Goal: Task Accomplishment & Management: Use online tool/utility

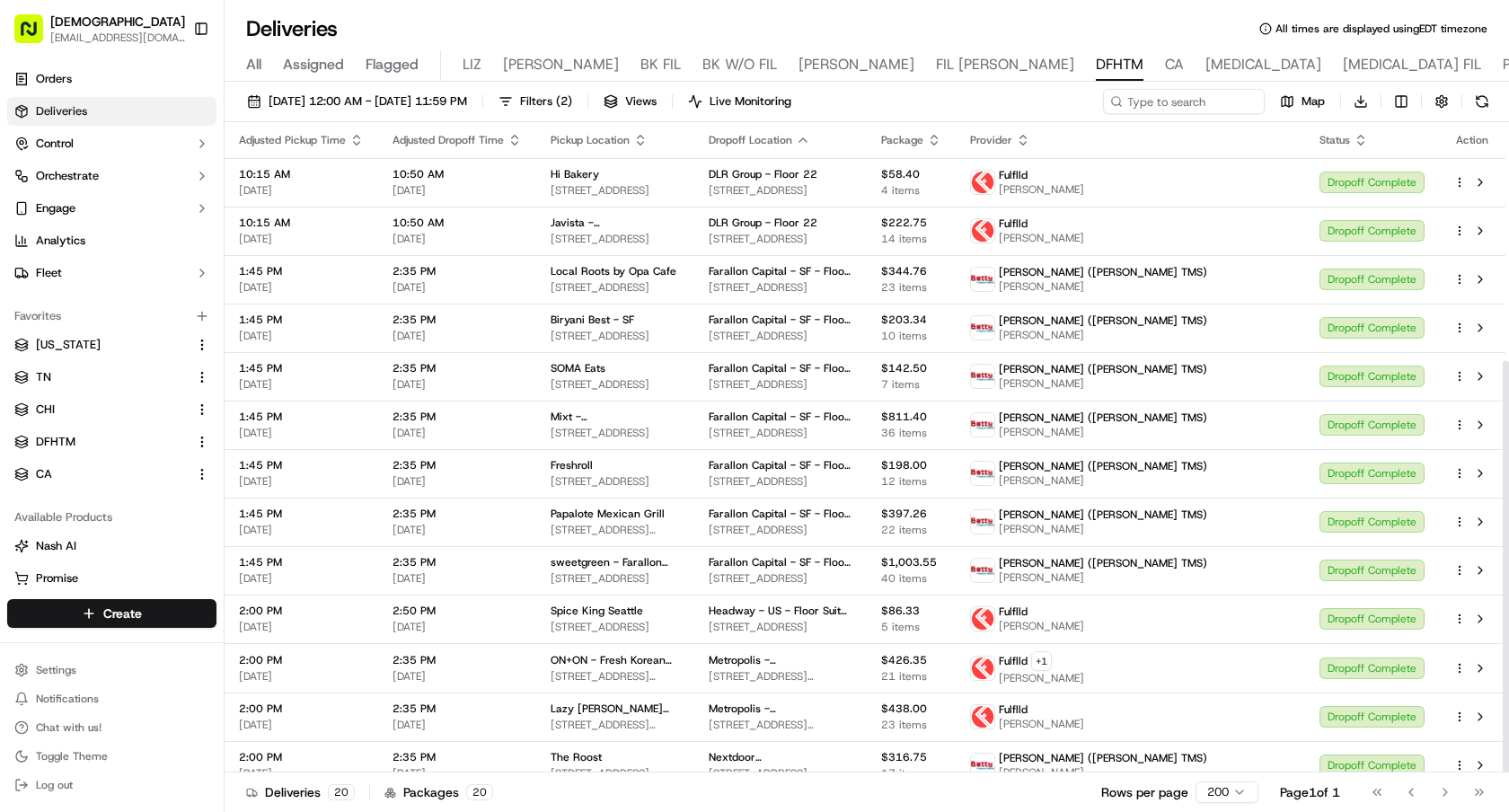
scroll to position [376, 0]
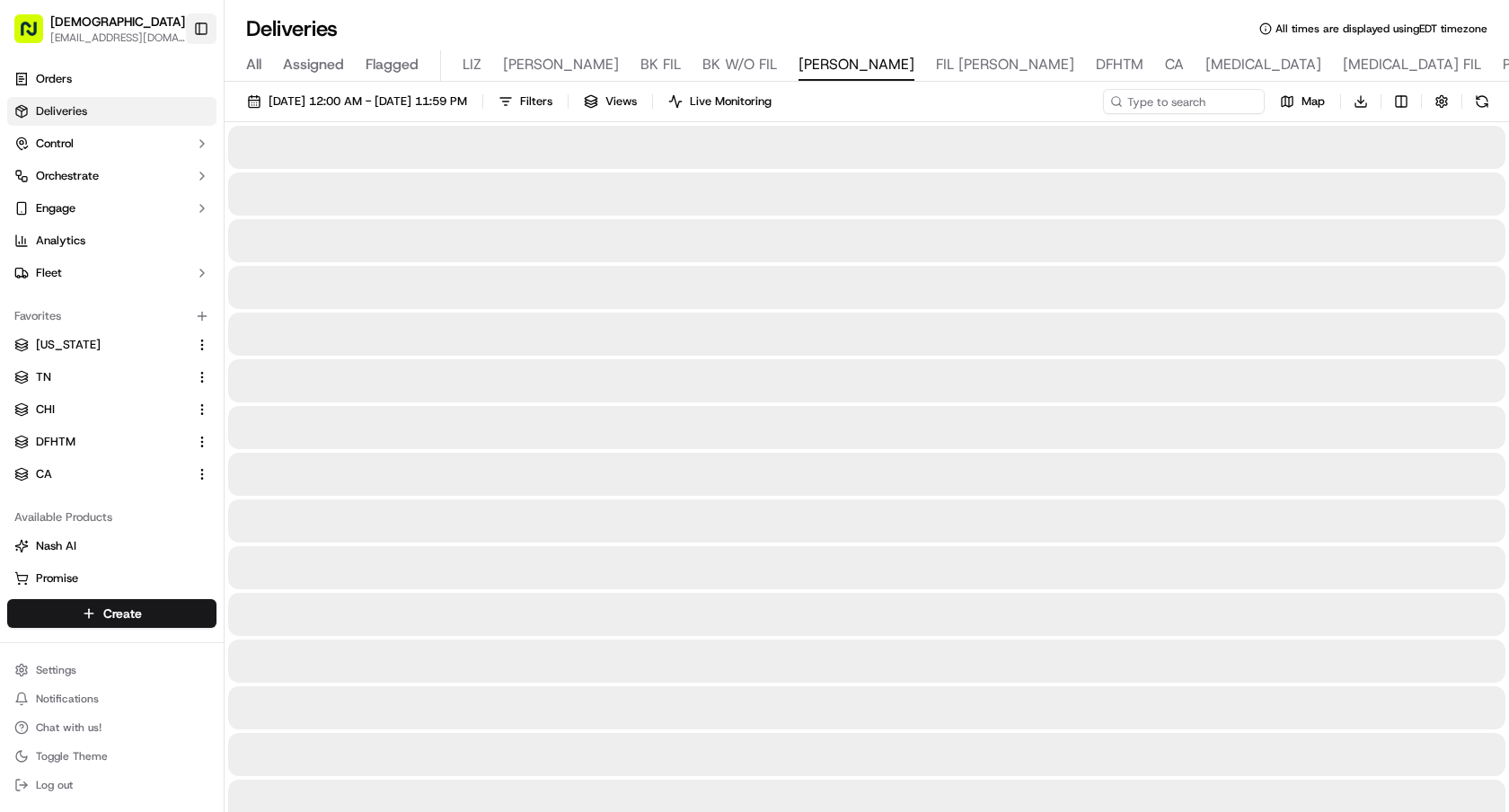
click at [195, 34] on button "Toggle Sidebar" at bounding box center [201, 28] width 30 height 30
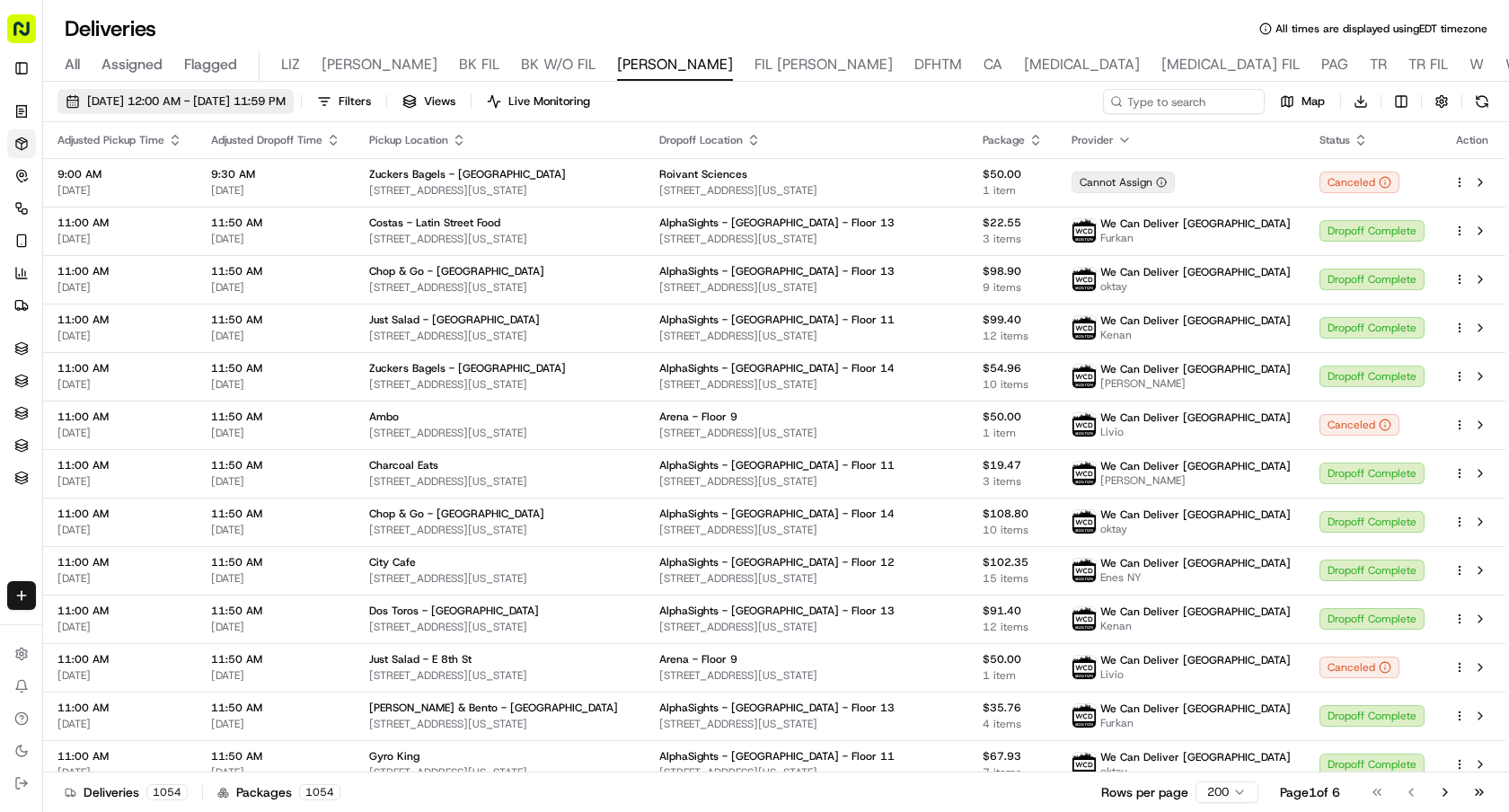
click at [186, 106] on span "[DATE] 12:00 AM - [DATE] 11:59 PM" at bounding box center [186, 101] width 199 height 17
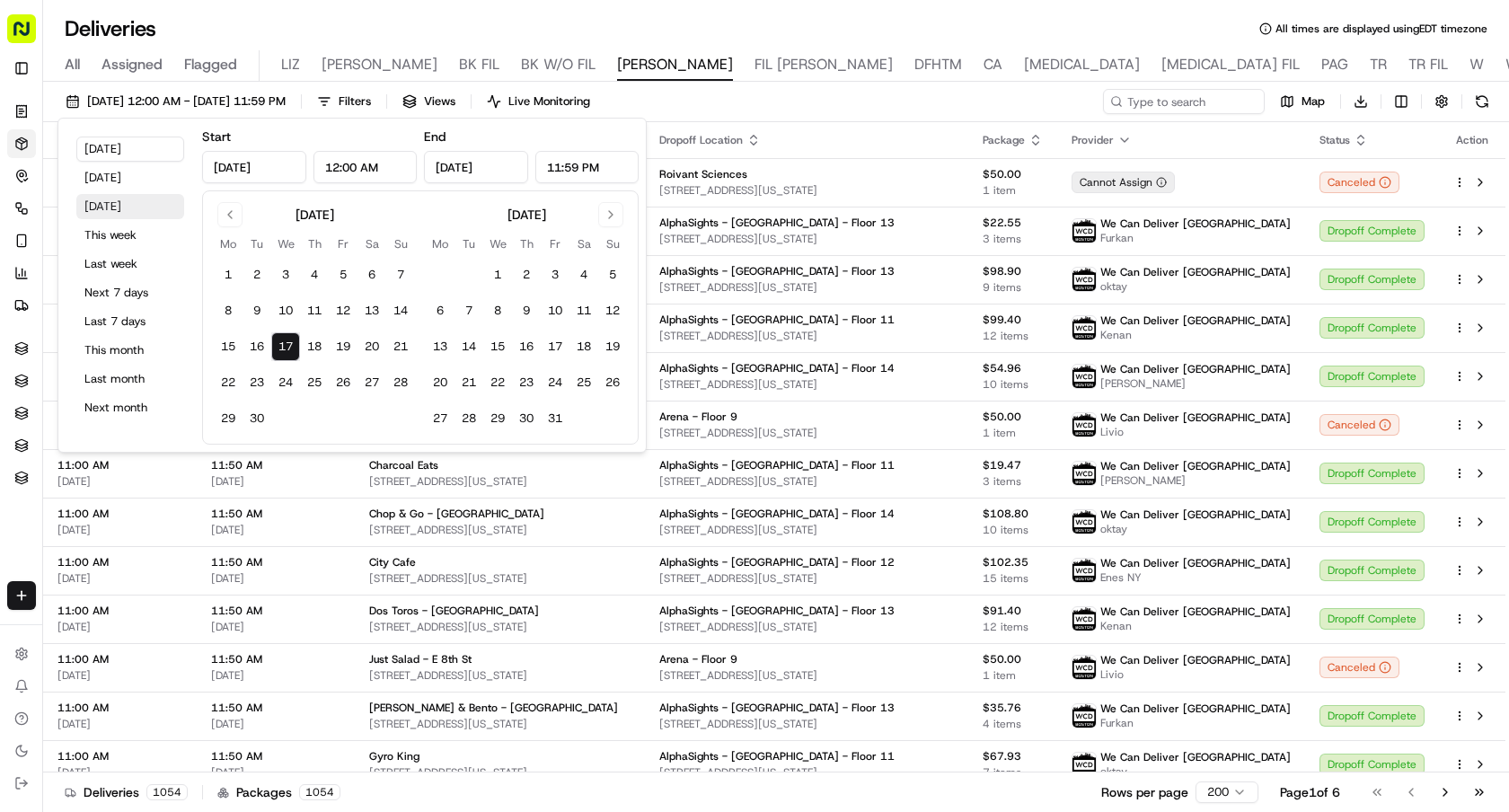
click at [153, 205] on button "Tomorrow" at bounding box center [130, 207] width 108 height 25
type input "Sep 18, 2025"
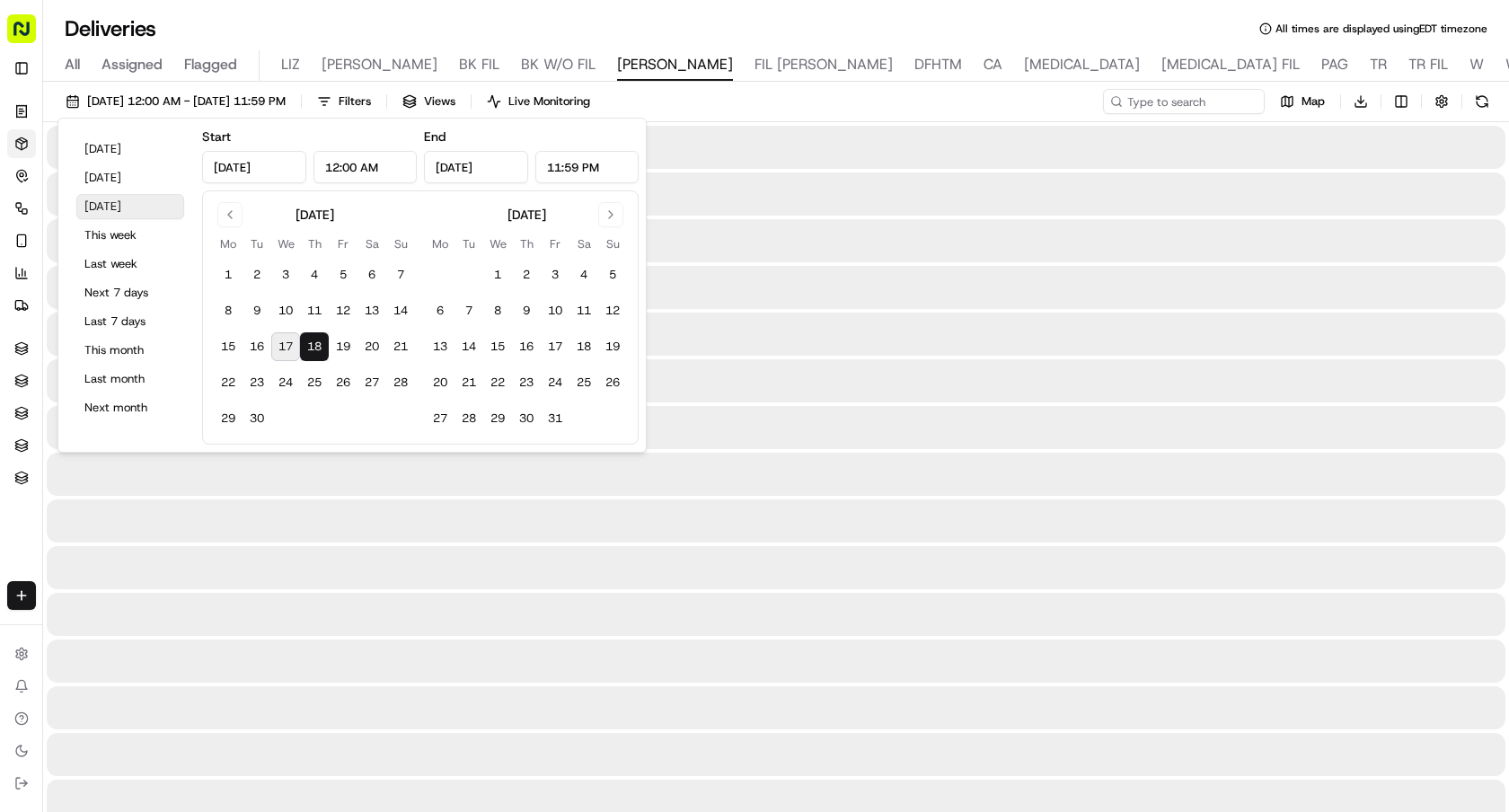
click at [153, 205] on button "Tomorrow" at bounding box center [130, 207] width 108 height 25
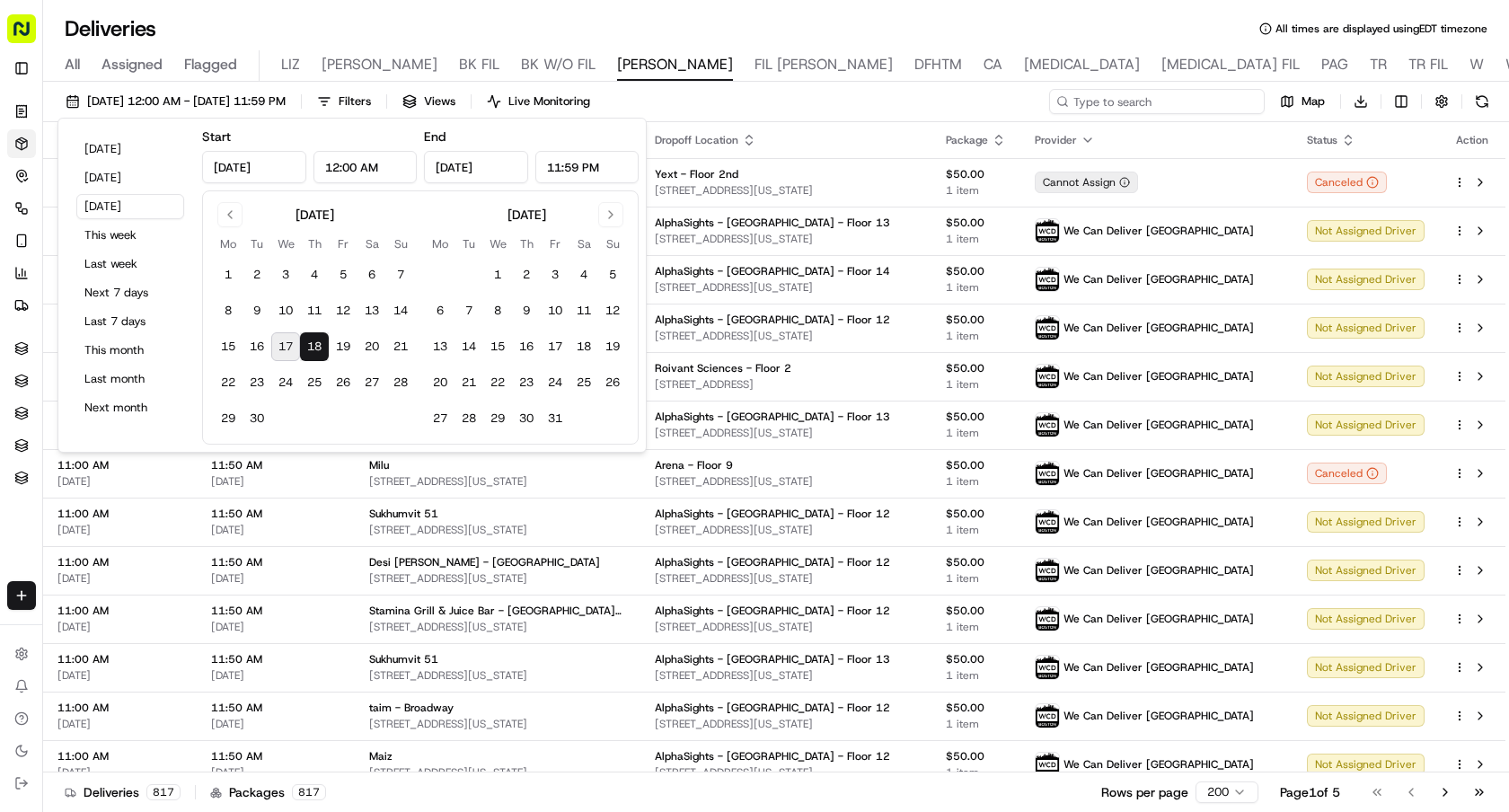
click at [1242, 103] on input at bounding box center [1156, 101] width 215 height 25
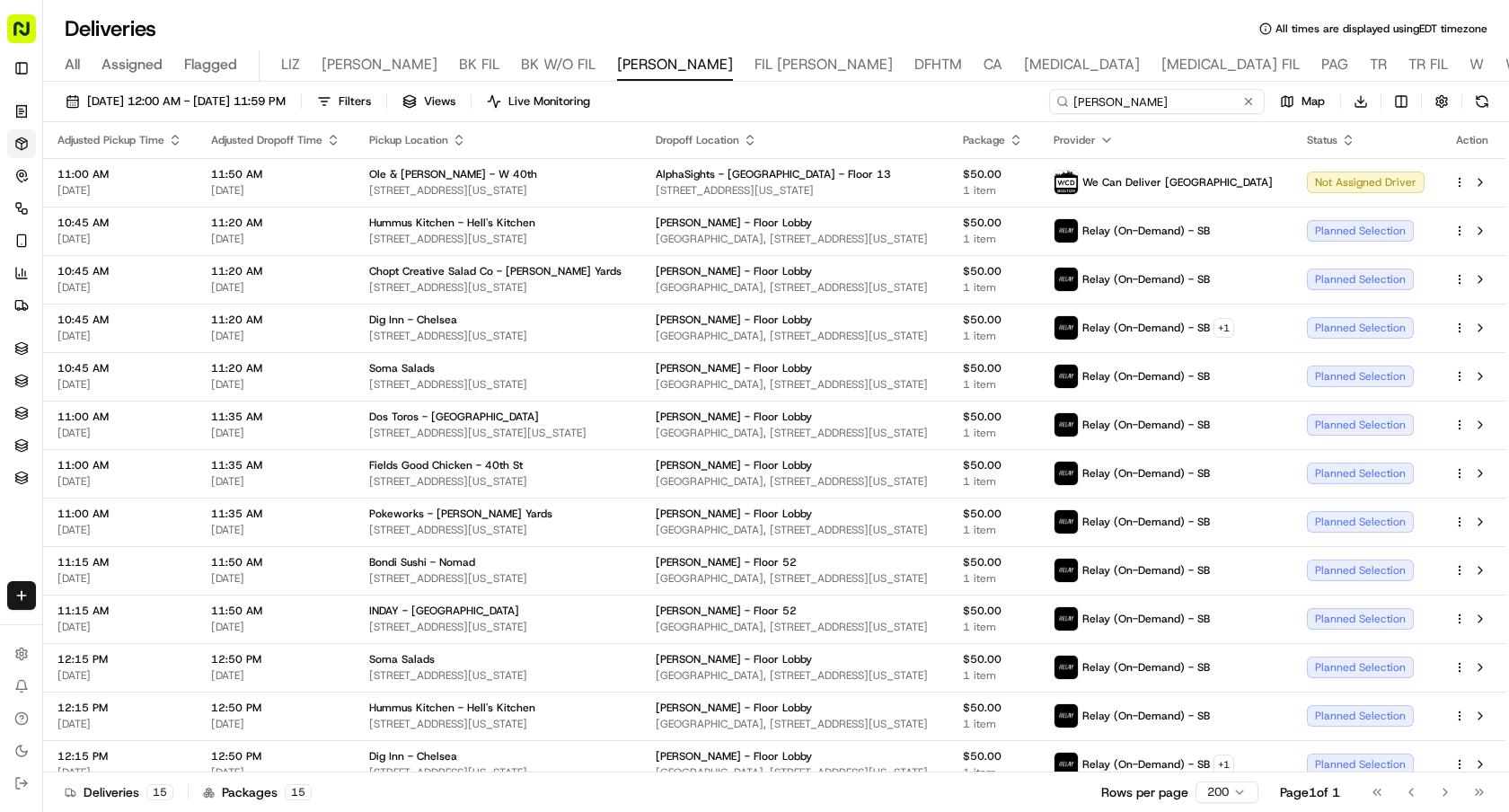
drag, startPoint x: 1213, startPoint y: 103, endPoint x: 924, endPoint y: 103, distance: 289.0
click at [924, 103] on div "09/18/2025 12:00 AM - 09/18/2025 11:59 PM Filters Views Live Monitoring shaw Ma…" at bounding box center [775, 105] width 1465 height 33
type input "t"
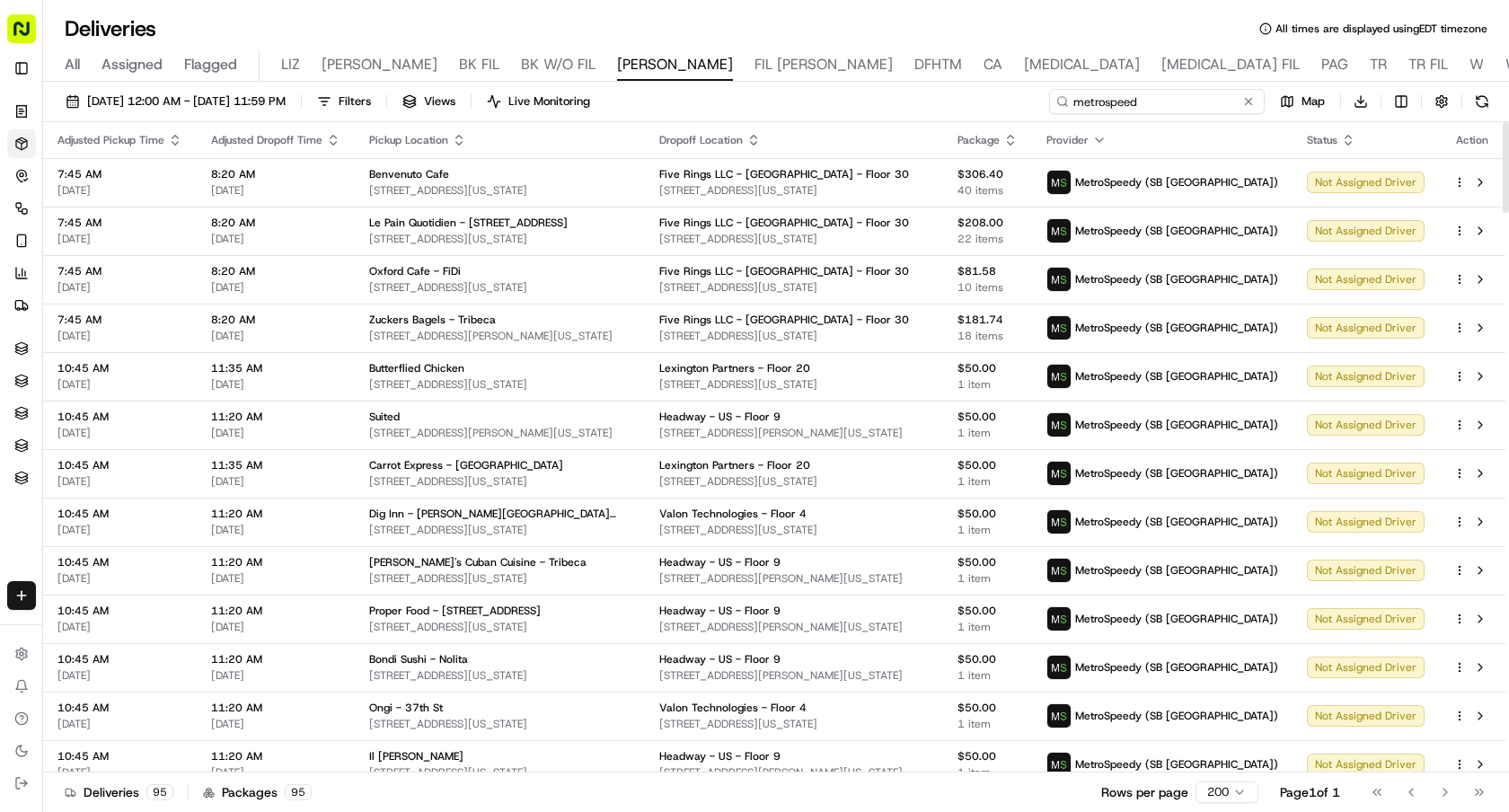
drag, startPoint x: 1121, startPoint y: 97, endPoint x: 927, endPoint y: 97, distance: 194.0
click at [933, 97] on div "09/18/2025 12:00 AM - 09/18/2025 11:59 PM Filters Views Live Monitoring metrosp…" at bounding box center [775, 105] width 1465 height 33
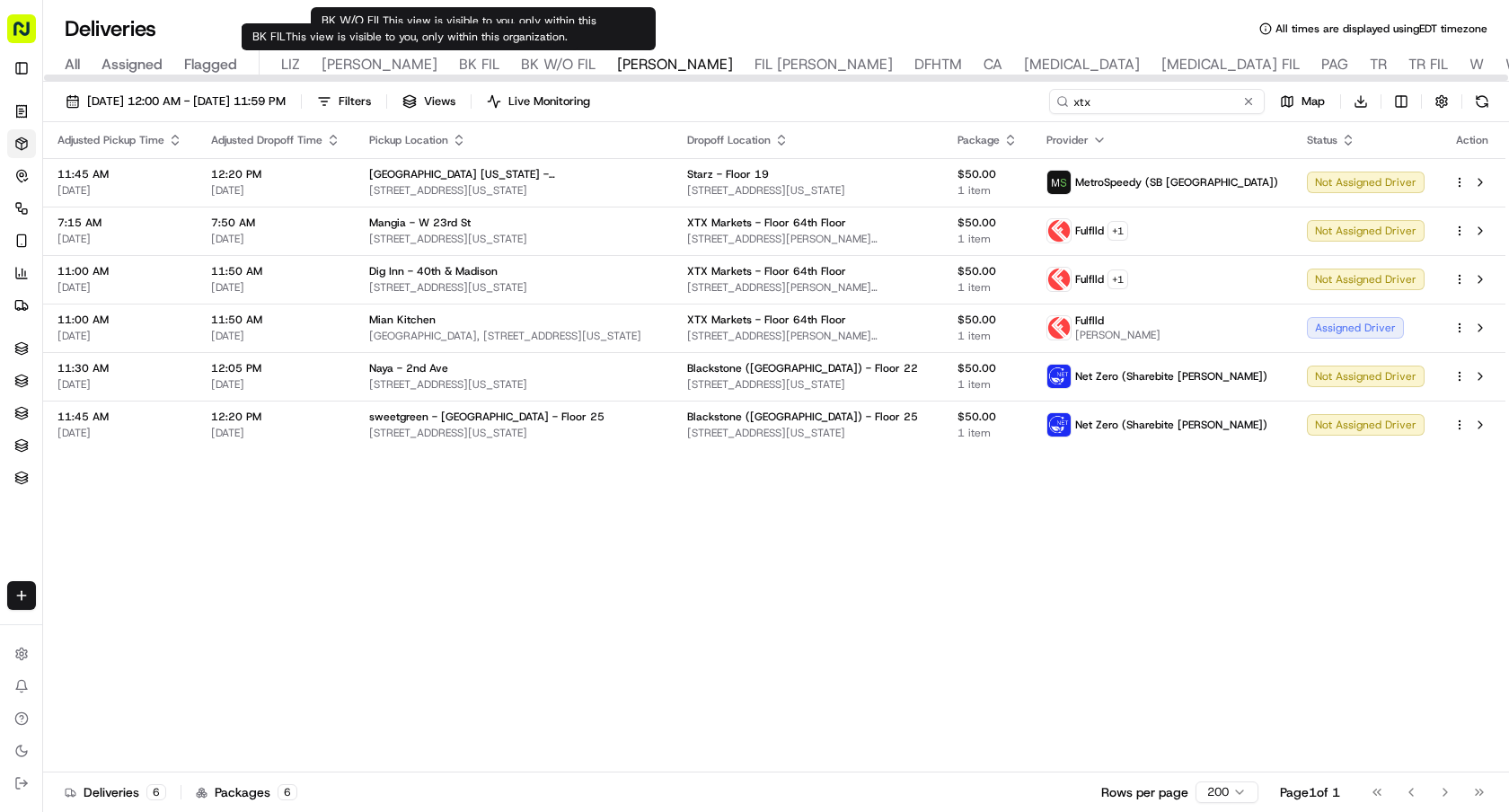
type input "xtx"
click at [459, 65] on span "BK FIL" at bounding box center [479, 64] width 40 height 21
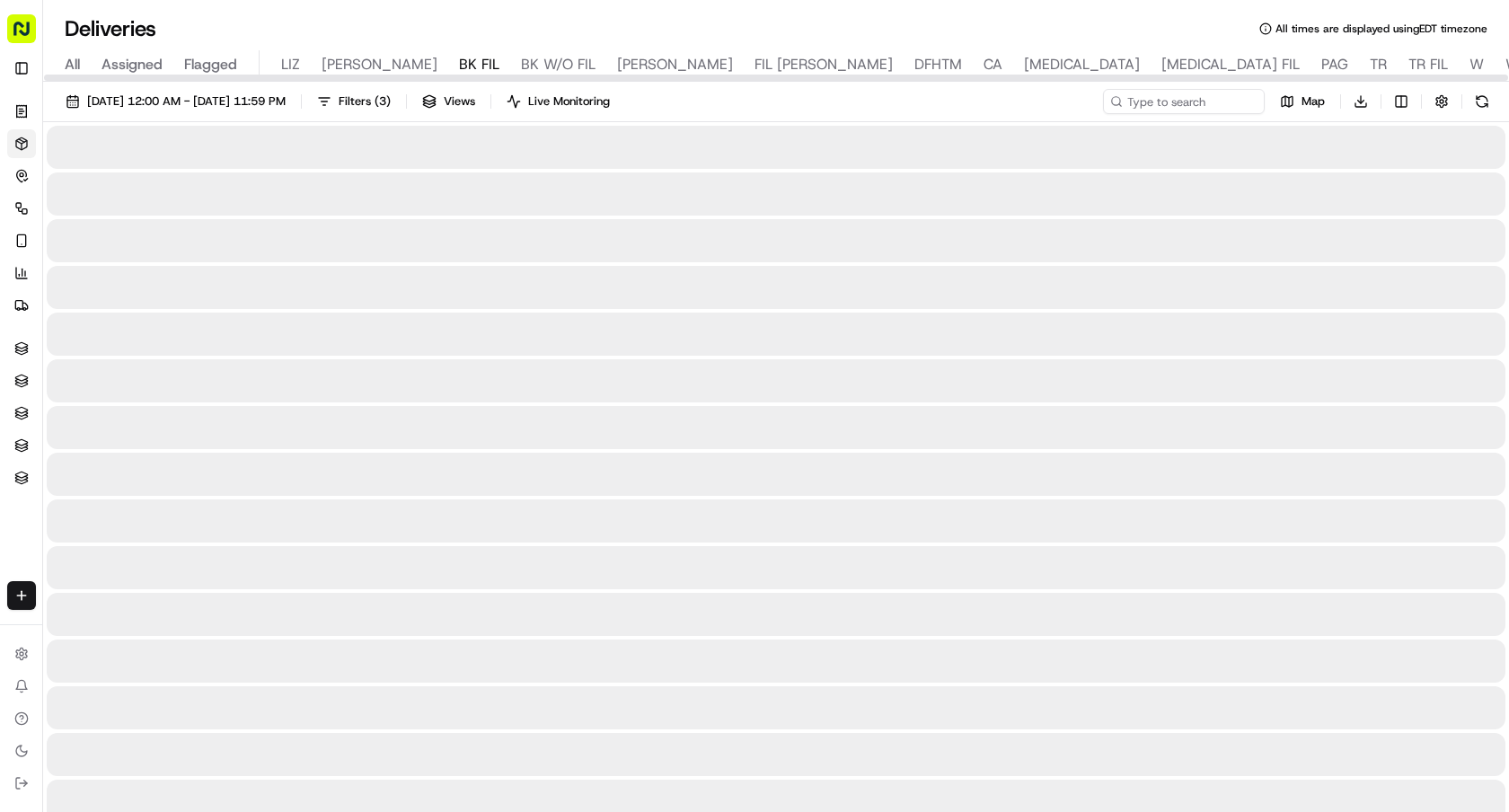
click at [521, 62] on span "BK W/O FIL" at bounding box center [558, 64] width 74 height 21
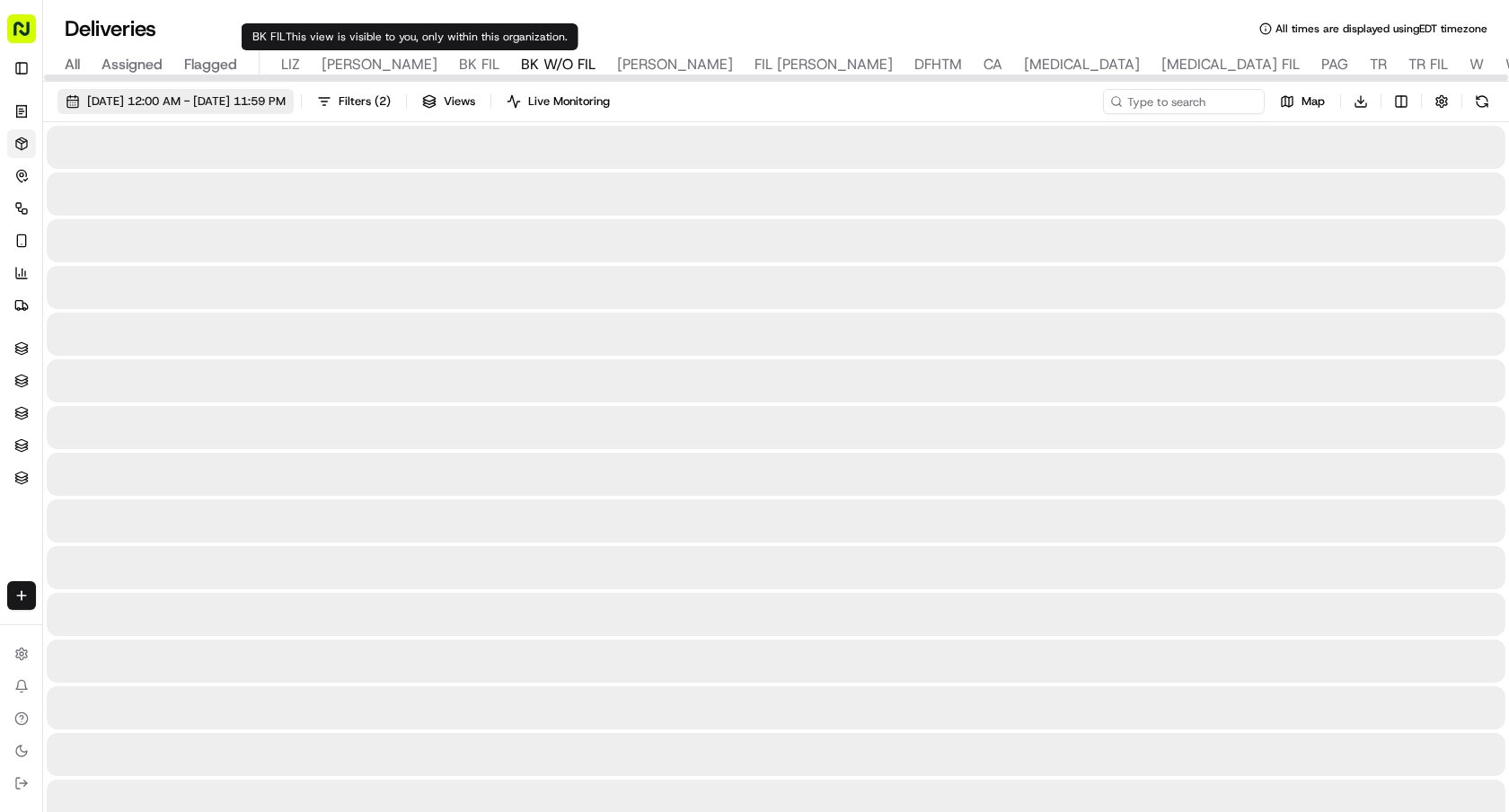
click at [286, 102] on span "[DATE] 12:00 AM - [DATE] 11:59 PM" at bounding box center [186, 101] width 199 height 17
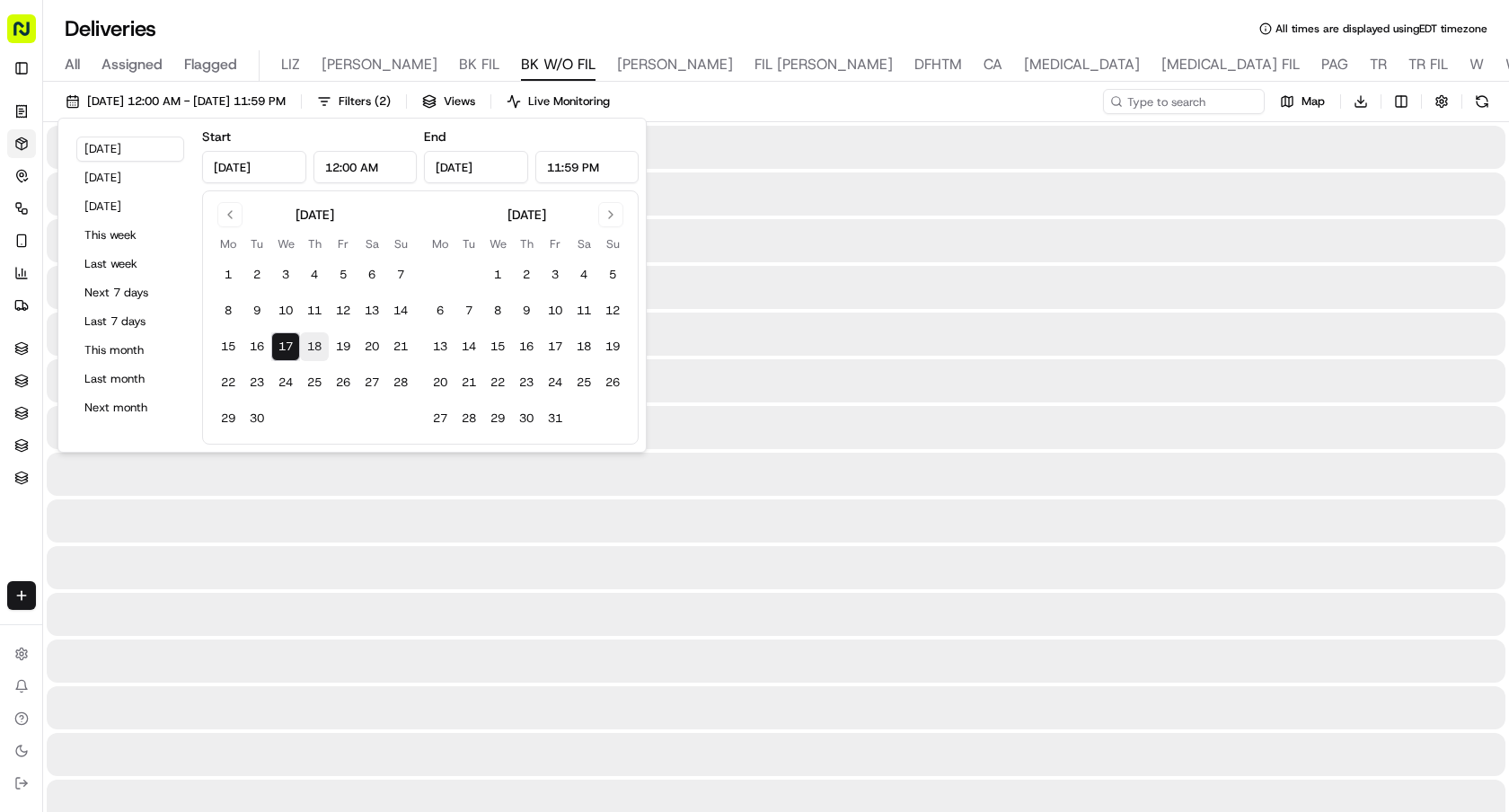
click at [314, 347] on button "18" at bounding box center [314, 346] width 28 height 28
type input "Sep 18, 2025"
click at [314, 347] on button "18" at bounding box center [314, 346] width 28 height 28
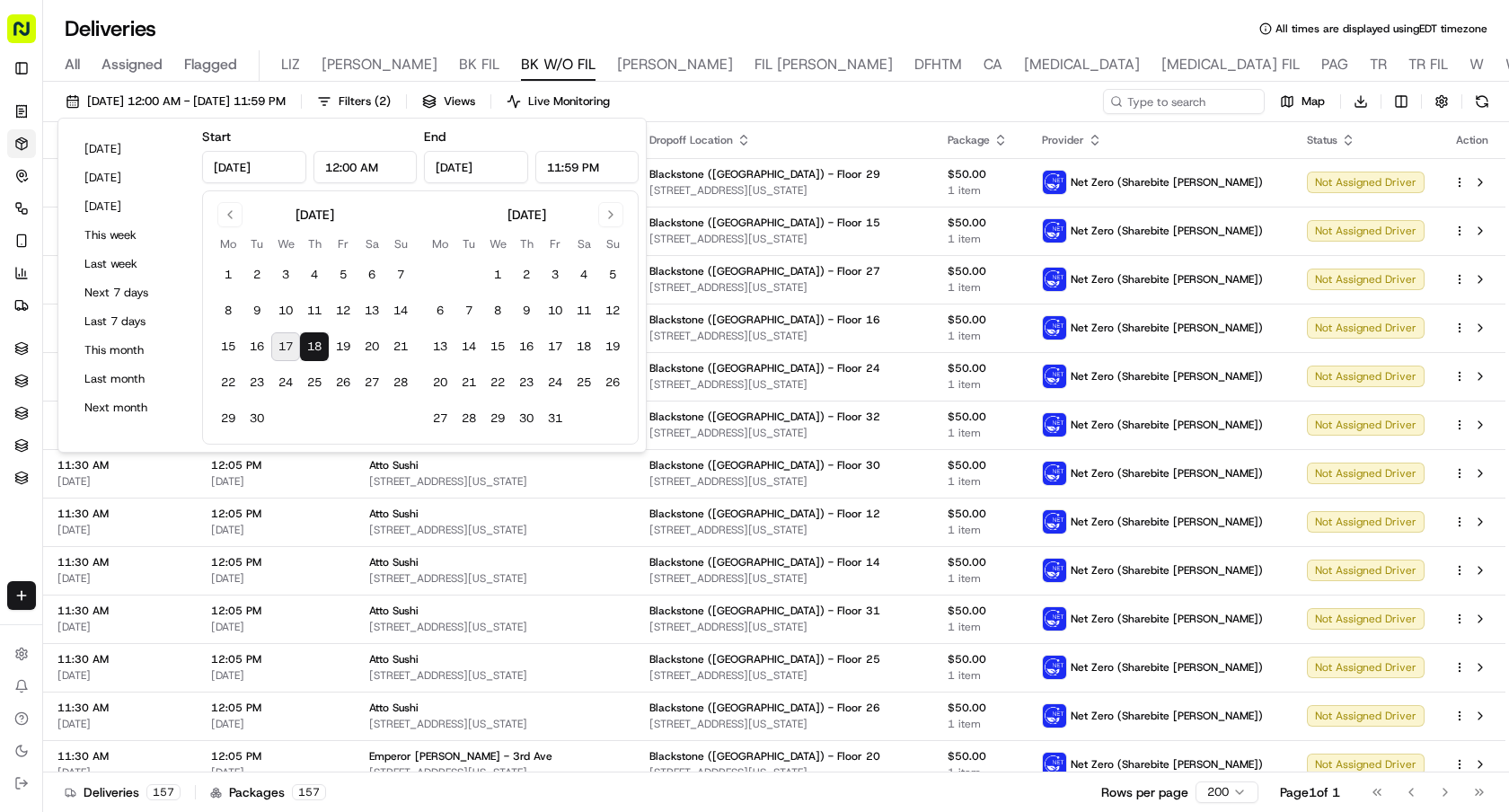
click at [977, 91] on div "09/18/2025 12:00 AM - 09/18/2025 11:59 PM Filters ( 2 ) Views Live Monitoring M…" at bounding box center [775, 105] width 1465 height 33
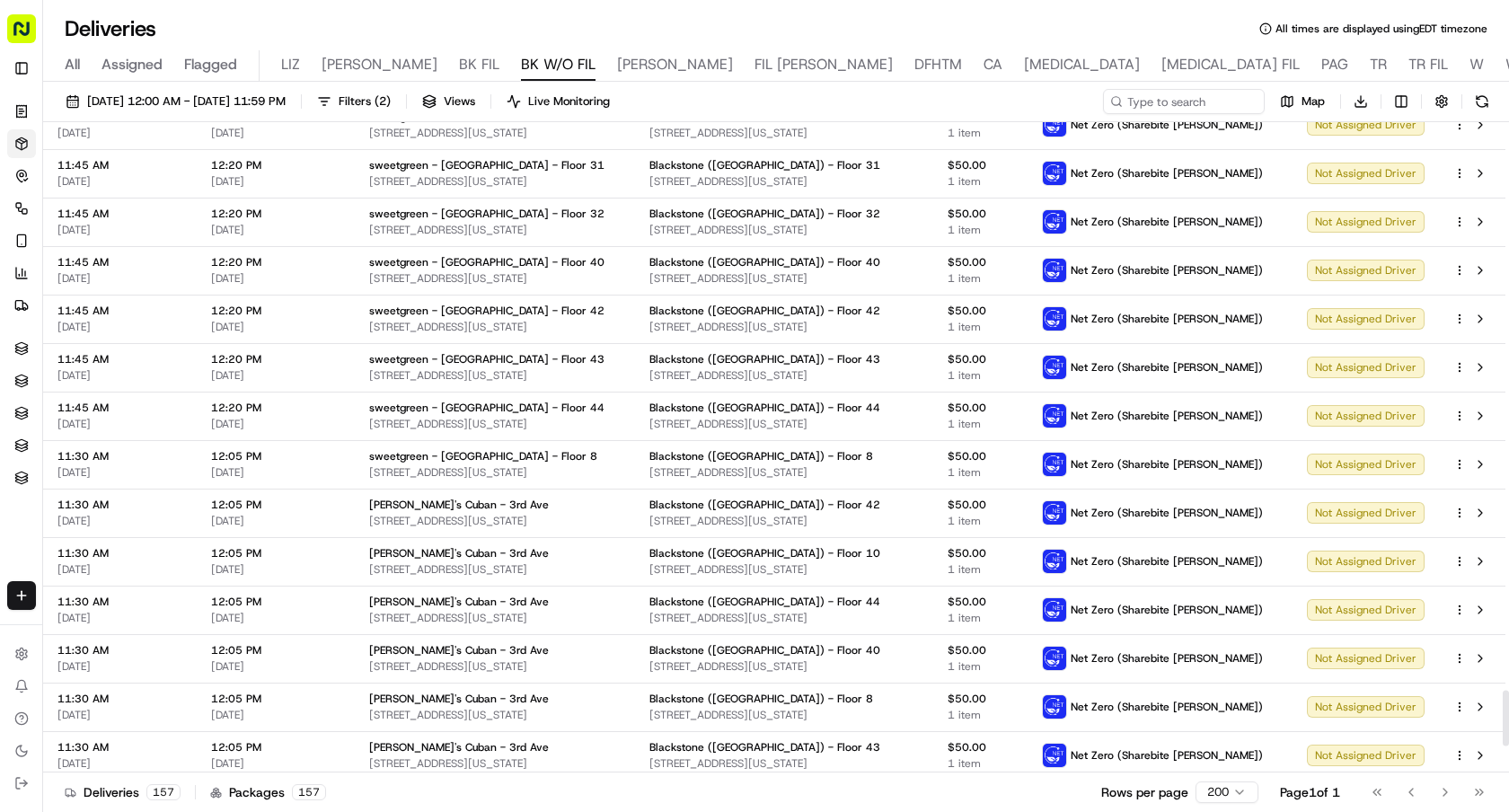
scroll to position [6998, 0]
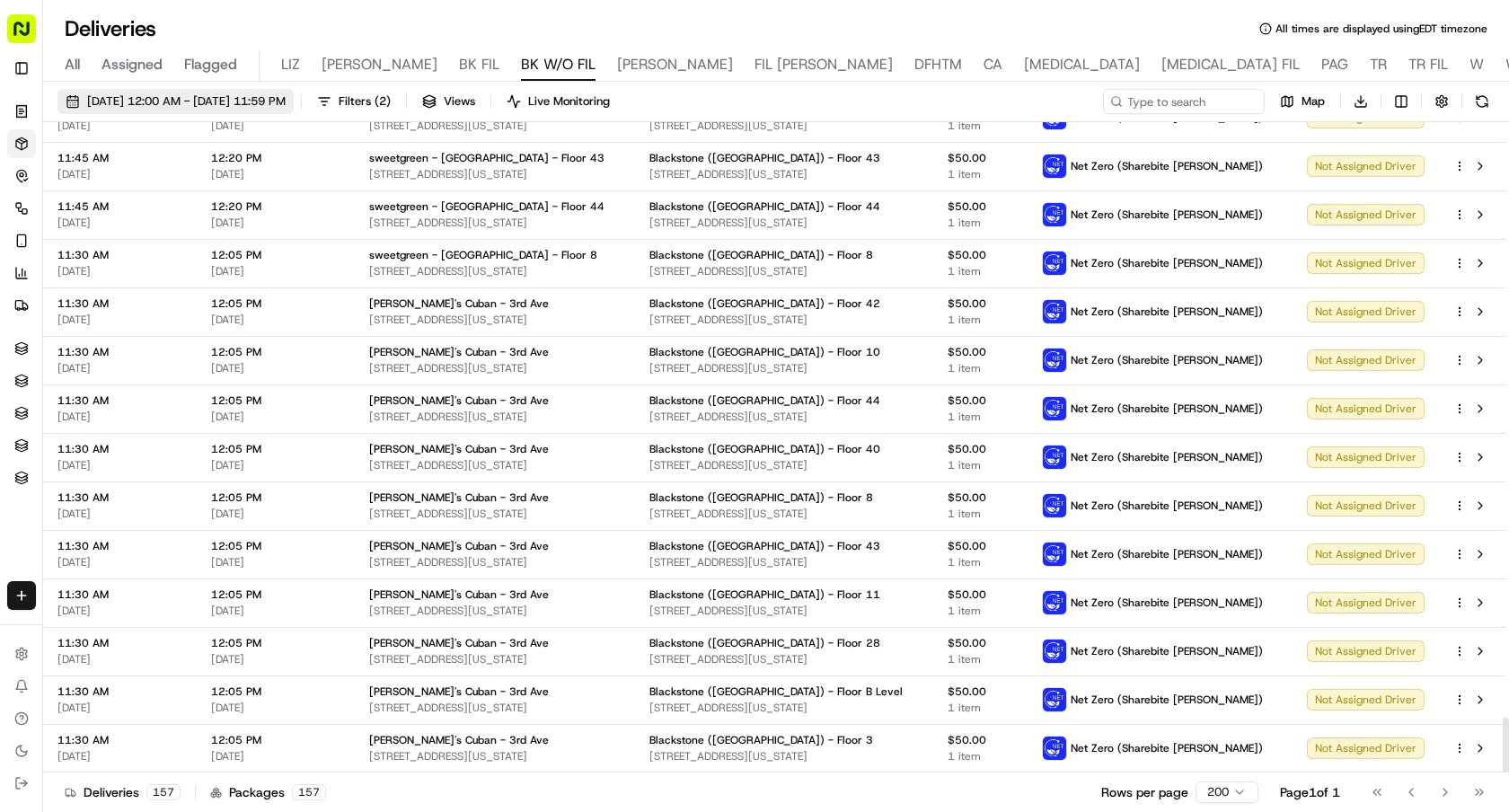
click at [232, 104] on span "09/18/2025 12:00 AM - 09/18/2025 11:59 PM" at bounding box center [186, 101] width 199 height 17
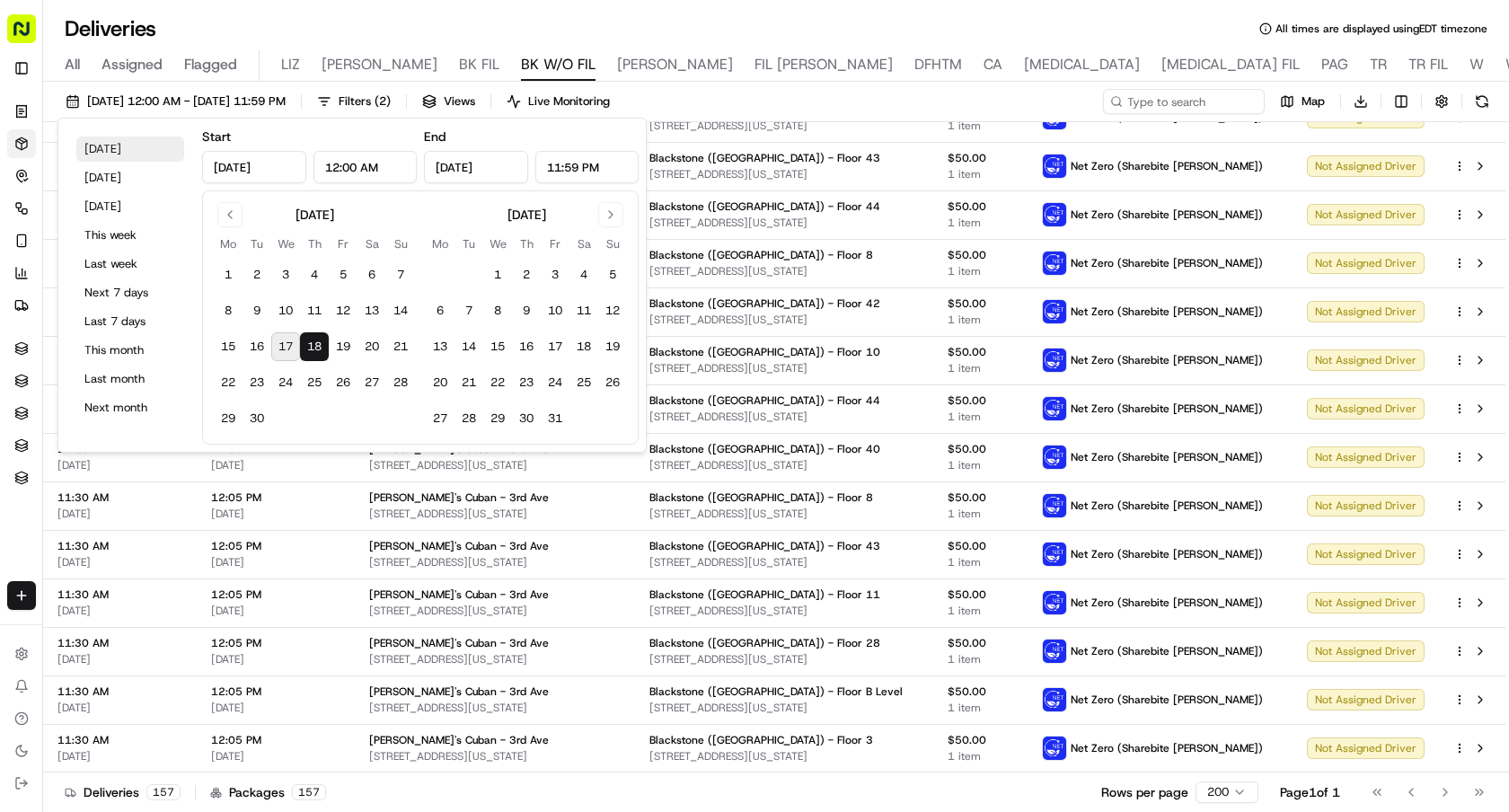
click at [130, 147] on button "Today" at bounding box center [130, 149] width 108 height 25
type input "Sep 17, 2025"
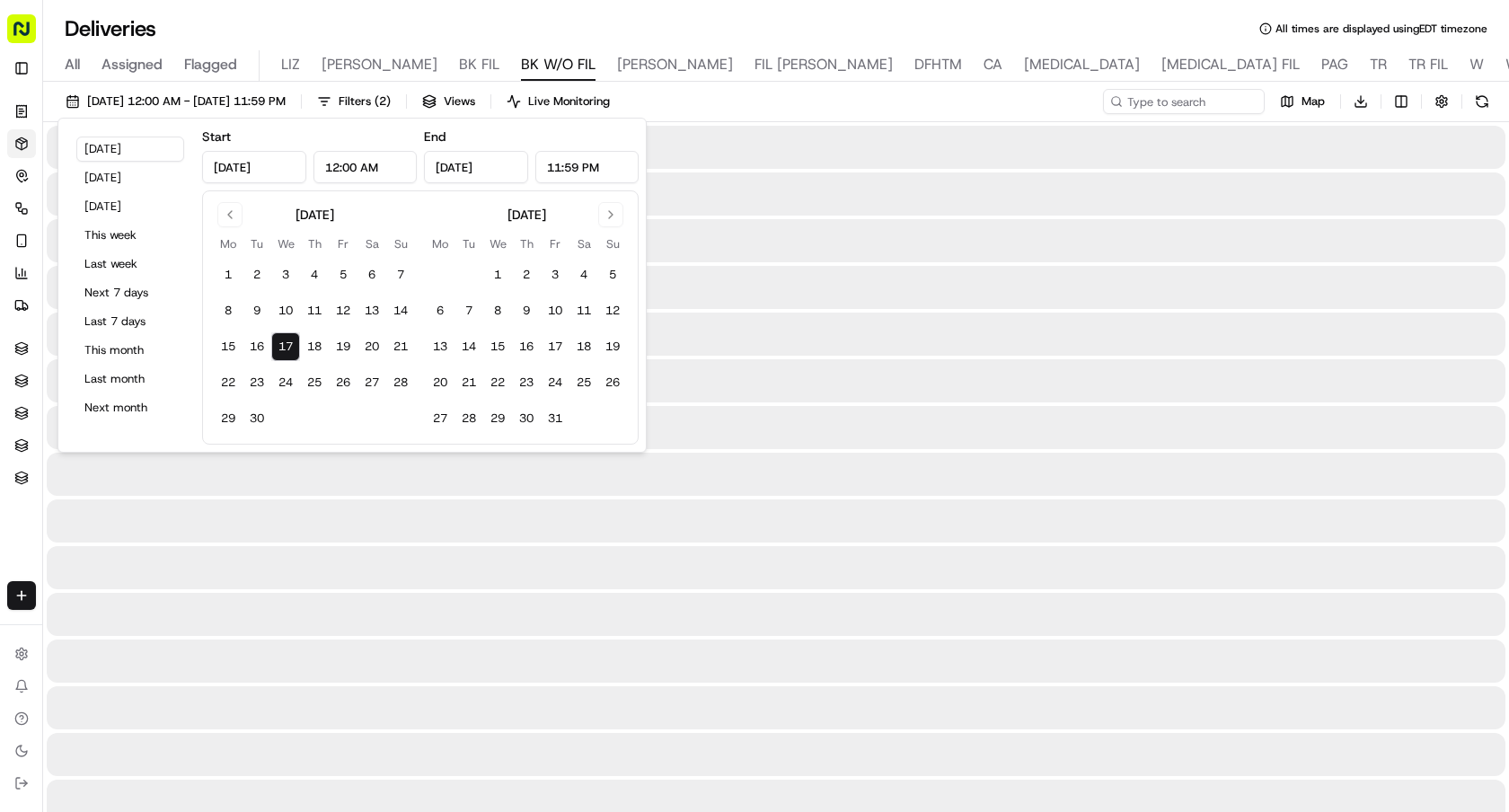
click at [763, 30] on div "Deliveries All times are displayed using EDT timezone" at bounding box center [775, 28] width 1465 height 28
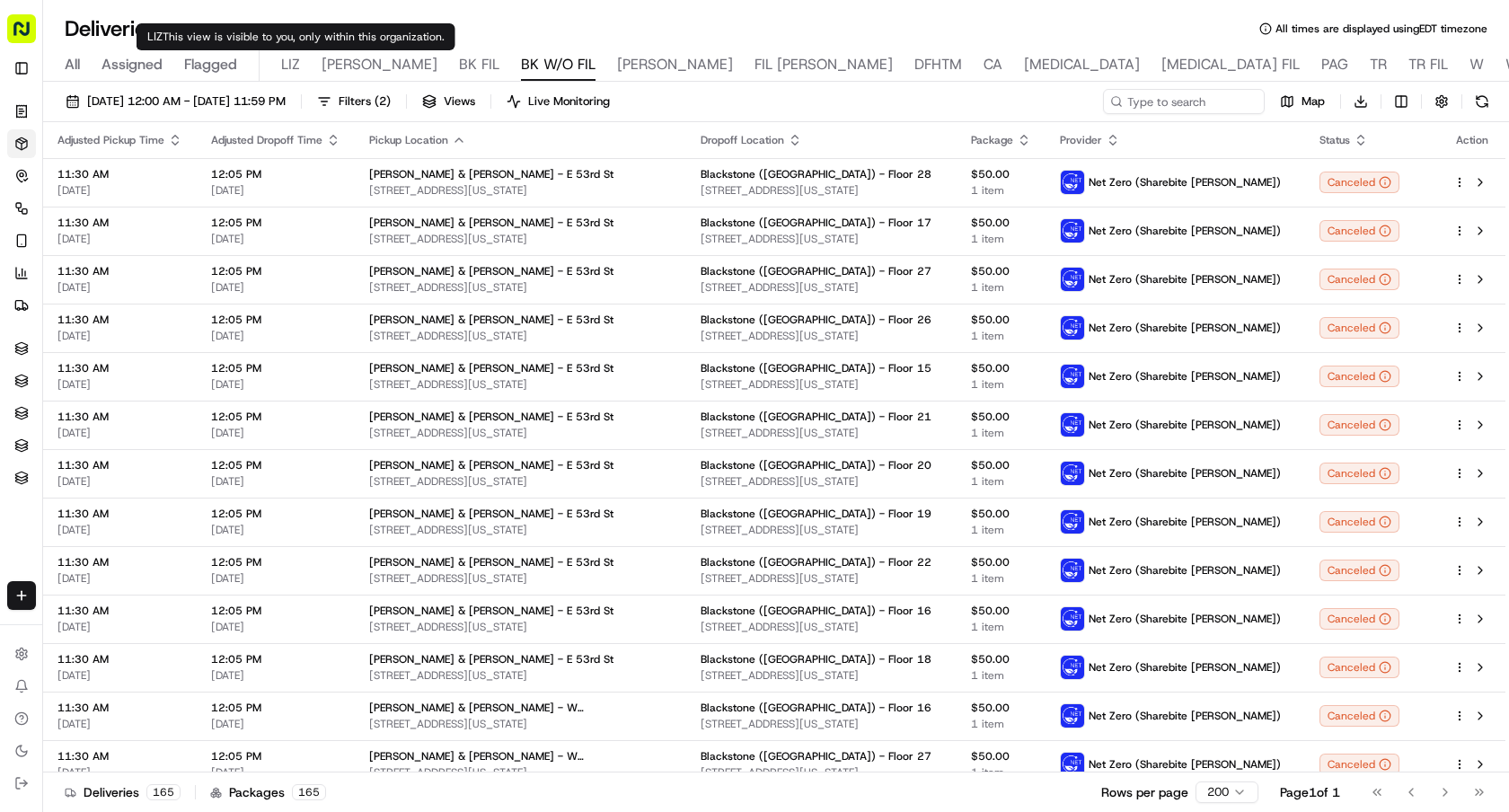
click at [281, 64] on span "LIZ" at bounding box center [290, 64] width 19 height 21
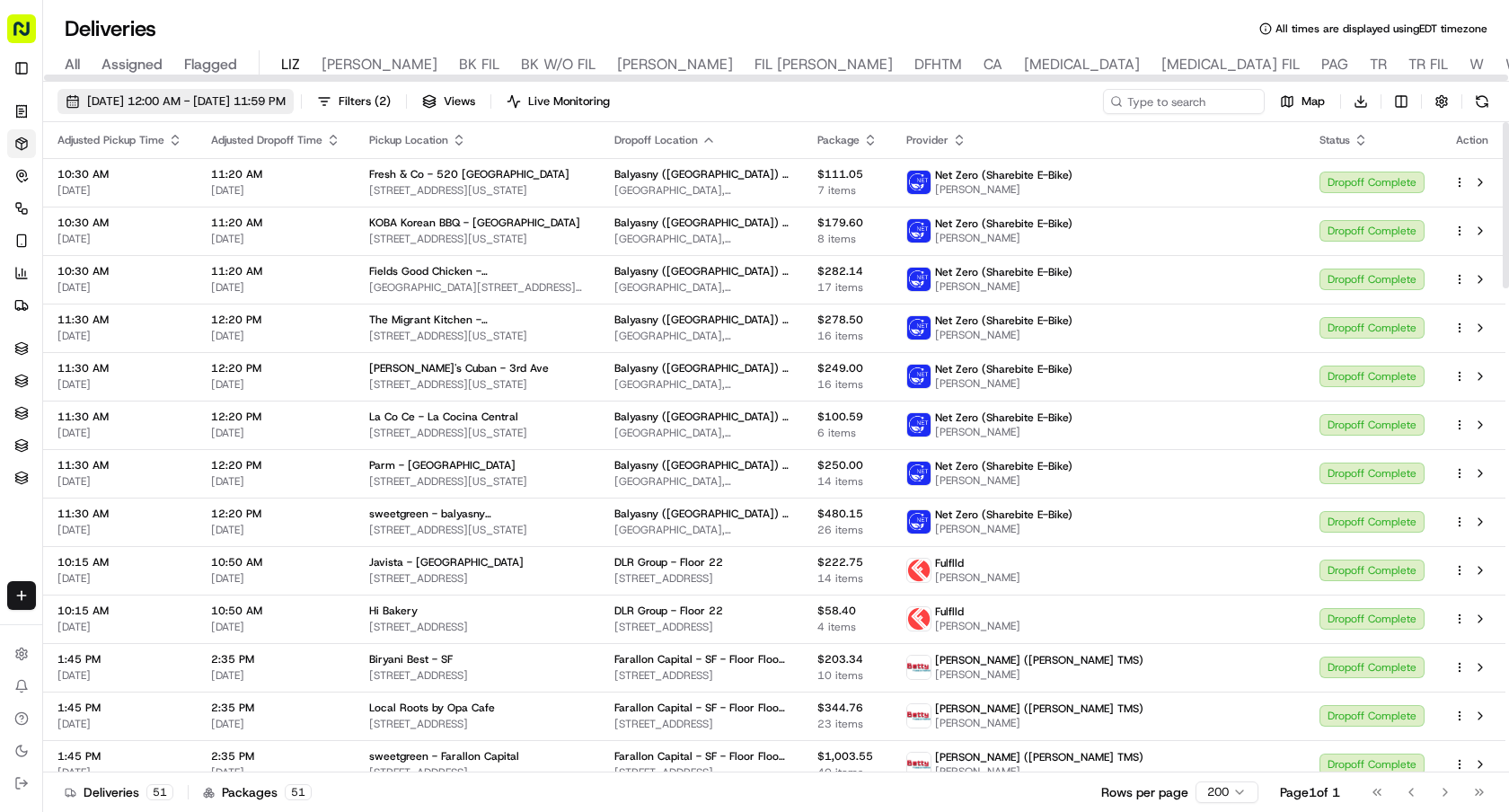
click at [286, 105] on span "[DATE] 12:00 AM - [DATE] 11:59 PM" at bounding box center [186, 101] width 199 height 17
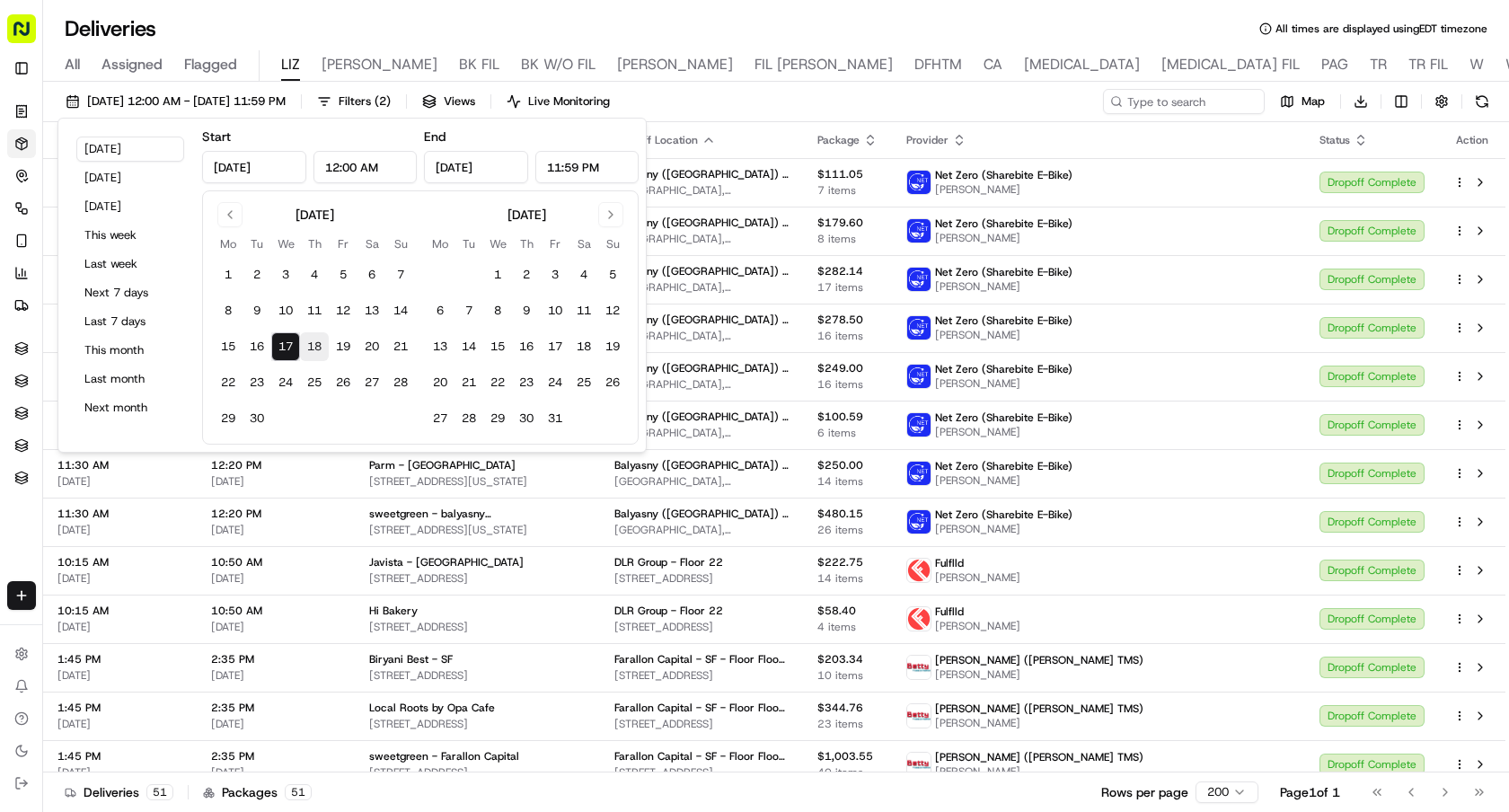
click at [309, 340] on button "18" at bounding box center [314, 346] width 28 height 28
type input "Sep 18, 2025"
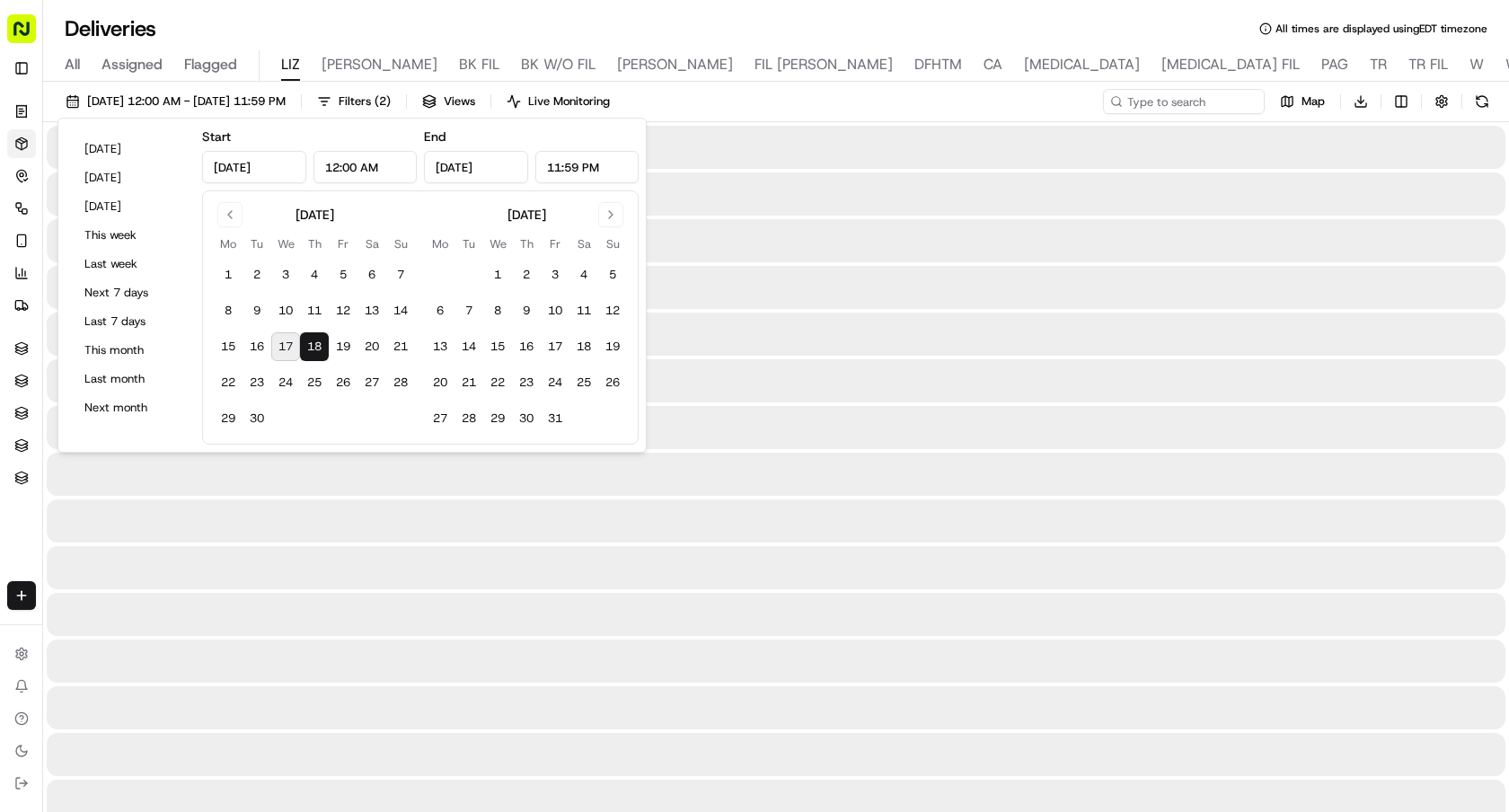
click at [309, 340] on button "18" at bounding box center [314, 346] width 28 height 28
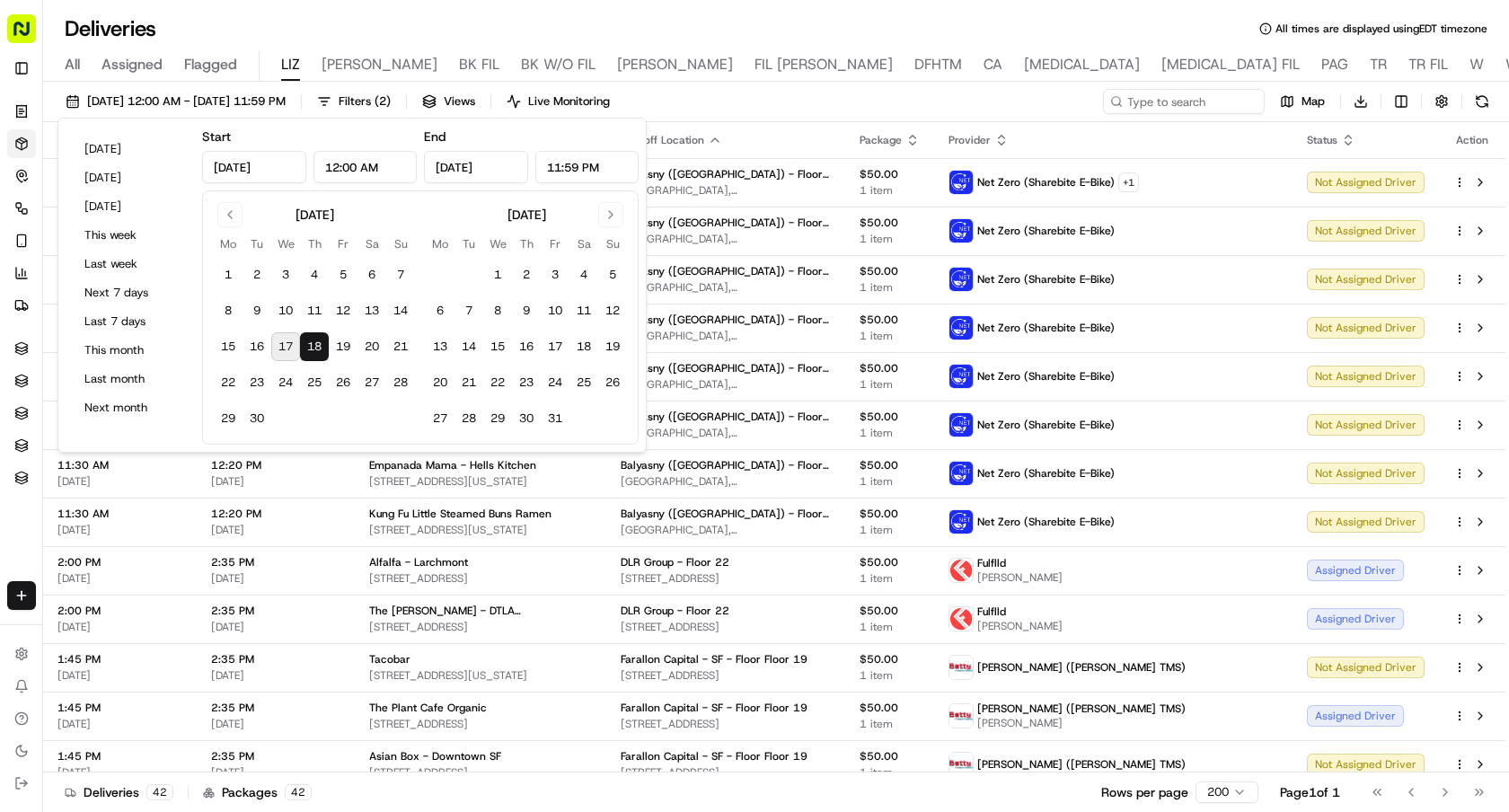
click at [962, 28] on div "Deliveries All times are displayed using EDT timezone" at bounding box center [775, 28] width 1465 height 28
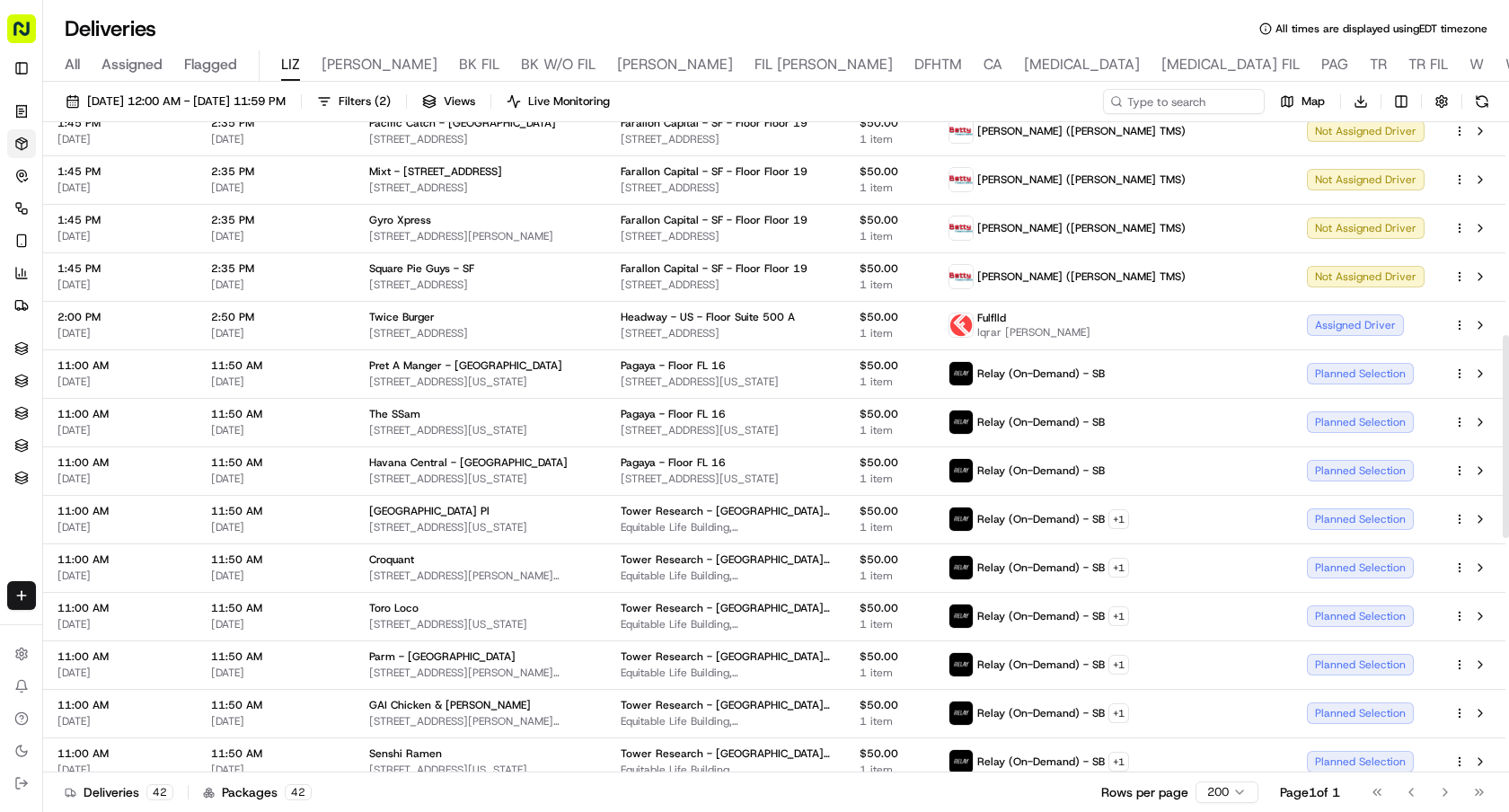
scroll to position [6, 0]
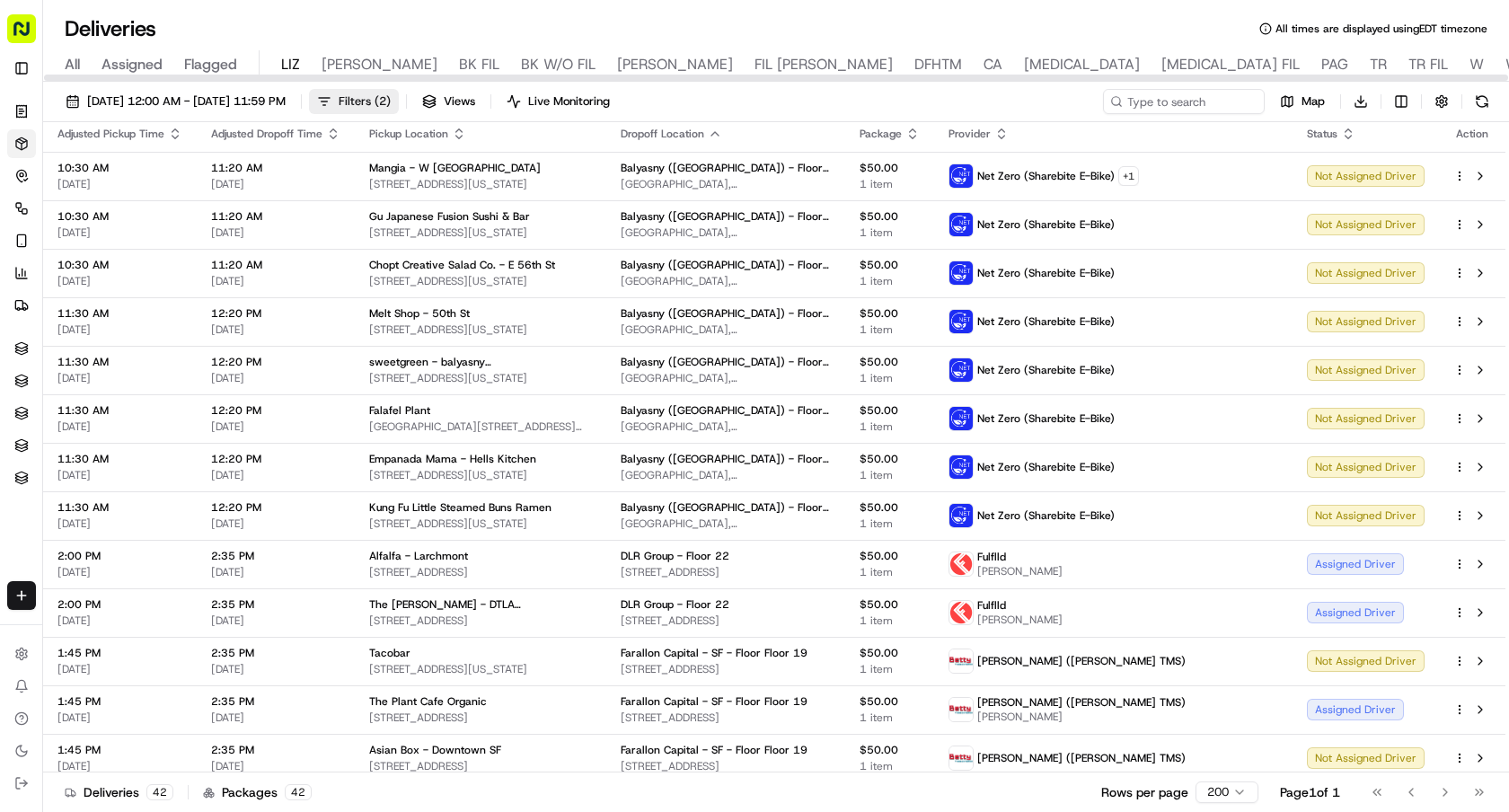
click at [391, 105] on span "Filters ( 2 )" at bounding box center [364, 101] width 52 height 17
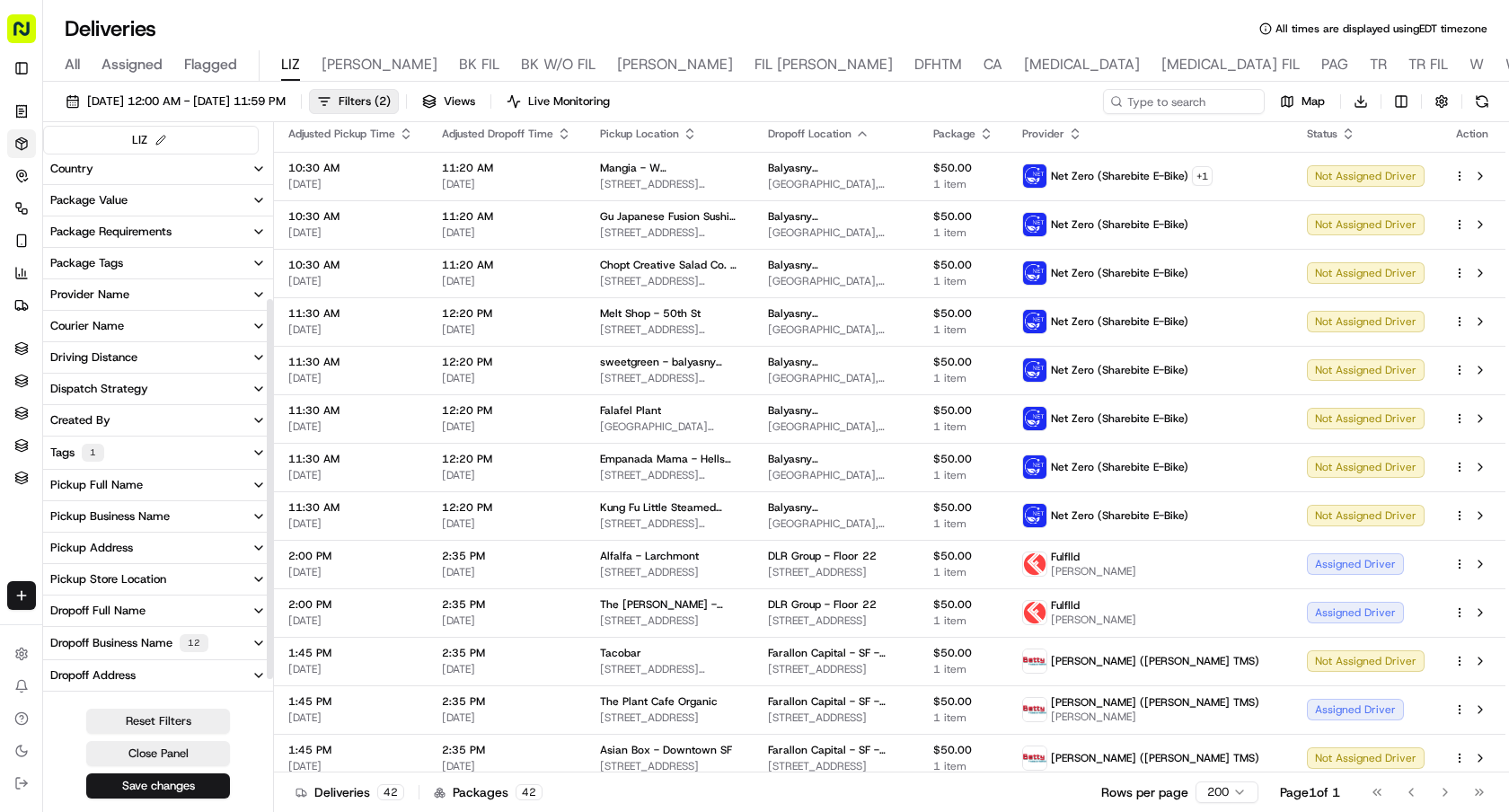
scroll to position [228, 0]
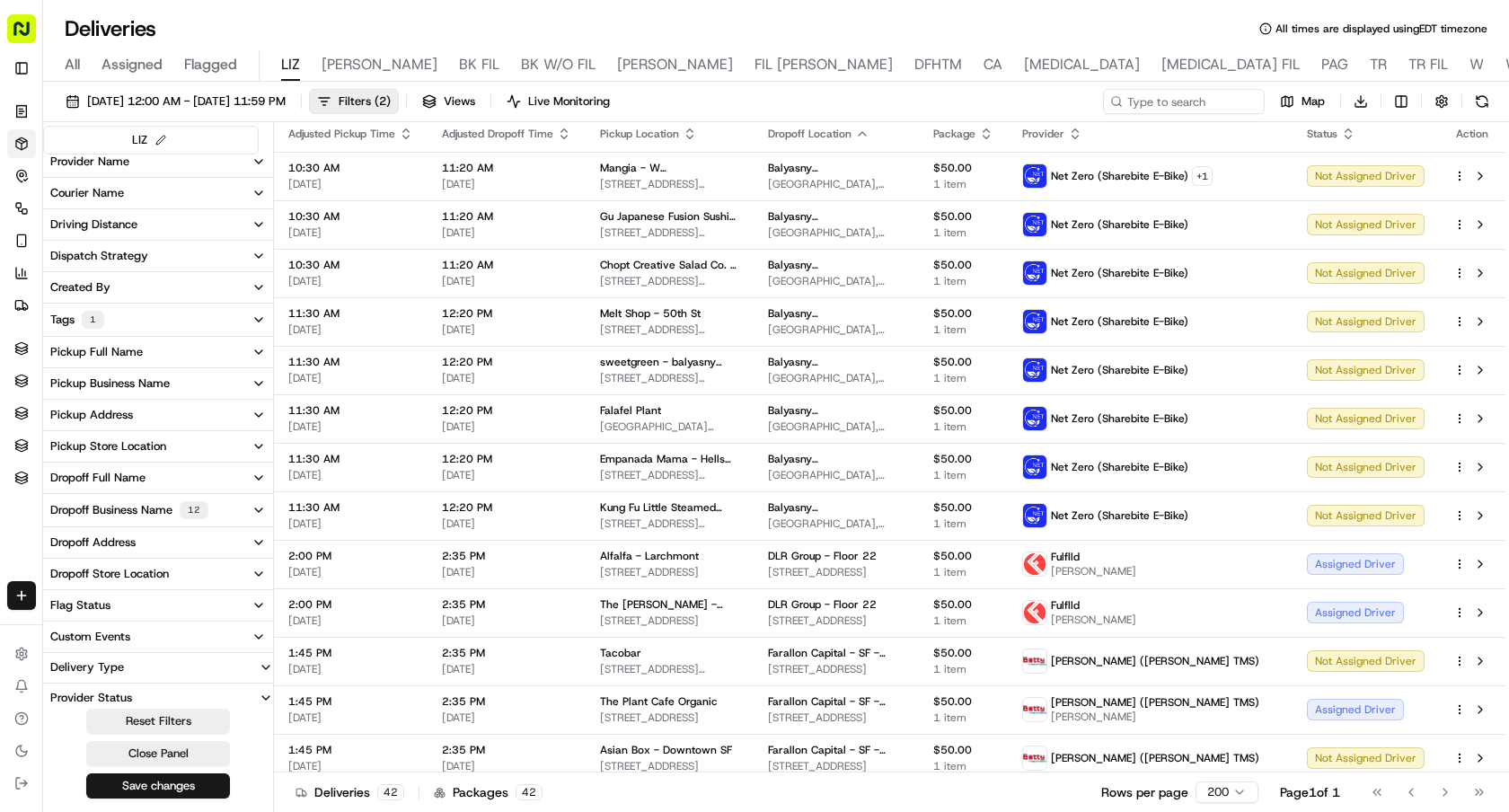
click at [150, 509] on div "Dropoff Business Name 12" at bounding box center [130, 510] width 158 height 18
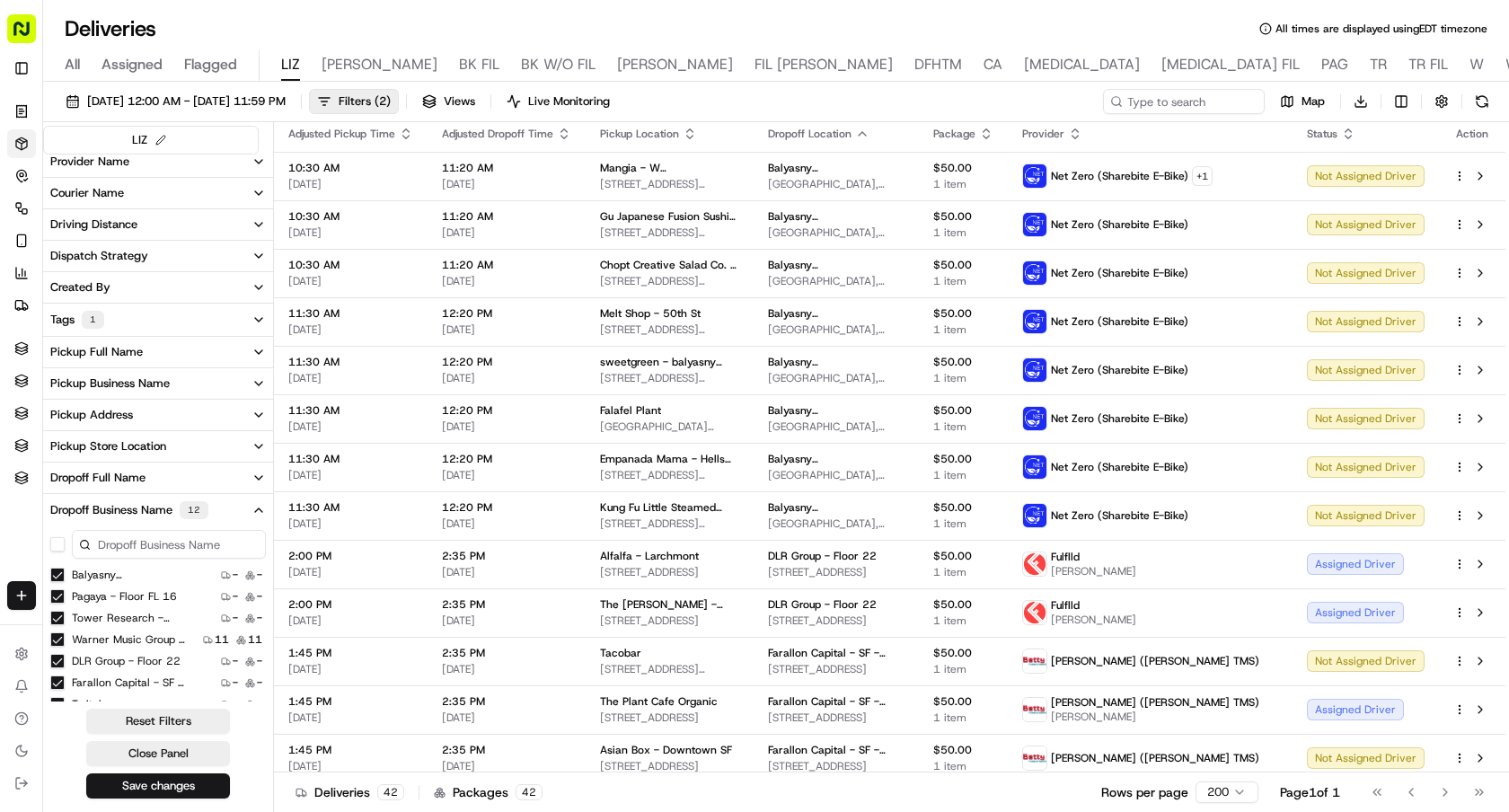
scroll to position [321, 0]
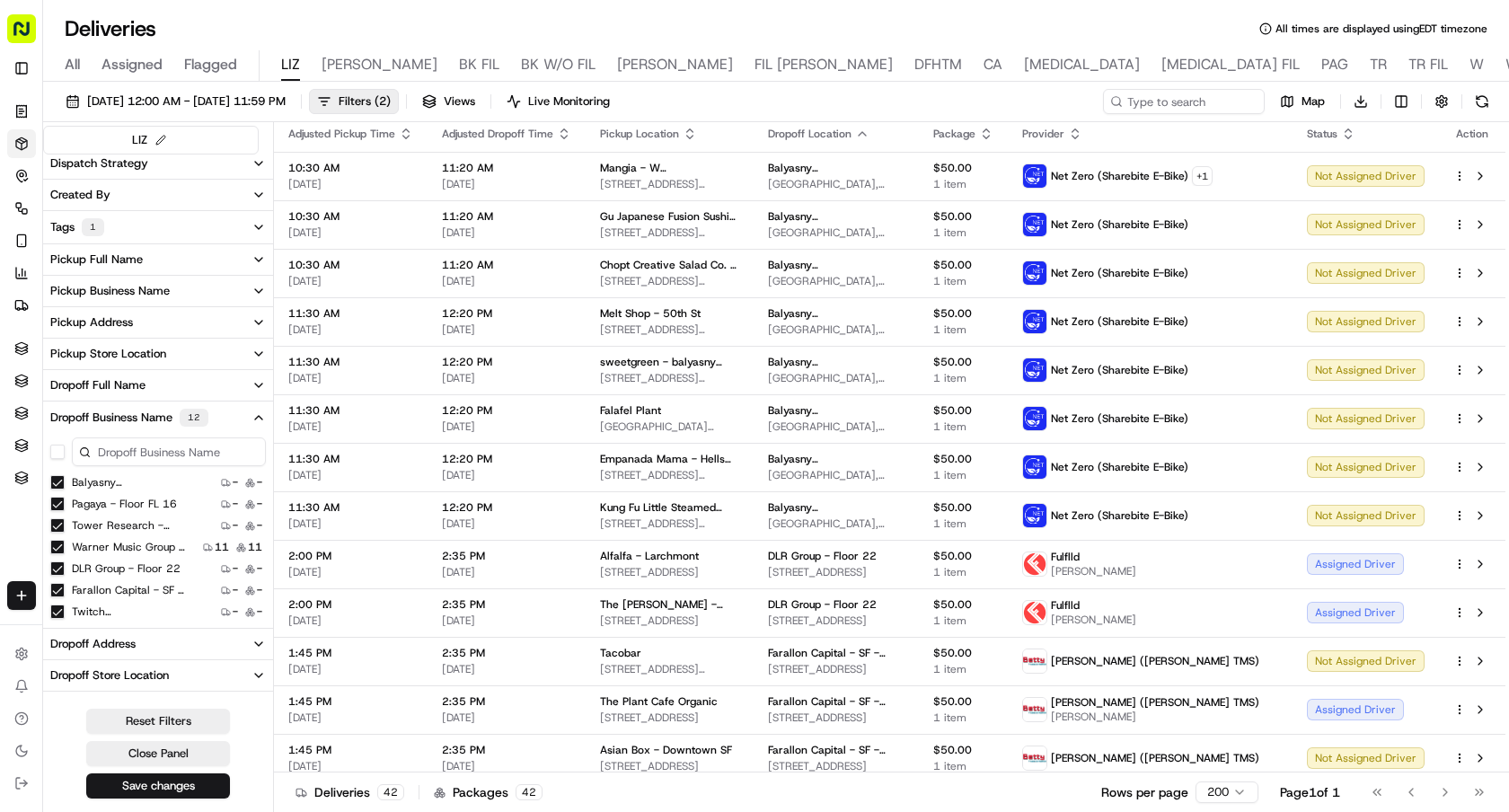
click at [56, 568] on 22 "DLR Group - Floor 22" at bounding box center [58, 568] width 15 height 15
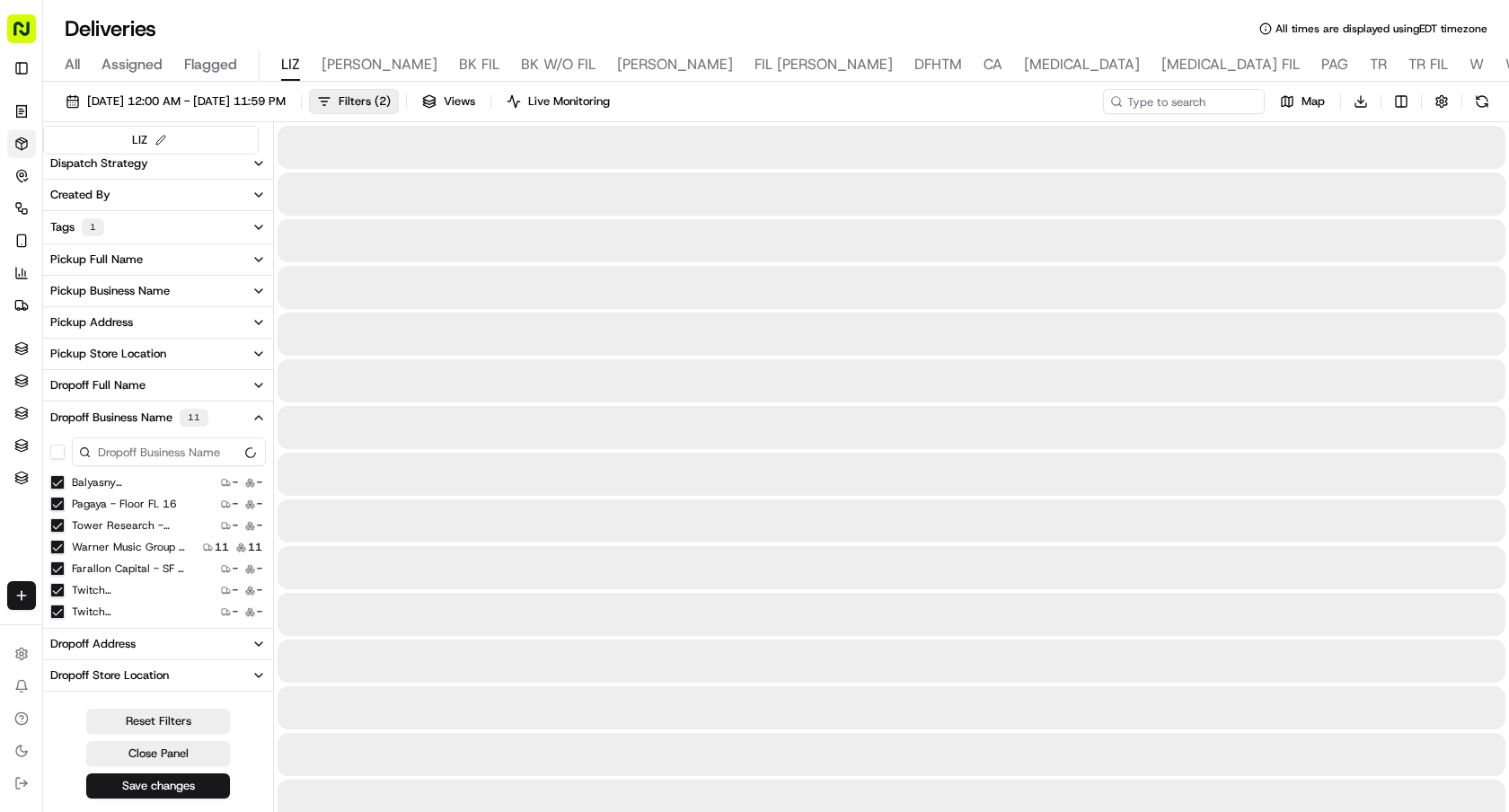
click at [56, 568] on 19 "Farallon Capital - SF - Floor Floor 19" at bounding box center [58, 568] width 15 height 15
click at [56, 568] on \(USA\) "Twitch (USA)" at bounding box center [58, 568] width 15 height 15
click at [56, 568] on 200 "Twitch (USA) - Floor 200" at bounding box center [58, 568] width 15 height 15
click at [56, 568] on 200 "Metropolis - USA - Floor suite 200" at bounding box center [58, 568] width 15 height 15
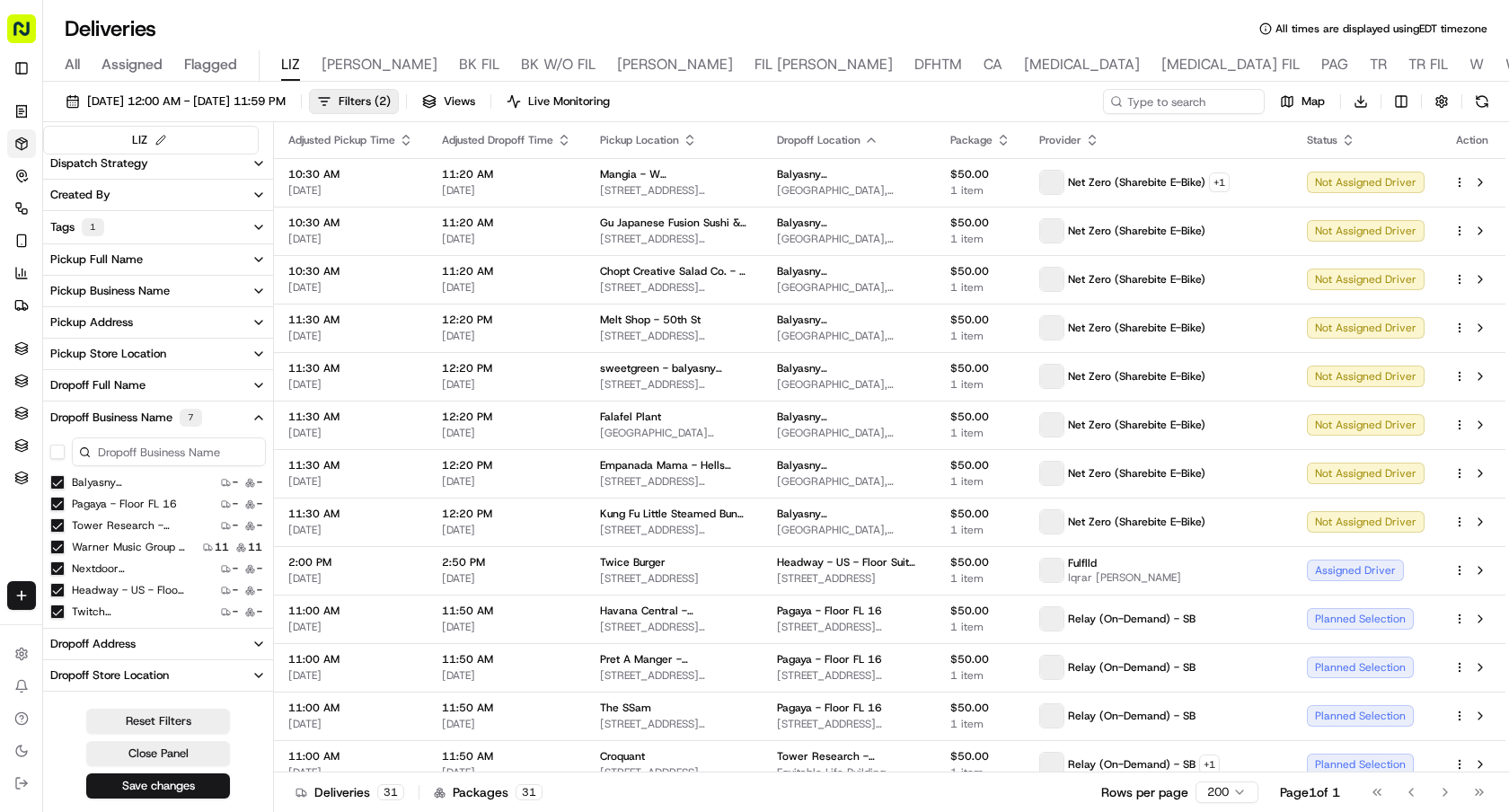
click at [56, 568] on 1st "Nextdoor (USA) - Floor 1st" at bounding box center [58, 568] width 15 height 15
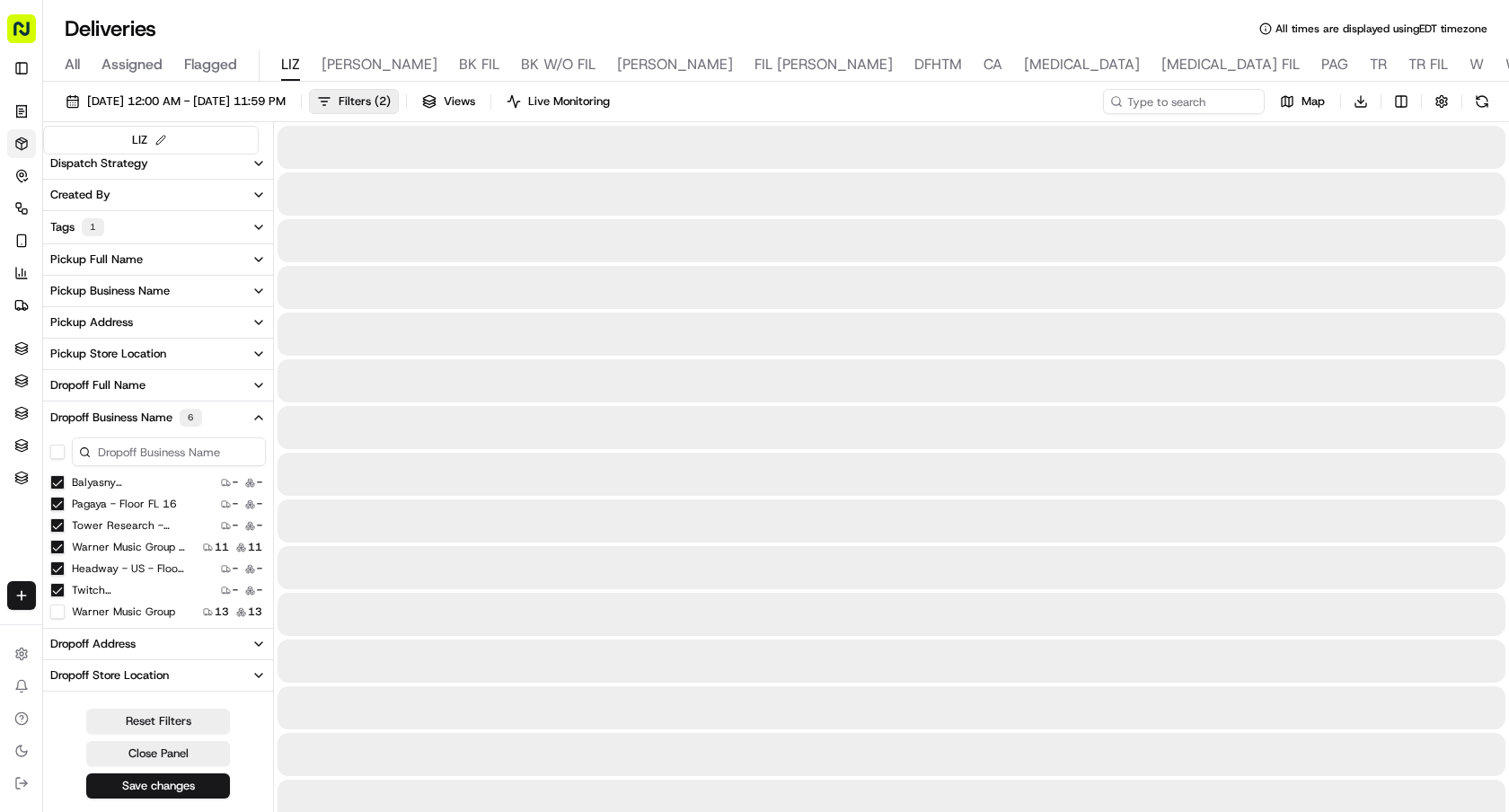
click at [56, 568] on A "Headway - US - Floor Suite 500 A" at bounding box center [58, 568] width 15 height 15
click at [56, 568] on 2 "Twitch (USA) - Floor 2" at bounding box center [58, 568] width 15 height 15
click at [56, 568] on Group "Warner Music Group" at bounding box center [58, 568] width 15 height 15
click at [58, 561] on Group "Warner Music Group" at bounding box center [58, 568] width 15 height 15
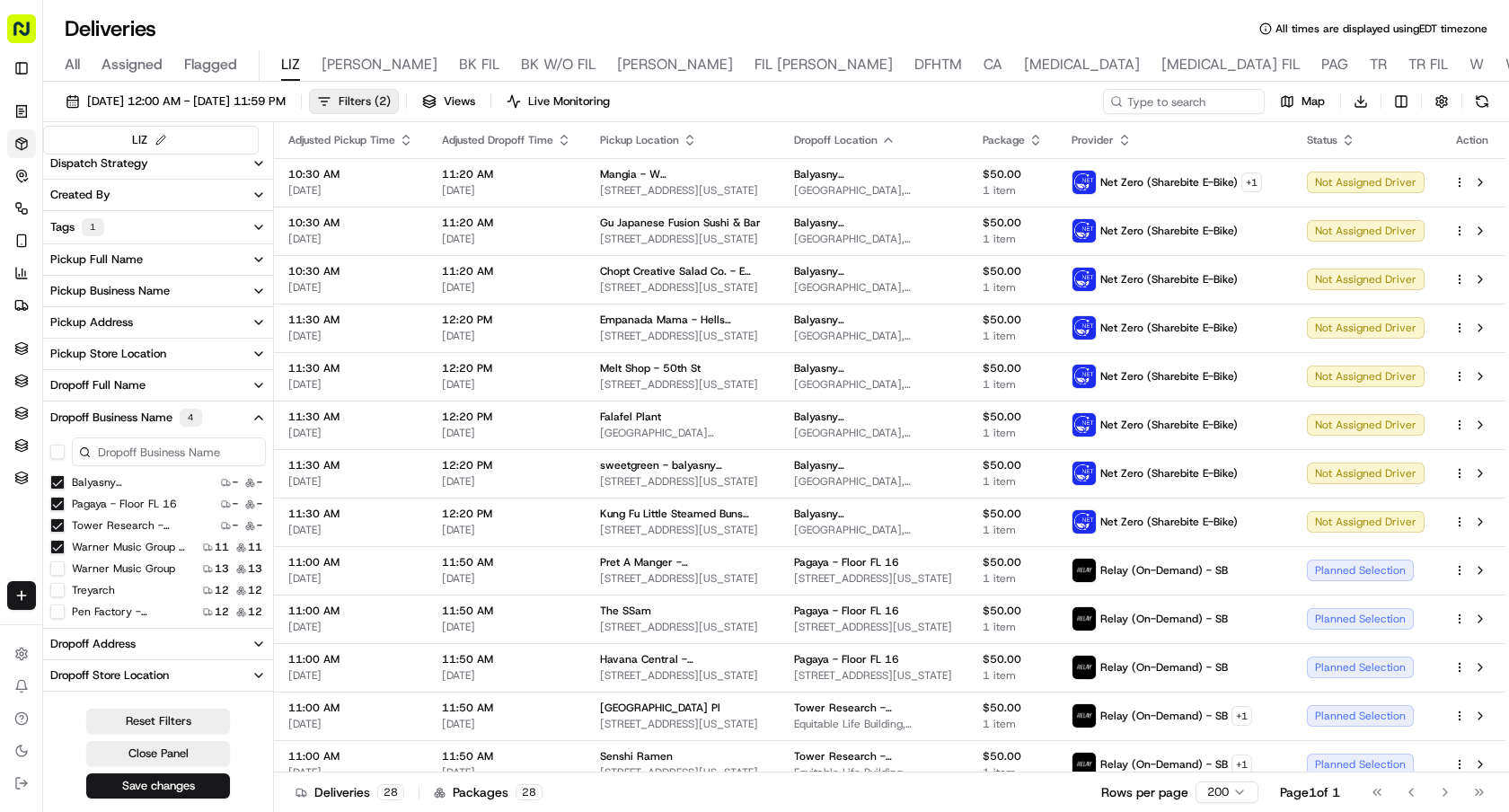
click at [391, 97] on span "Filters ( 2 )" at bounding box center [364, 101] width 52 height 17
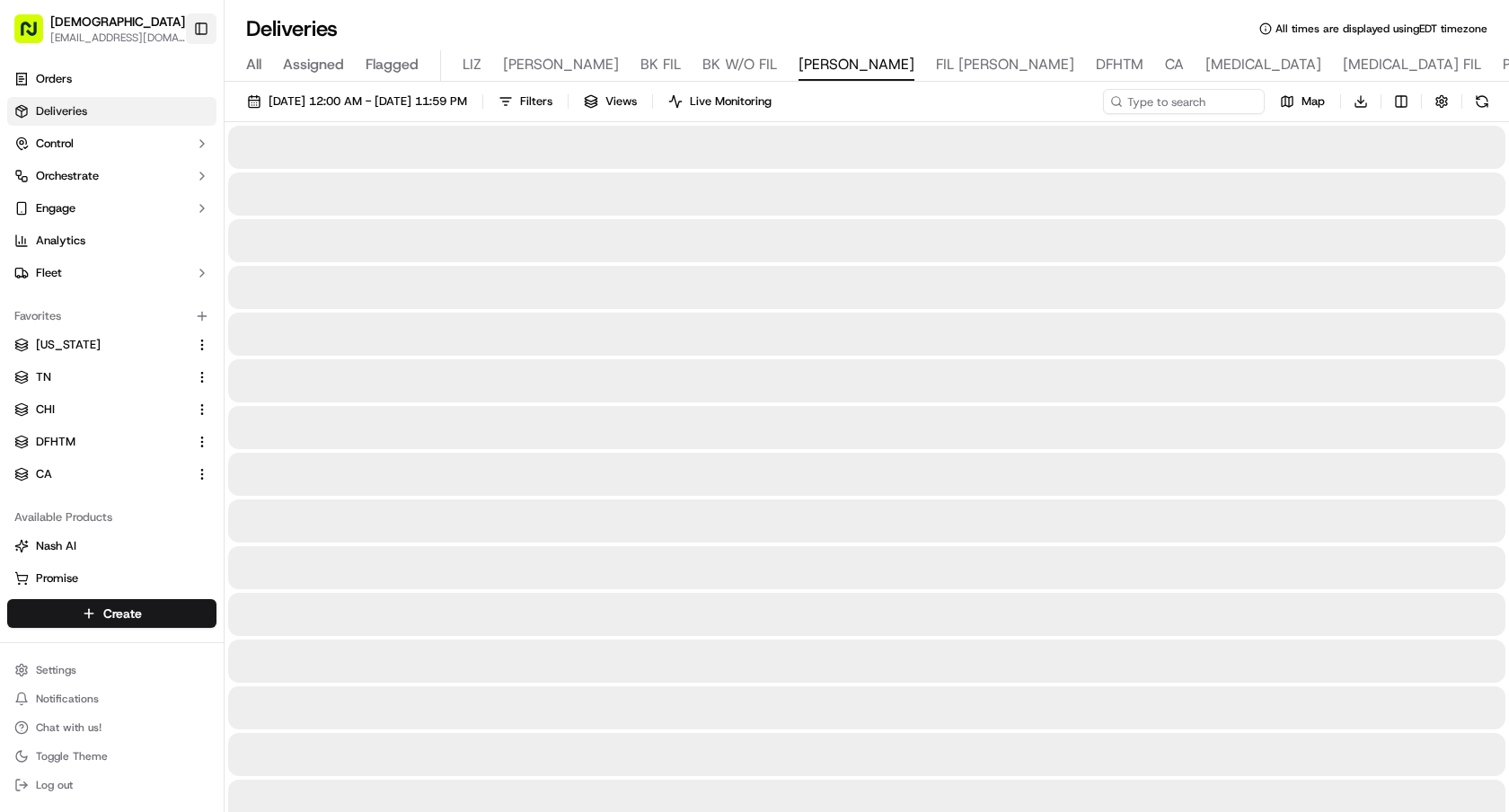
click at [200, 25] on button "Toggle Sidebar" at bounding box center [201, 28] width 30 height 30
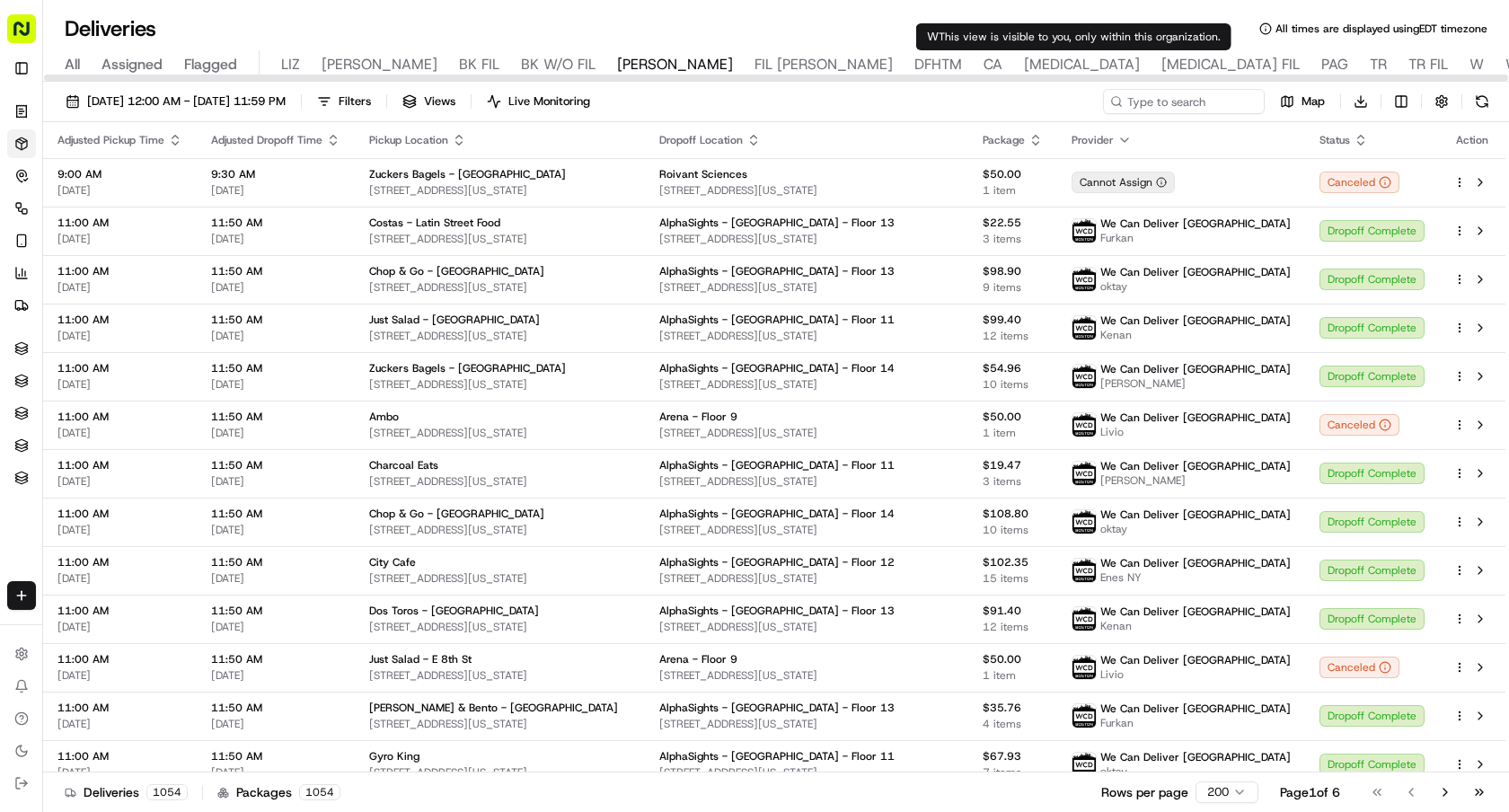
click at [1469, 62] on span "W" at bounding box center [1476, 64] width 15 height 21
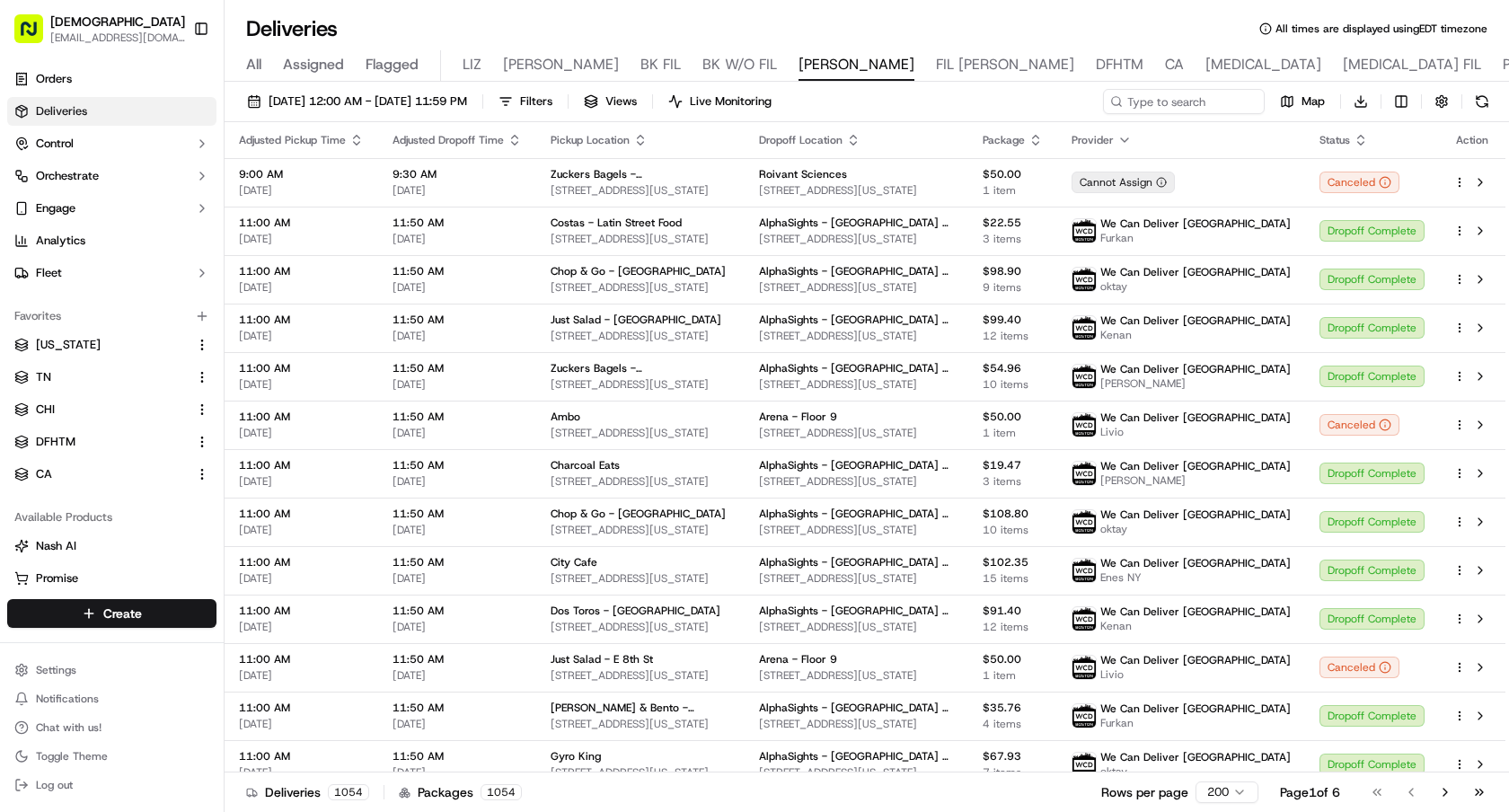
drag, startPoint x: 199, startPoint y: 28, endPoint x: 612, endPoint y: 46, distance: 413.4
click at [199, 28] on button "Toggle Sidebar" at bounding box center [201, 28] width 30 height 30
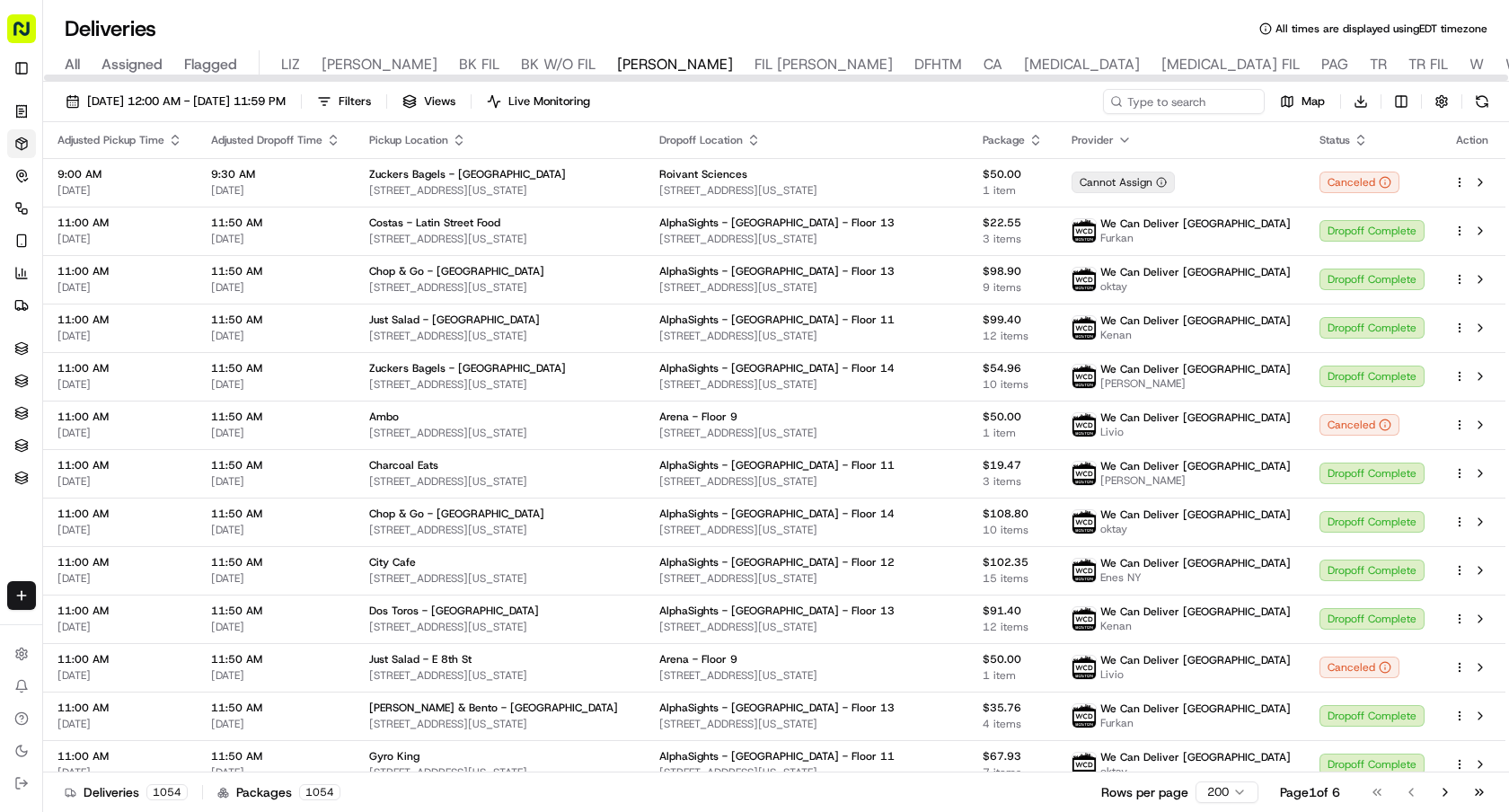
click at [521, 65] on span "BK W/O FIL" at bounding box center [558, 64] width 74 height 21
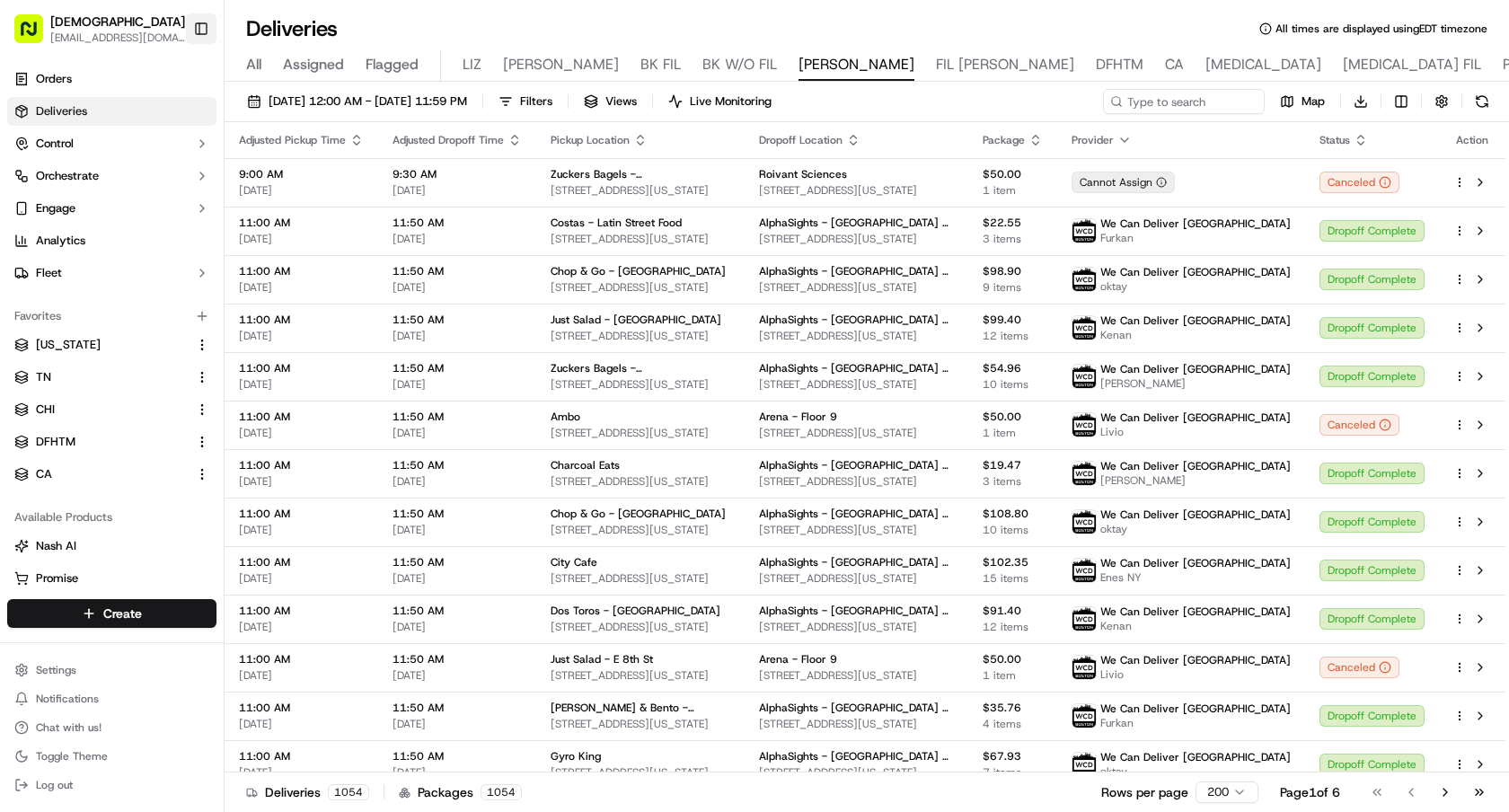
click at [207, 25] on button "Toggle Sidebar" at bounding box center [201, 28] width 30 height 30
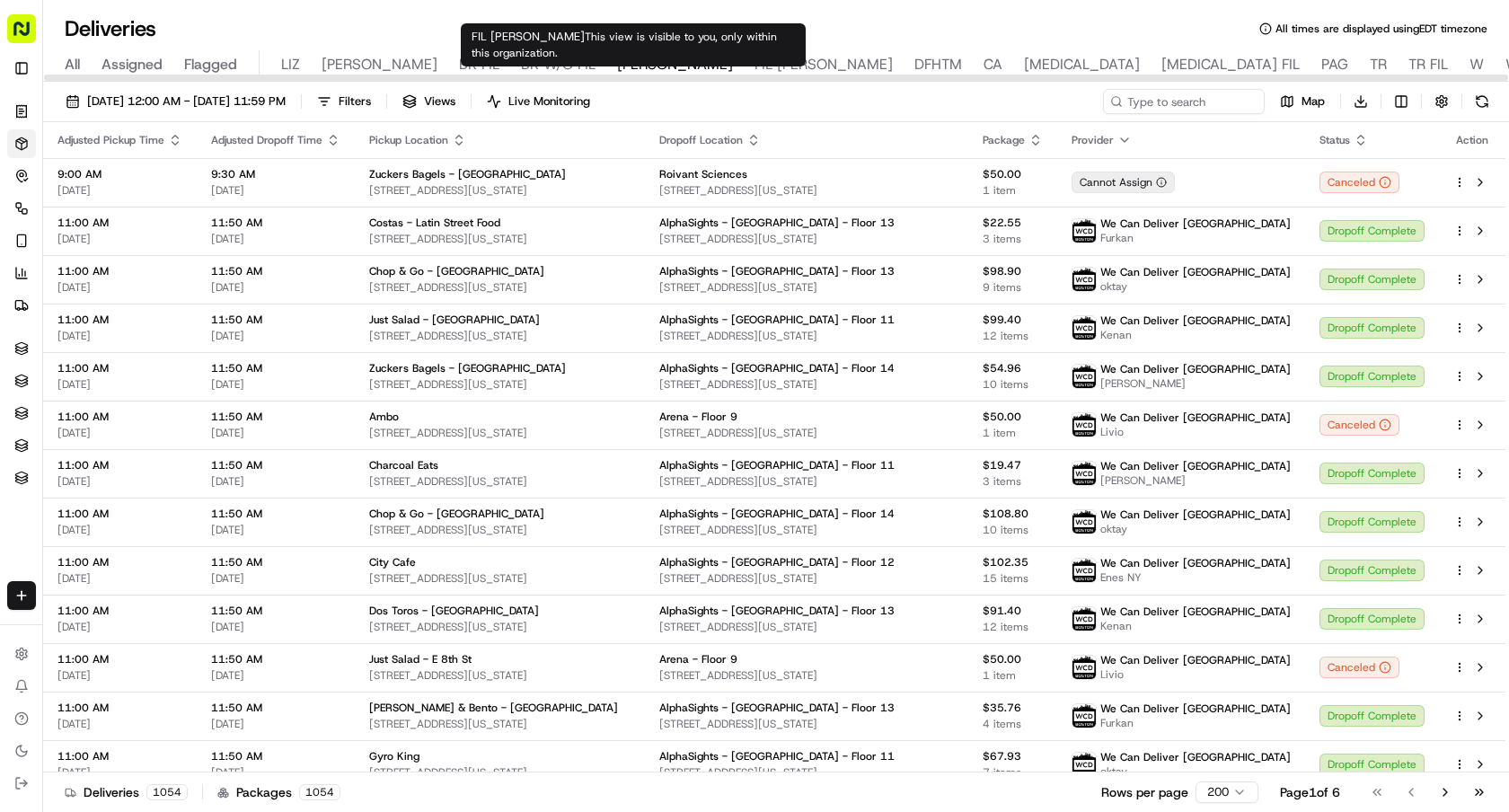
click at [754, 67] on span "FIL [PERSON_NAME]" at bounding box center [824, 64] width 138 height 21
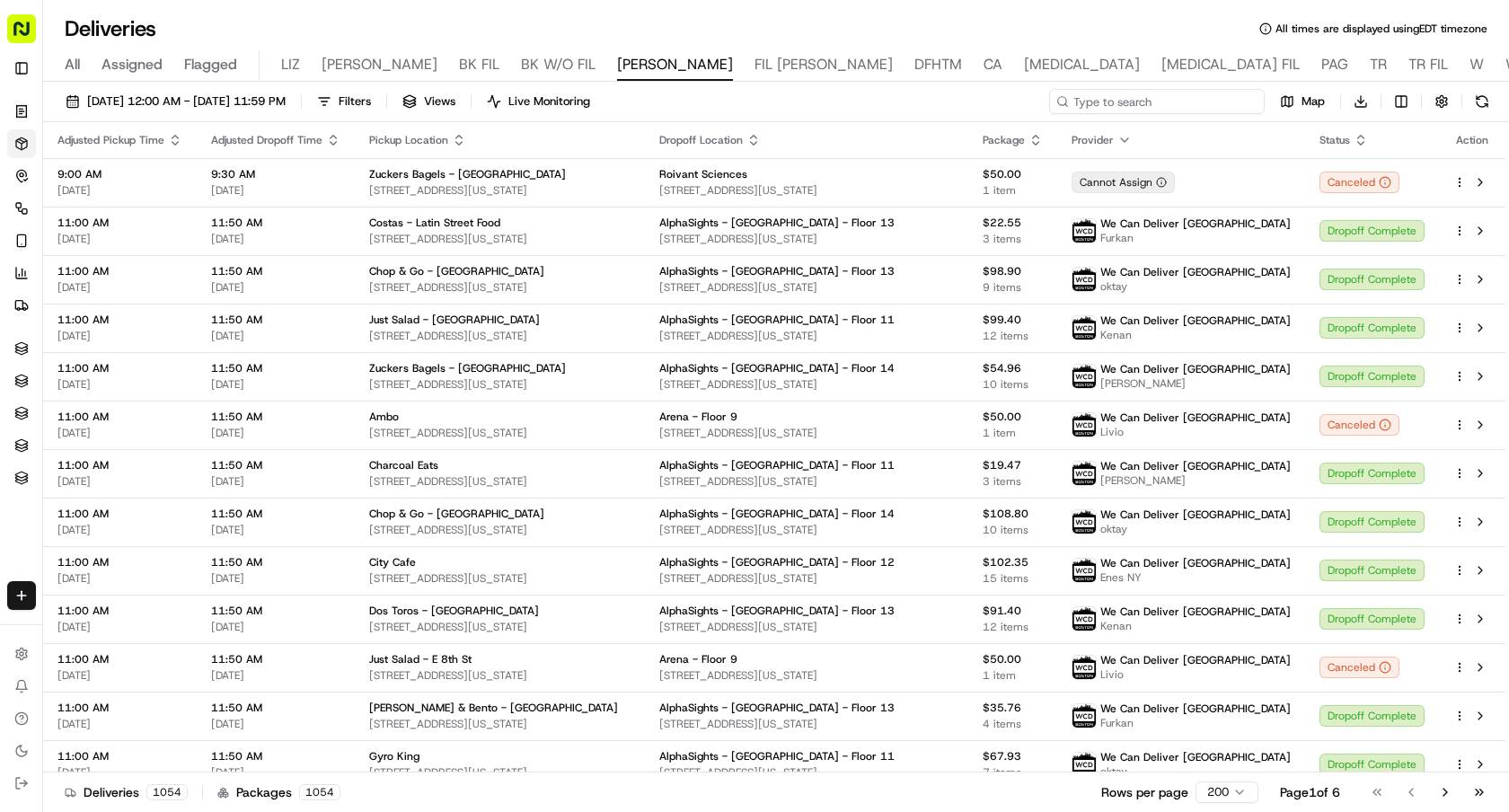
click at [1172, 106] on input at bounding box center [1156, 101] width 215 height 25
type input "o"
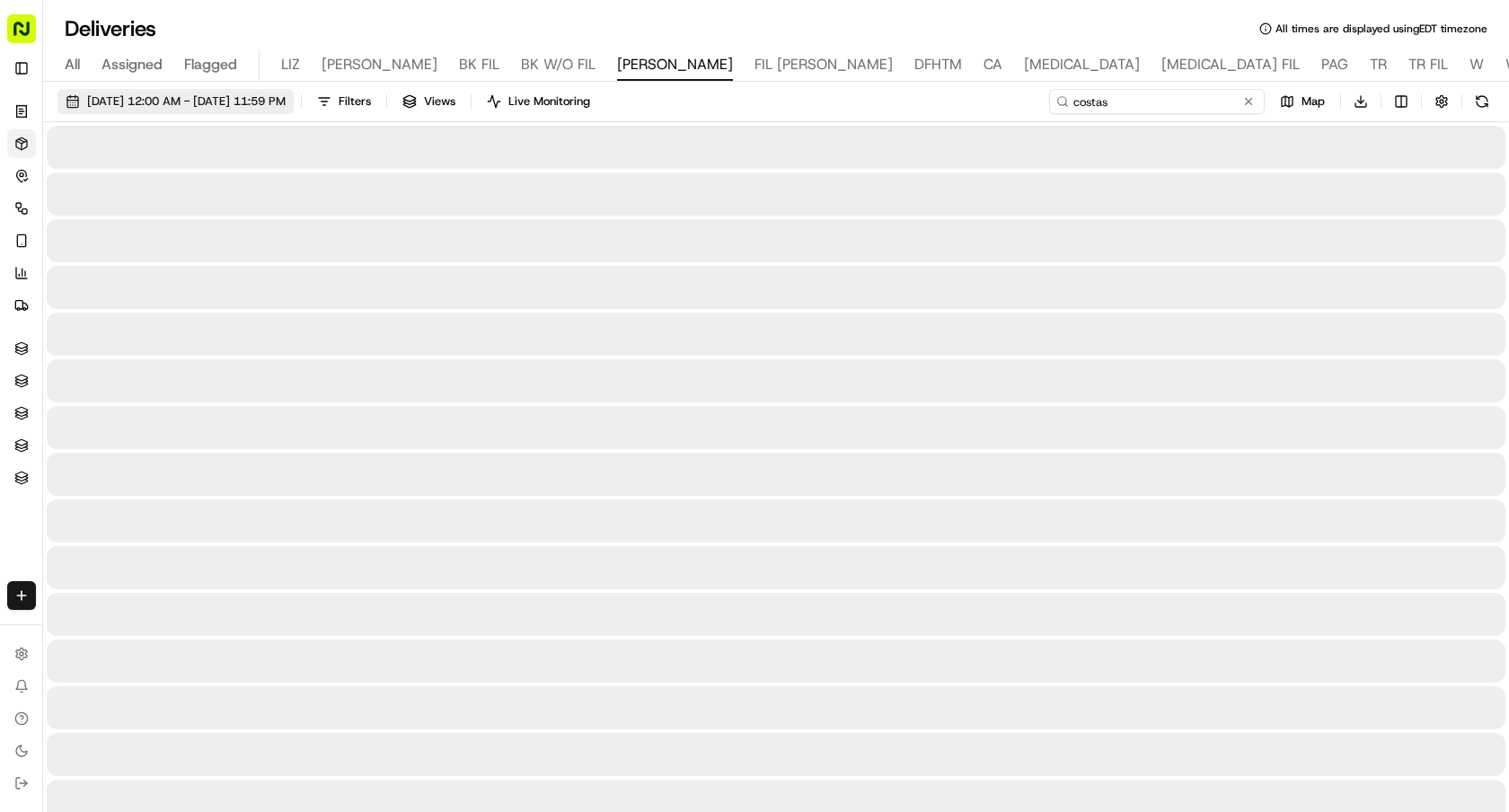
type input "costas"
click at [286, 95] on span "[DATE] 12:00 AM - [DATE] 11:59 PM" at bounding box center [186, 101] width 199 height 17
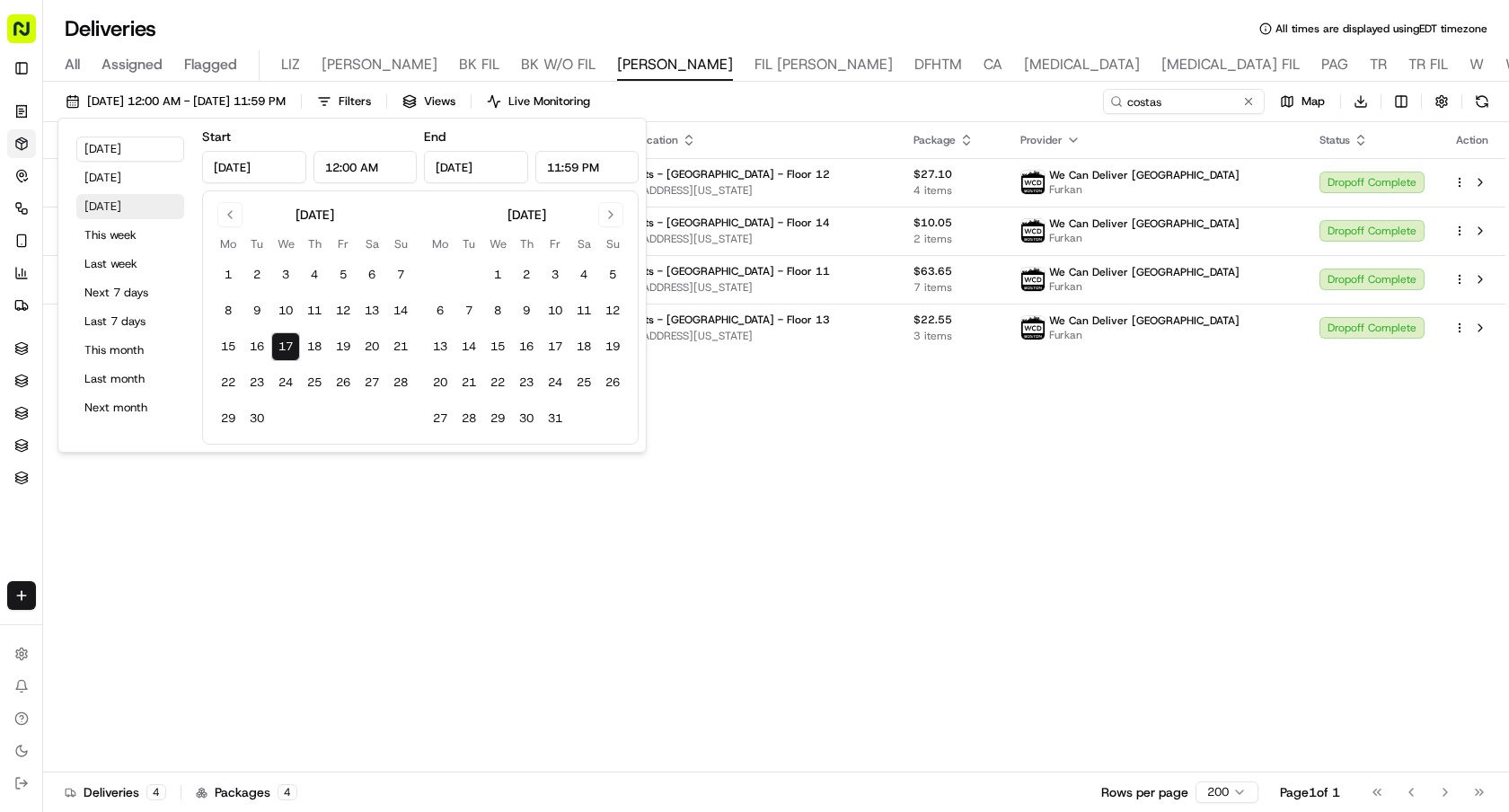
click at [136, 206] on button "Tomorrow" at bounding box center [130, 207] width 108 height 25
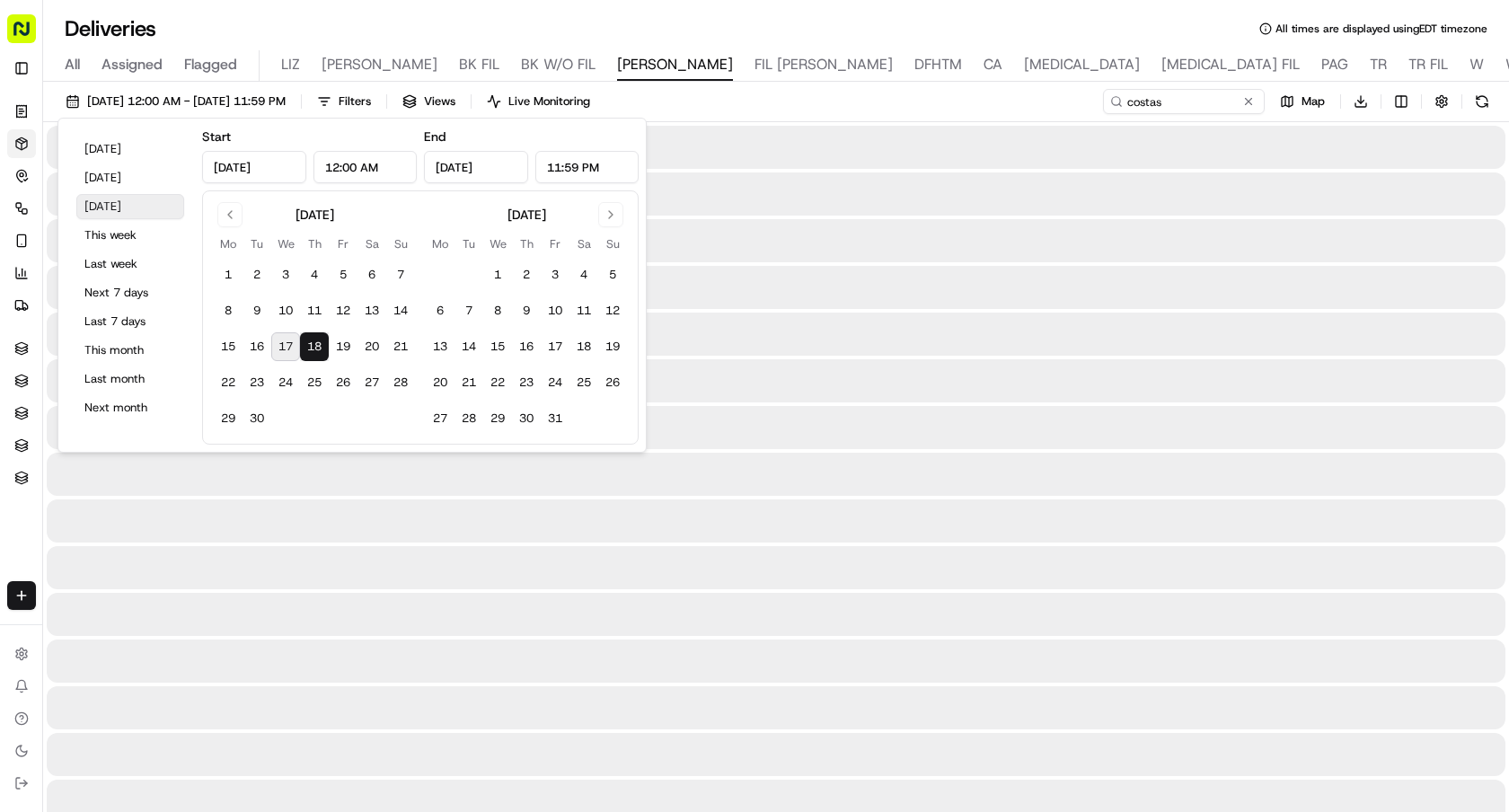
type input "Sep 18, 2025"
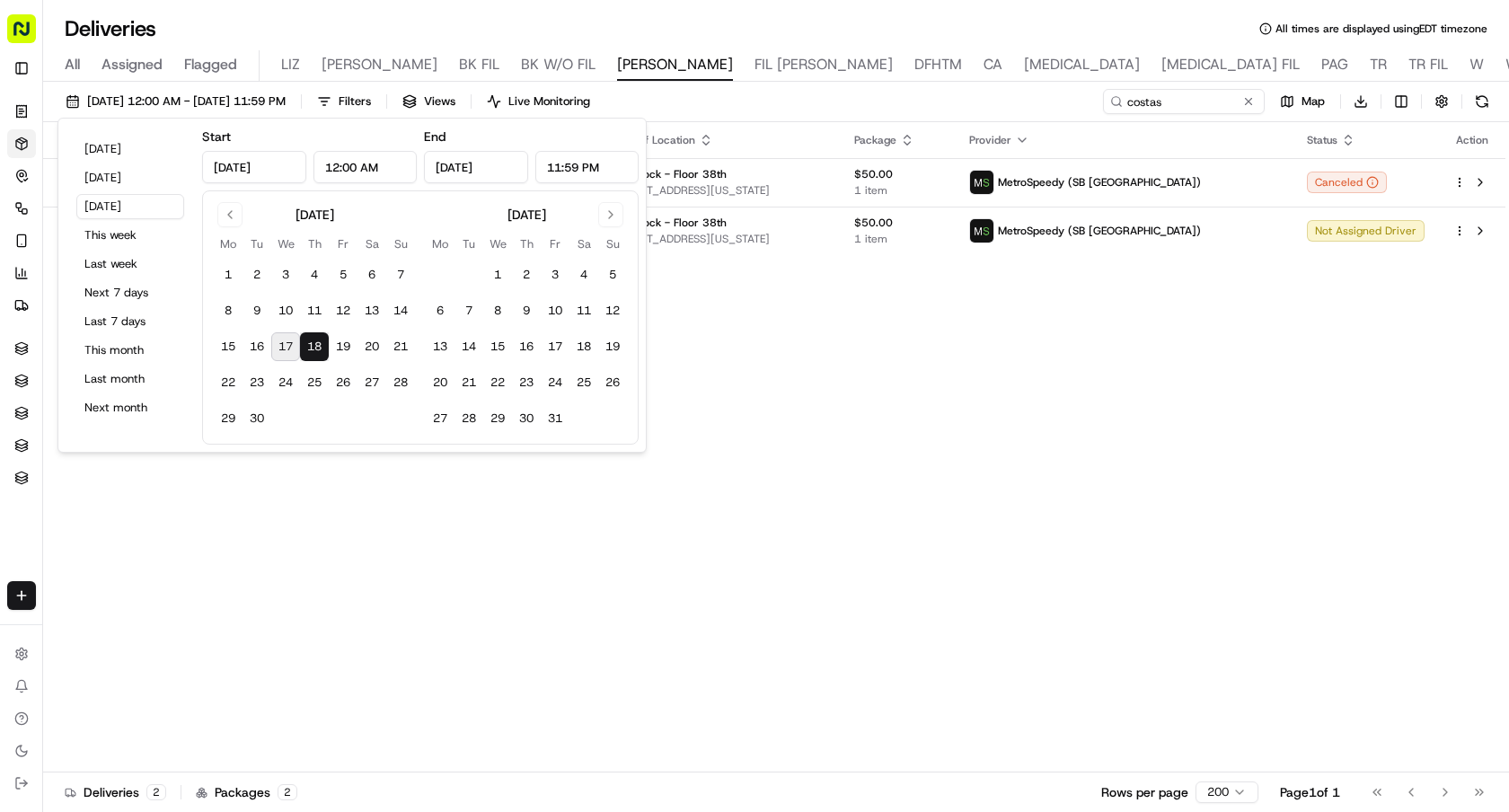
click at [1008, 300] on div "Adjusted Pickup Time Adjusted Dropoff Time Pickup Location Dropoff Location Pac…" at bounding box center [774, 446] width 1462 height 650
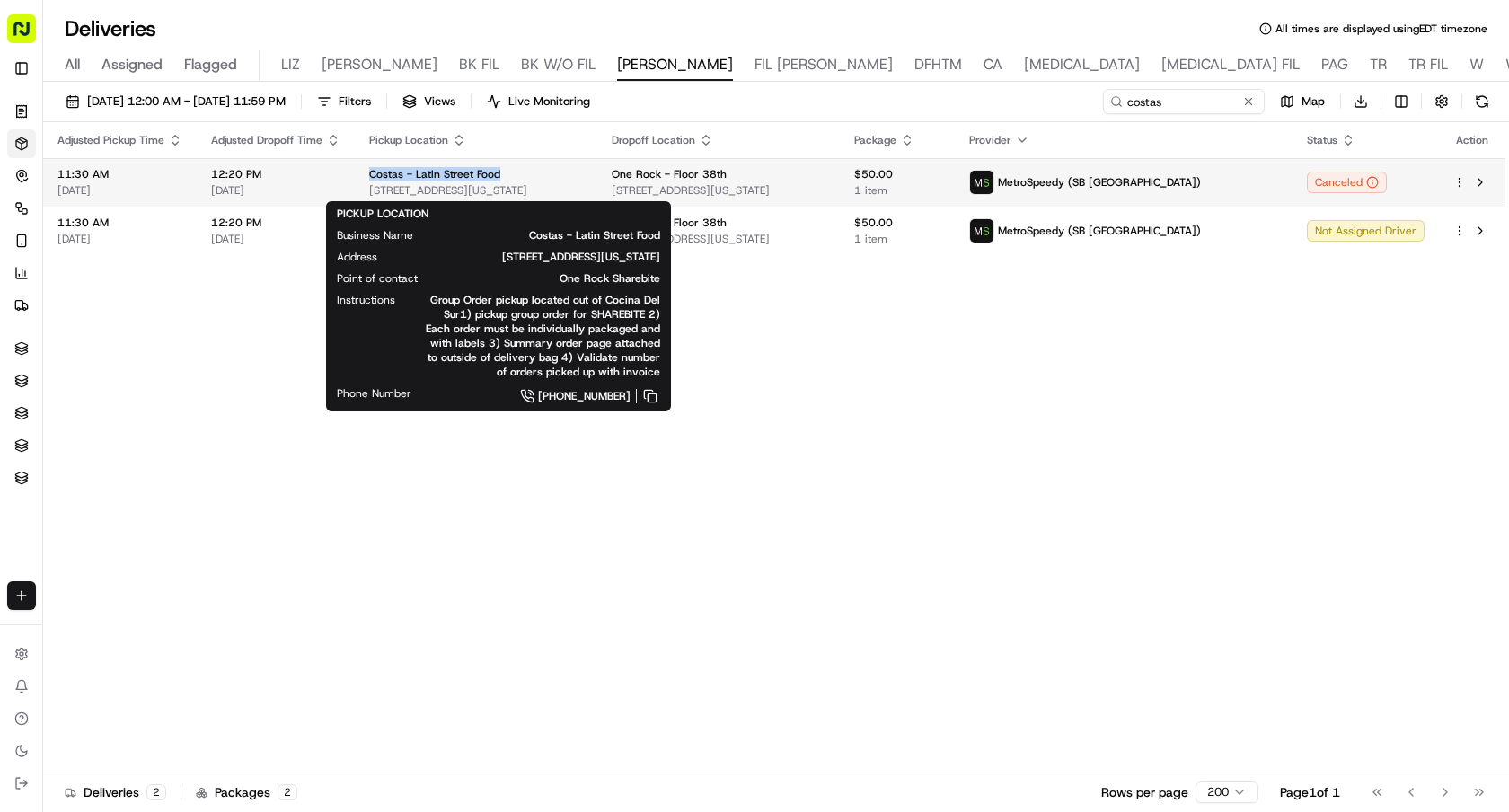
drag, startPoint x: 501, startPoint y: 172, endPoint x: 367, endPoint y: 173, distance: 134.0
click at [367, 173] on td "Costas - Latin Street Food 40 W 38th St, New York, NY 10018, USA" at bounding box center [476, 182] width 243 height 49
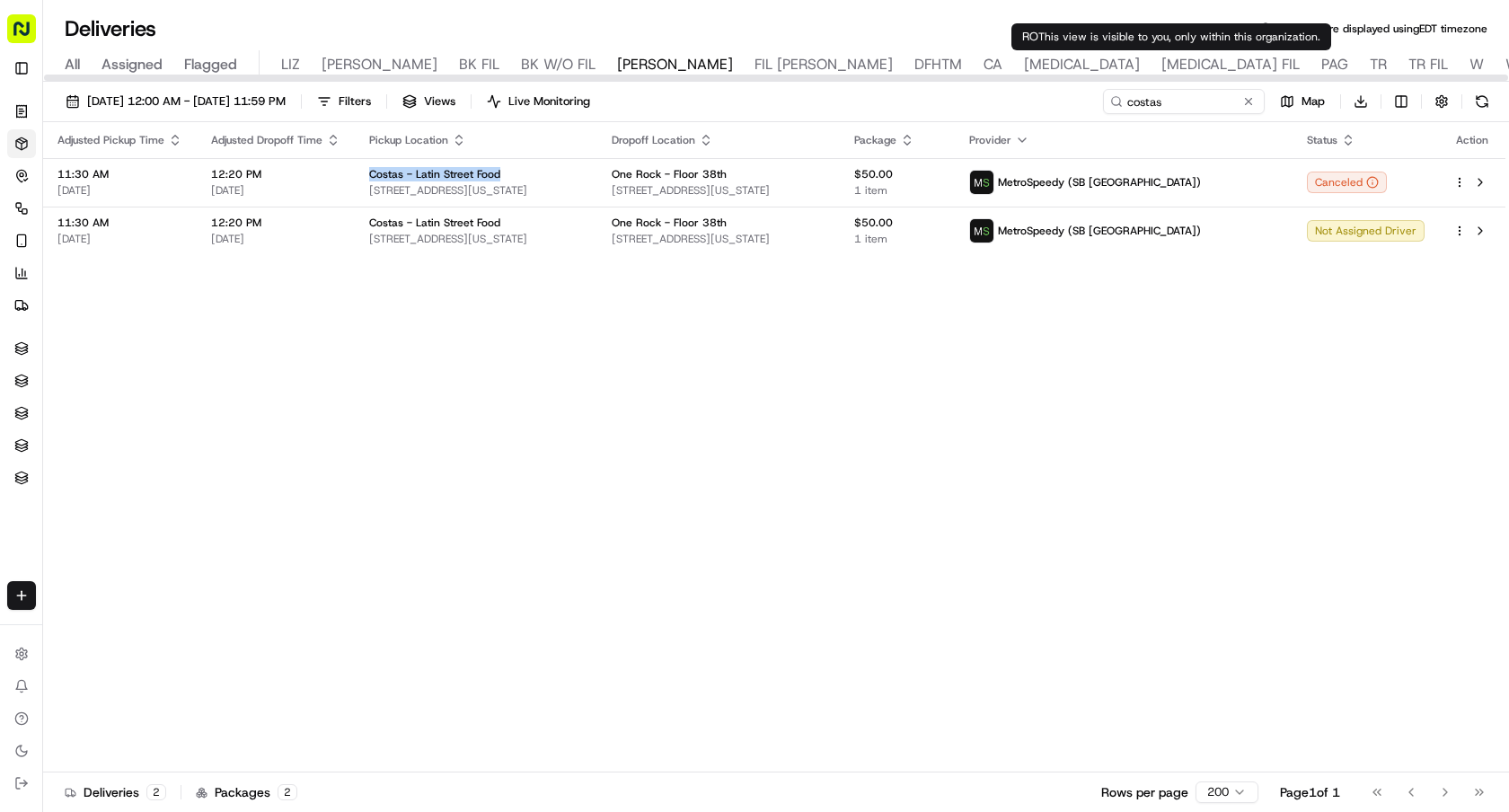
copy span "Costas - Latin Street Food"
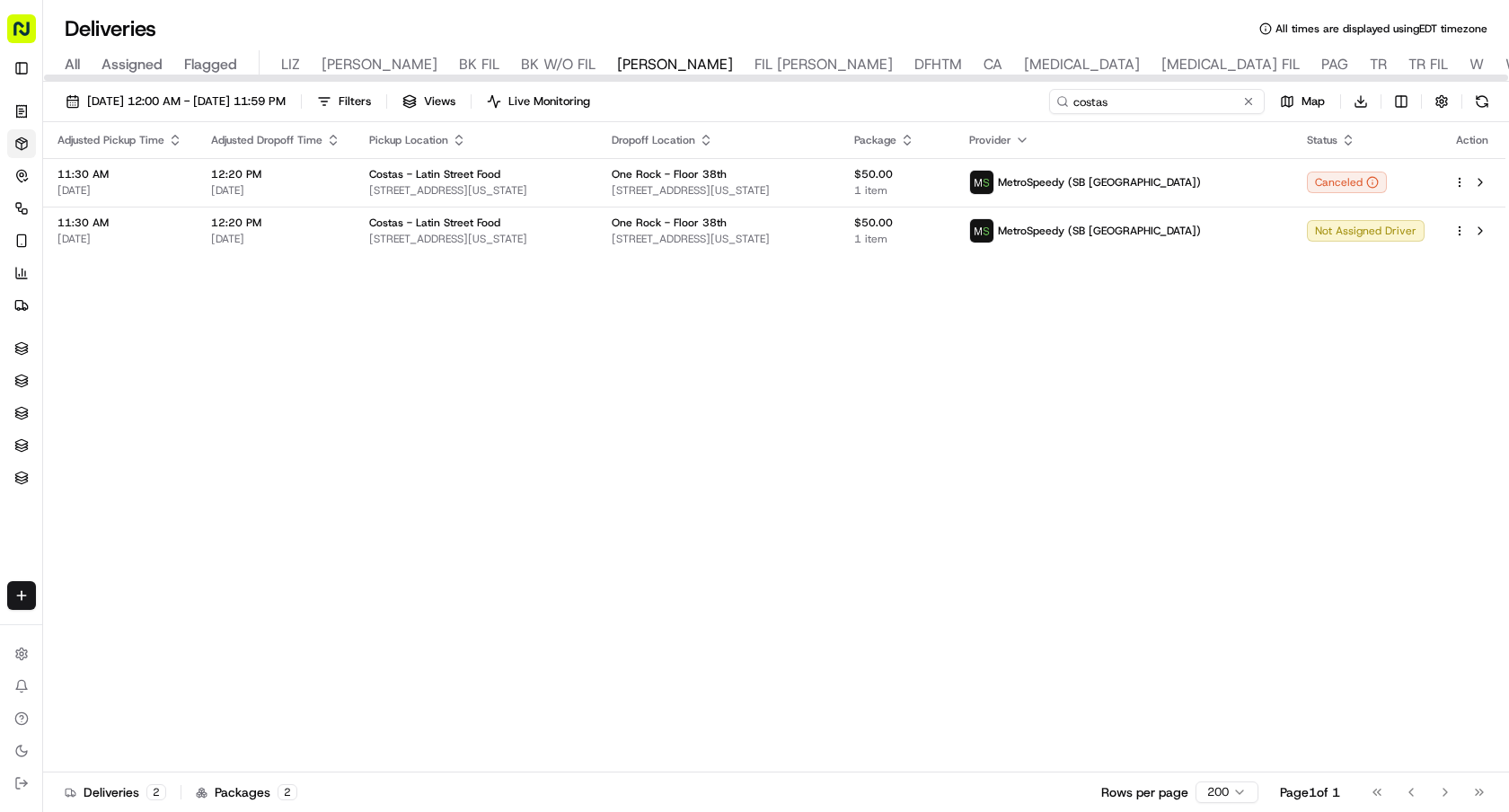
click at [1172, 101] on input "costas" at bounding box center [1156, 101] width 215 height 25
drag, startPoint x: 1172, startPoint y: 101, endPoint x: 898, endPoint y: 101, distance: 274.0
click at [904, 101] on div "09/18/2025 12:00 AM - 09/18/2025 11:59 PM Filters Views Live Monitoring costas …" at bounding box center [775, 105] width 1465 height 33
paste input "Costas - Latin Street Food"
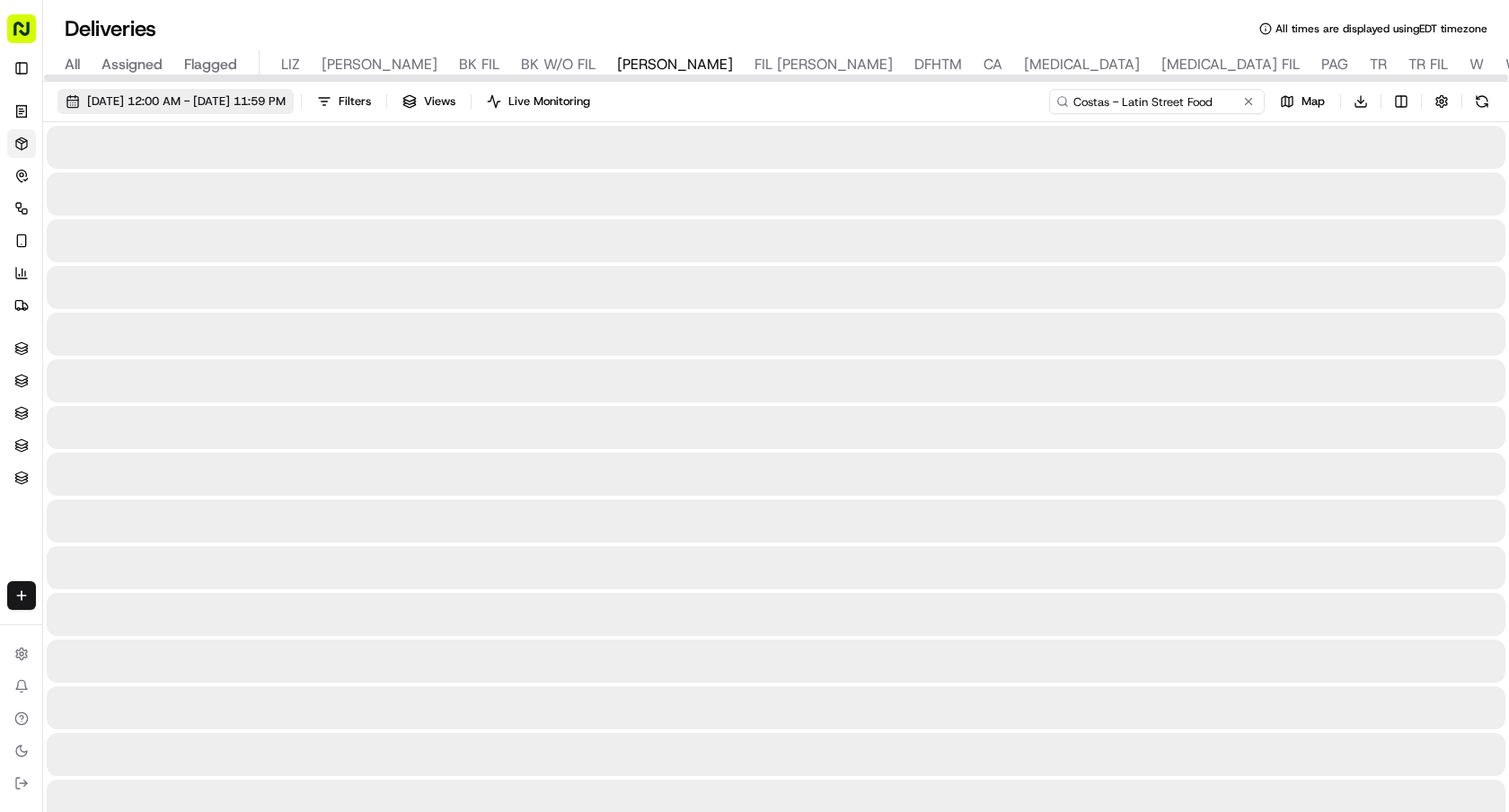
type input "Costas - Latin Street Food"
click at [132, 103] on span "09/18/2025 12:00 AM - 09/18/2025 11:59 PM" at bounding box center [186, 101] width 199 height 17
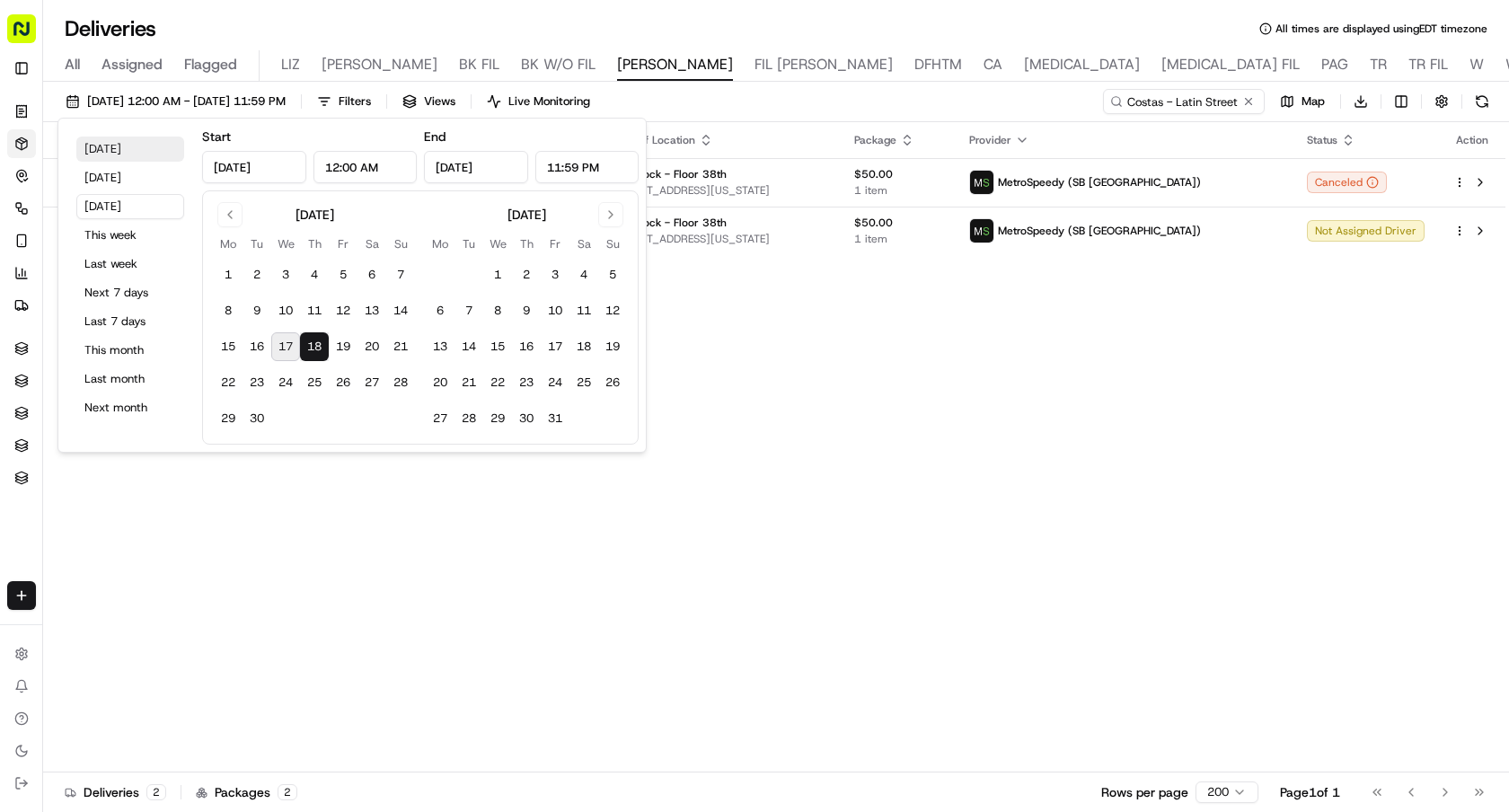
click at [104, 142] on button "Today" at bounding box center [130, 149] width 108 height 25
type input "Sep 17, 2025"
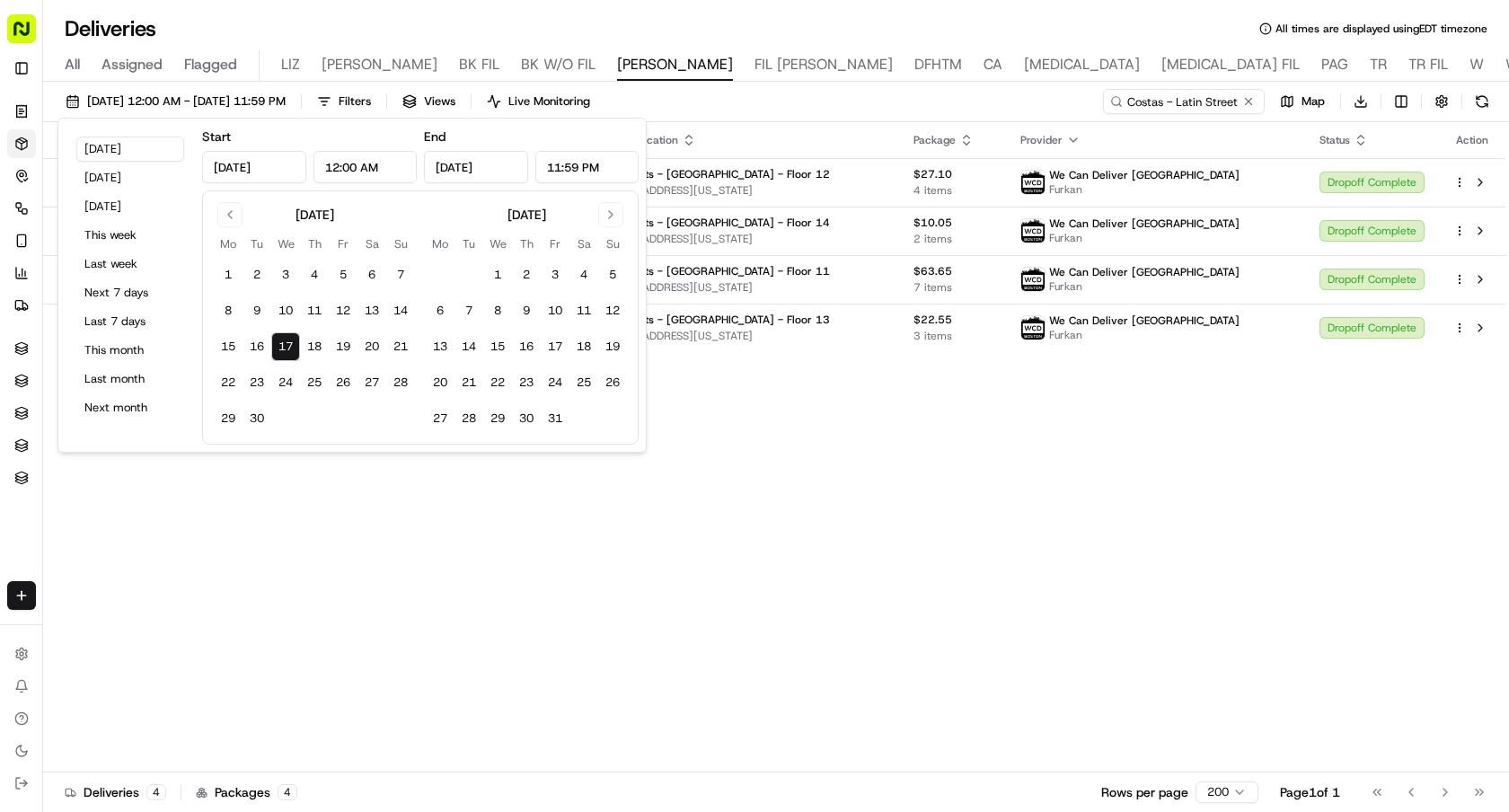
click at [793, 440] on div "Adjusted Pickup Time Adjusted Dropoff Time Pickup Location Dropoff Location Pac…" at bounding box center [774, 446] width 1462 height 650
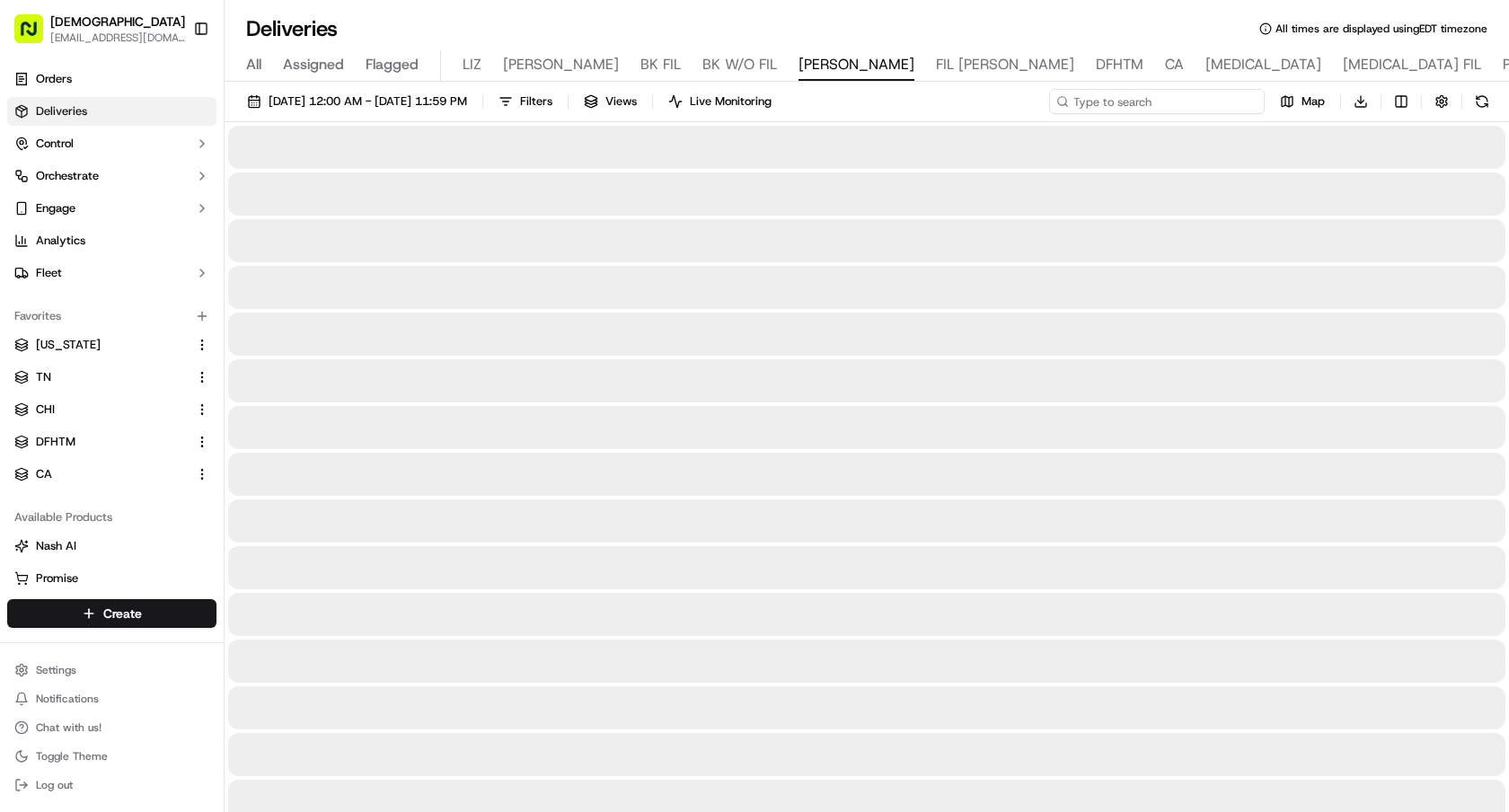
click at [1186, 100] on input at bounding box center [1156, 101] width 215 height 25
type input "costas"
click at [311, 104] on span "[DATE] 12:00 AM - [DATE] 11:59 PM" at bounding box center [368, 101] width 199 height 17
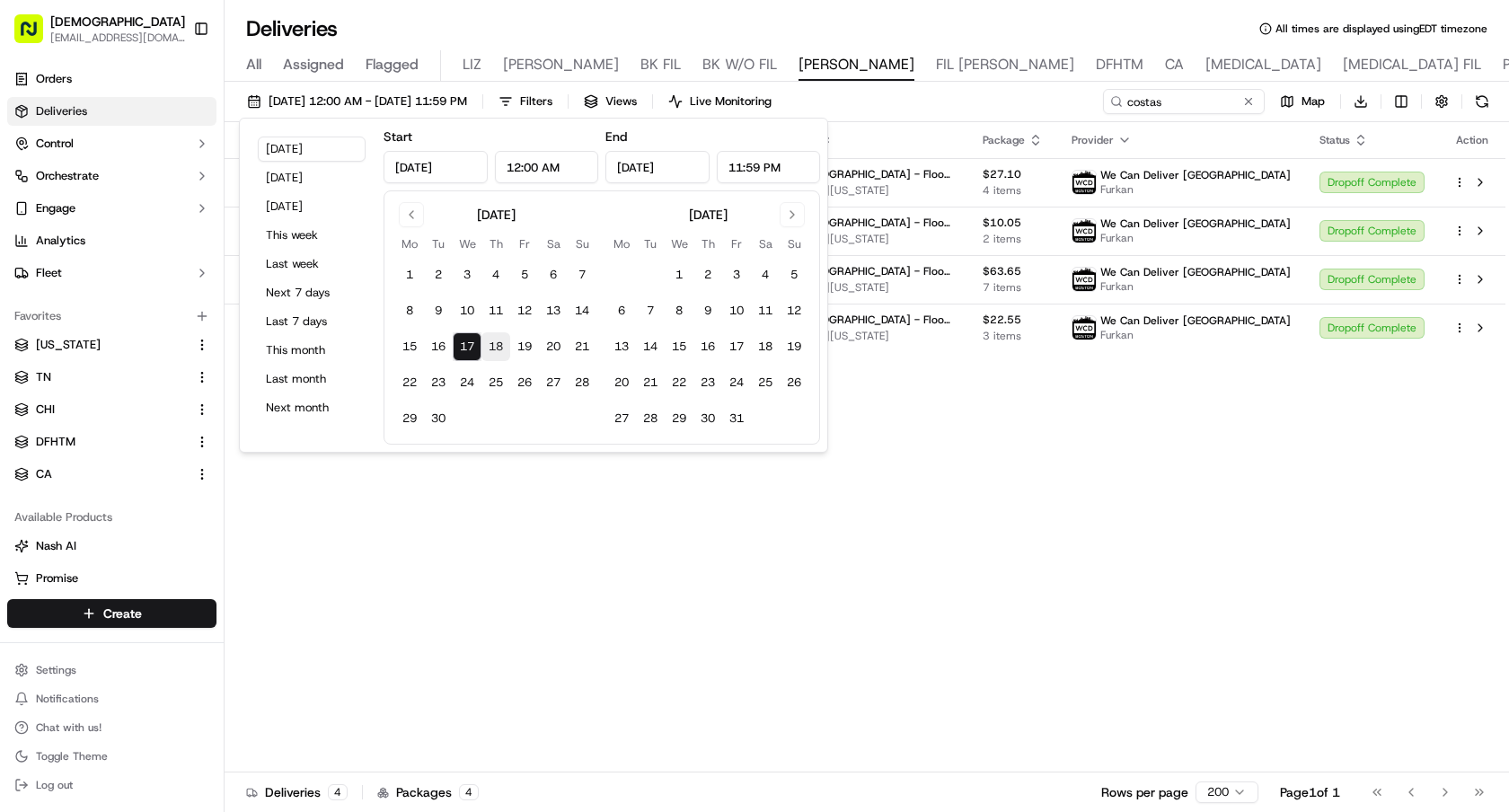
click at [494, 348] on button "18" at bounding box center [495, 346] width 28 height 28
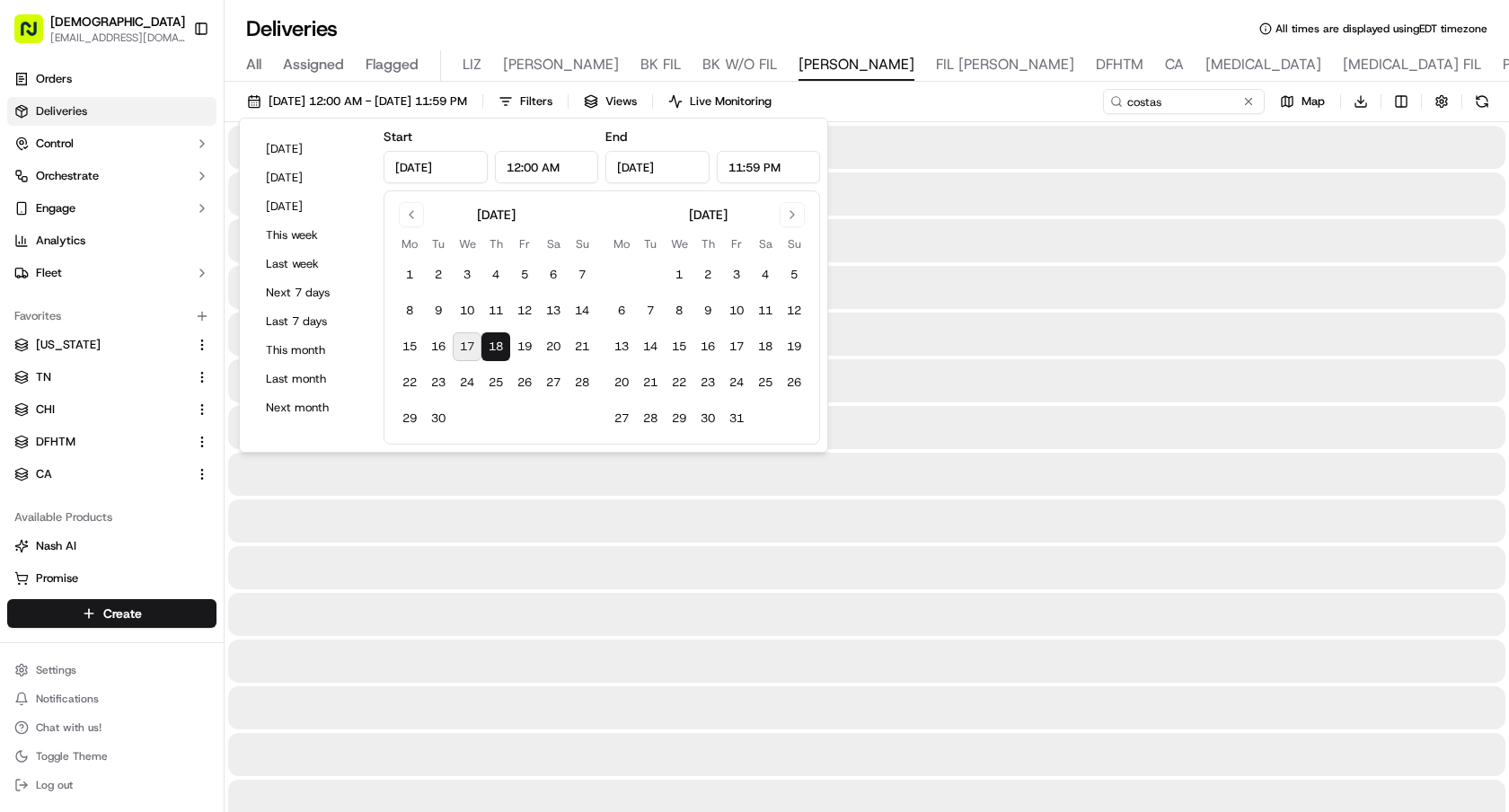
type input "Sep 18, 2025"
click at [494, 348] on button "18" at bounding box center [495, 346] width 28 height 28
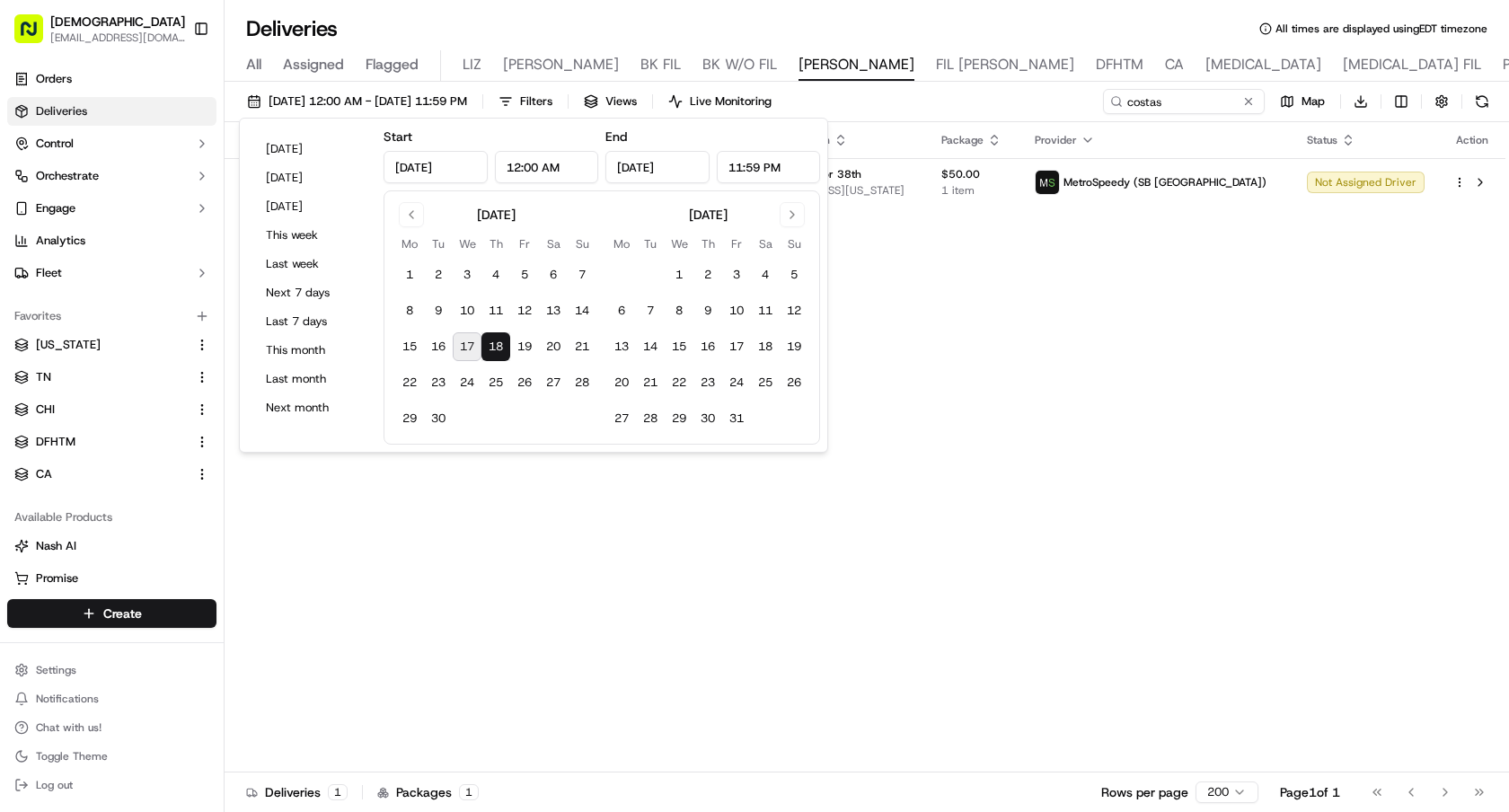
click at [1037, 434] on div "Adjusted Pickup Time Adjusted Dropoff Time Pickup Location Dropoff Location Pac…" at bounding box center [865, 446] width 1281 height 650
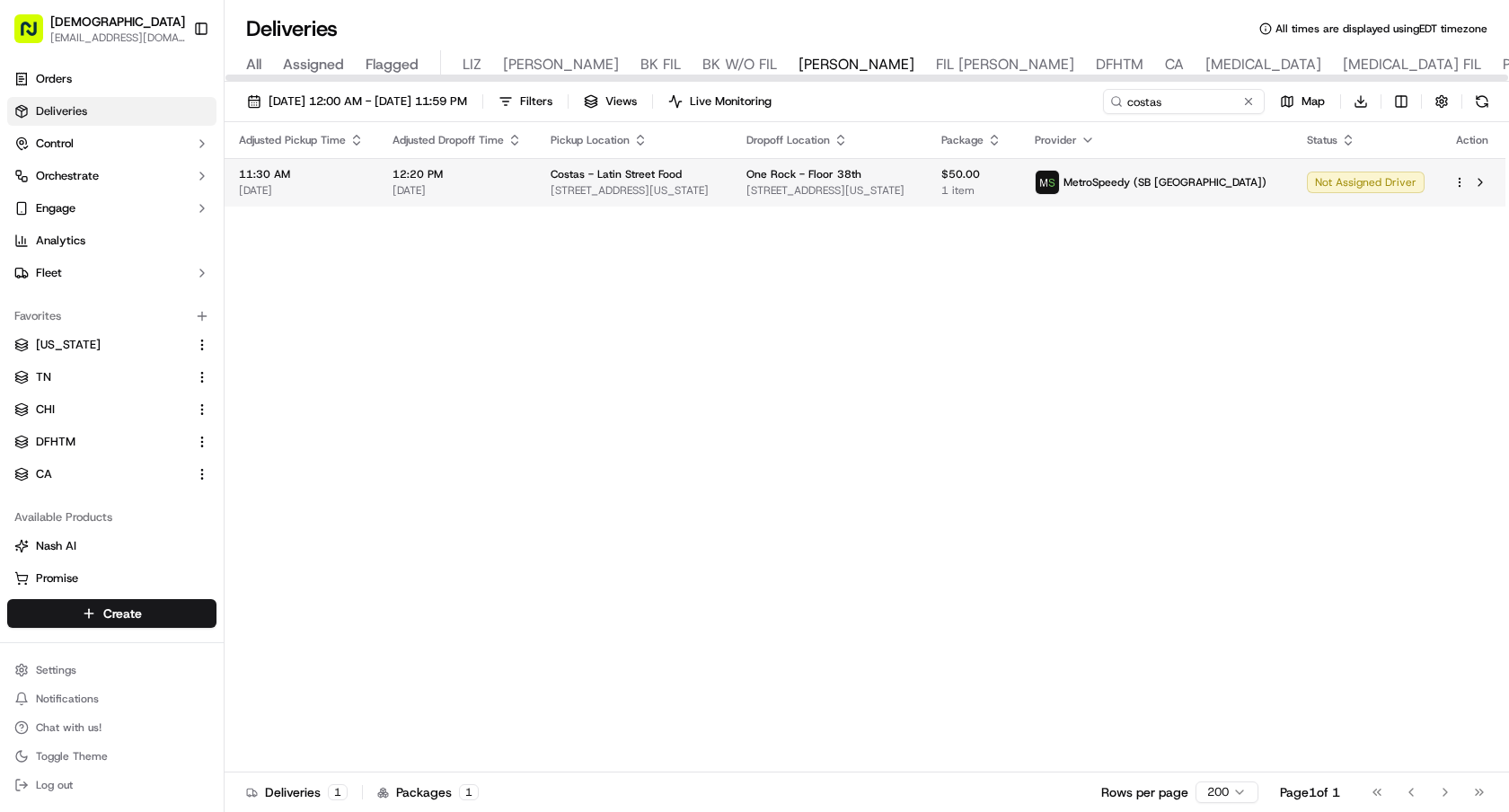
click at [1459, 179] on html "Sharebite e.park@sharebite.com Toggle Sidebar Orders Deliveries Control Orchest…" at bounding box center [754, 406] width 1509 height 812
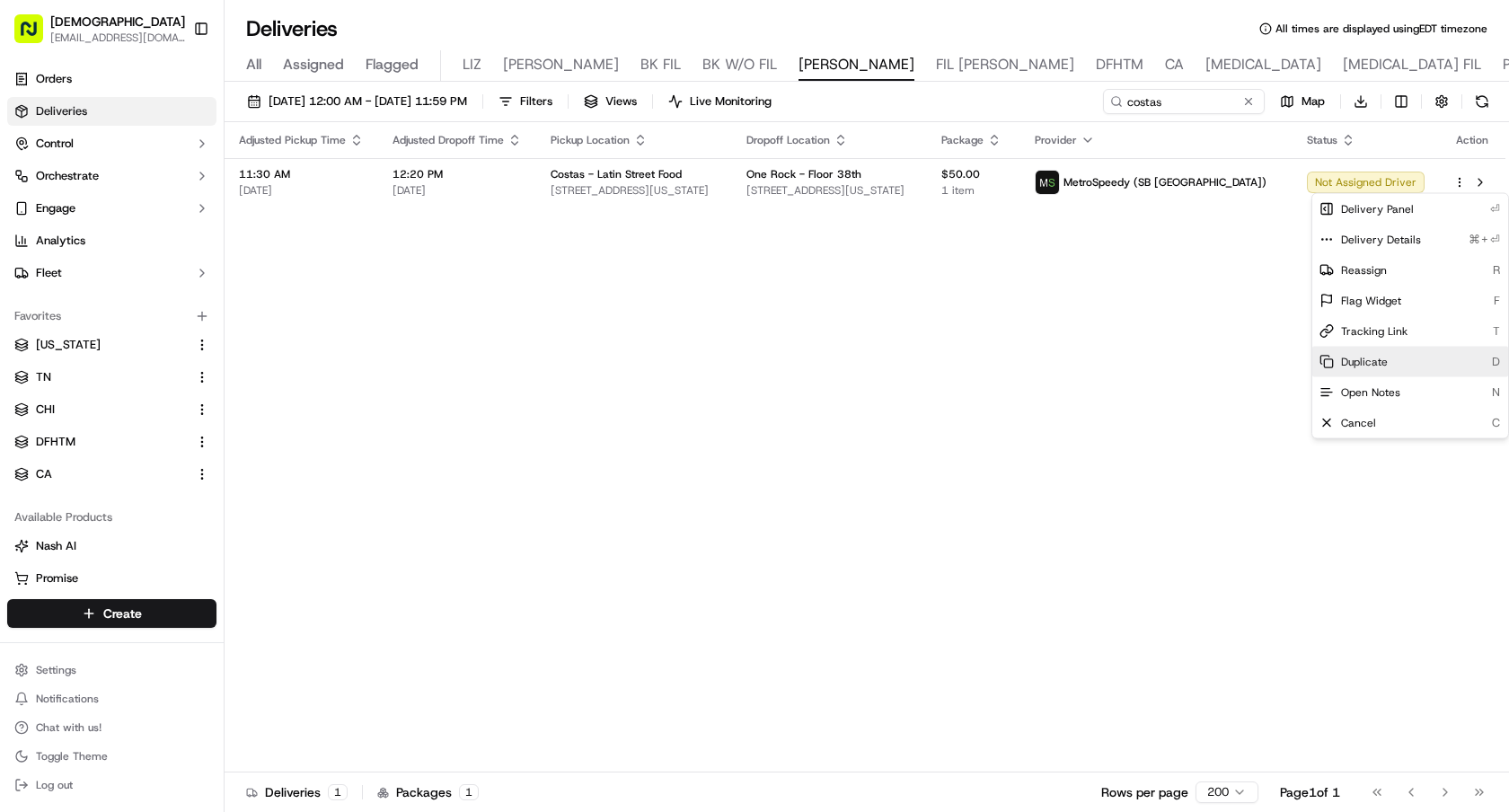
click at [1368, 364] on span "Duplicate" at bounding box center [1364, 362] width 47 height 15
click at [1182, 305] on html "Sharebite e.park@sharebite.com Toggle Sidebar Orders Deliveries Control Orchest…" at bounding box center [754, 406] width 1509 height 812
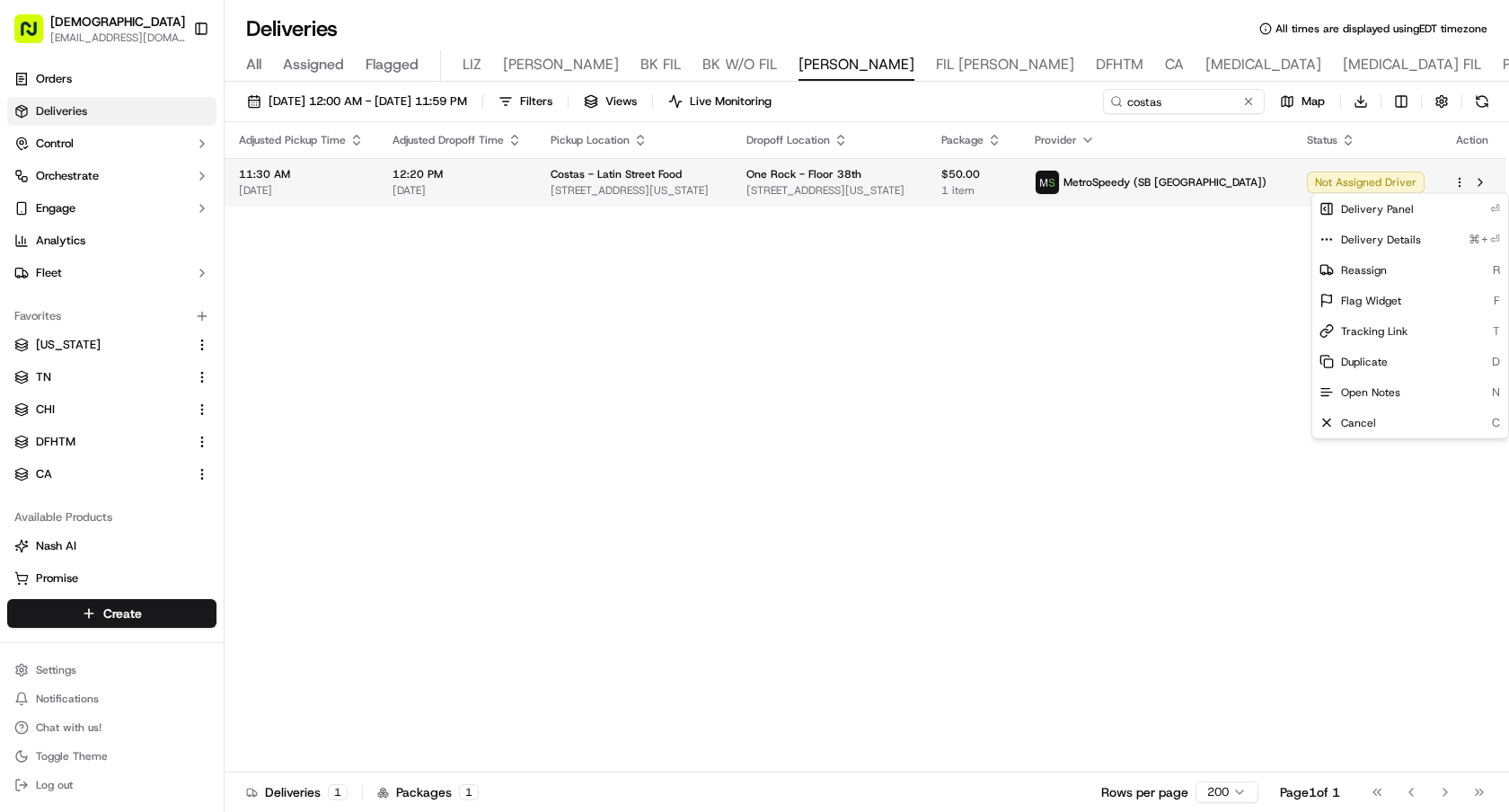
click at [1459, 177] on html "Sharebite e.park@sharebite.com Toggle Sidebar Orders Deliveries Control Orchest…" at bounding box center [754, 406] width 1509 height 812
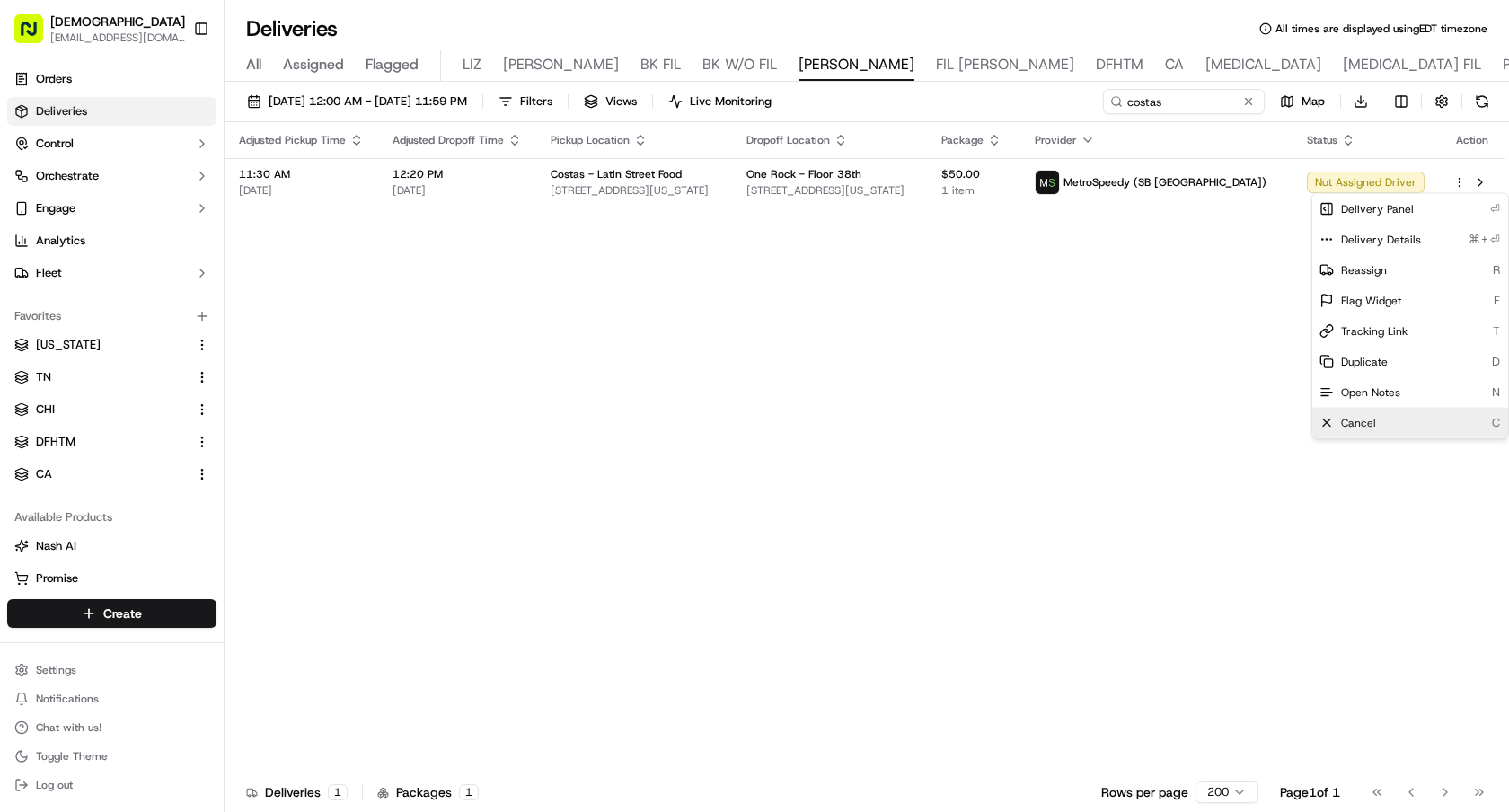
click at [1390, 430] on div "Cancel C" at bounding box center [1410, 422] width 196 height 30
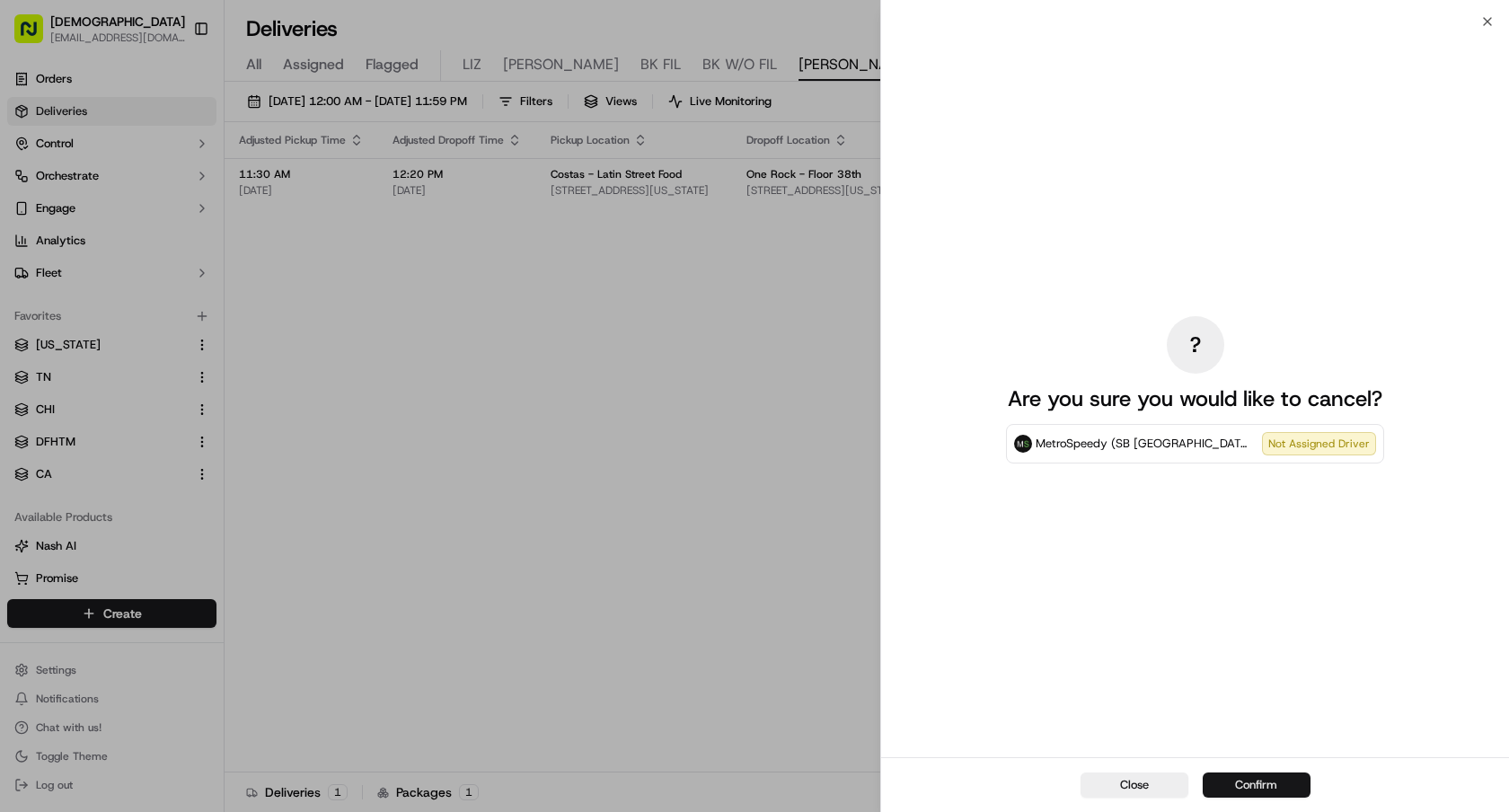
click at [1249, 792] on button "Confirm" at bounding box center [1256, 785] width 108 height 25
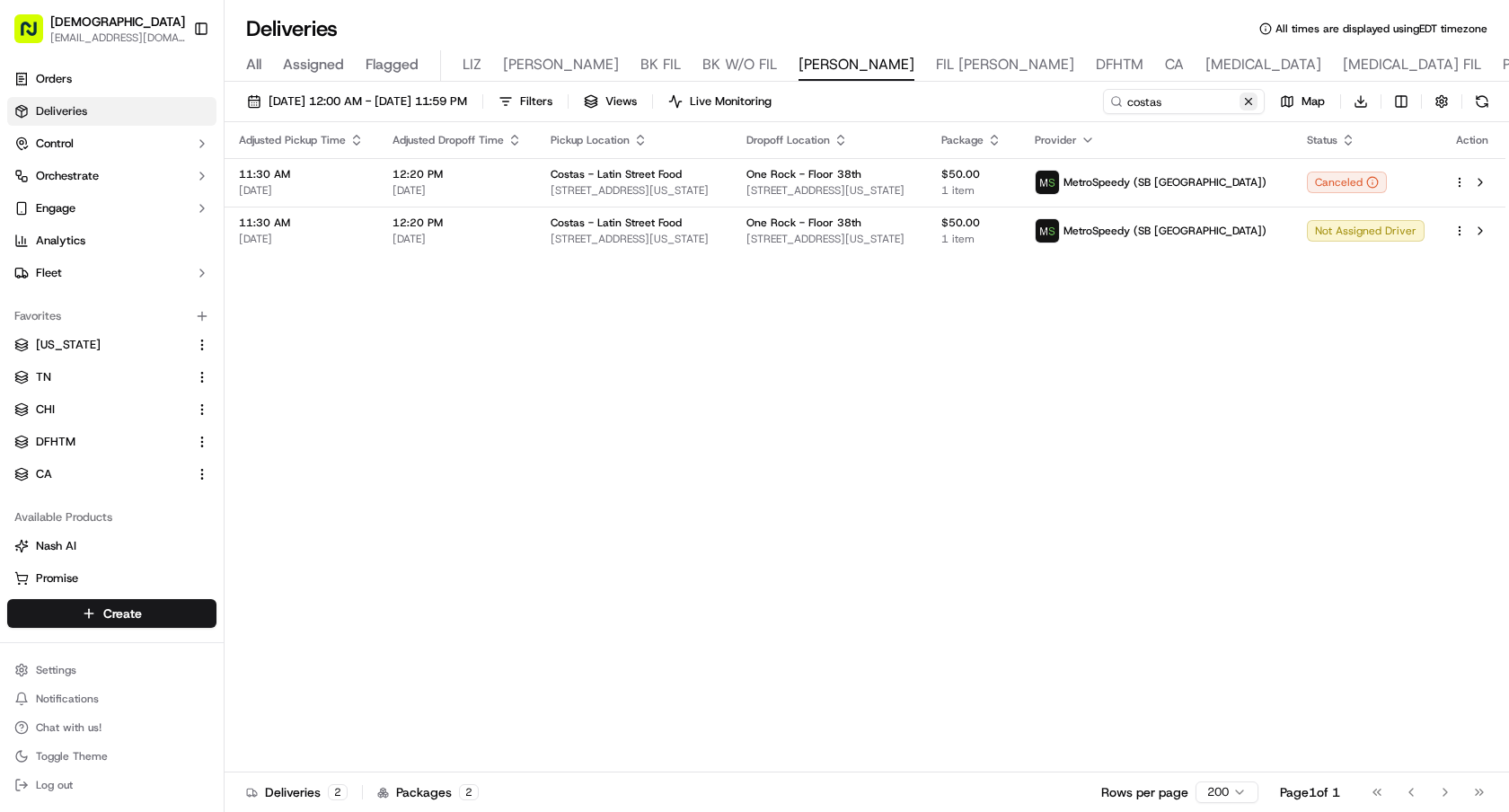
click at [1251, 98] on button at bounding box center [1248, 101] width 18 height 18
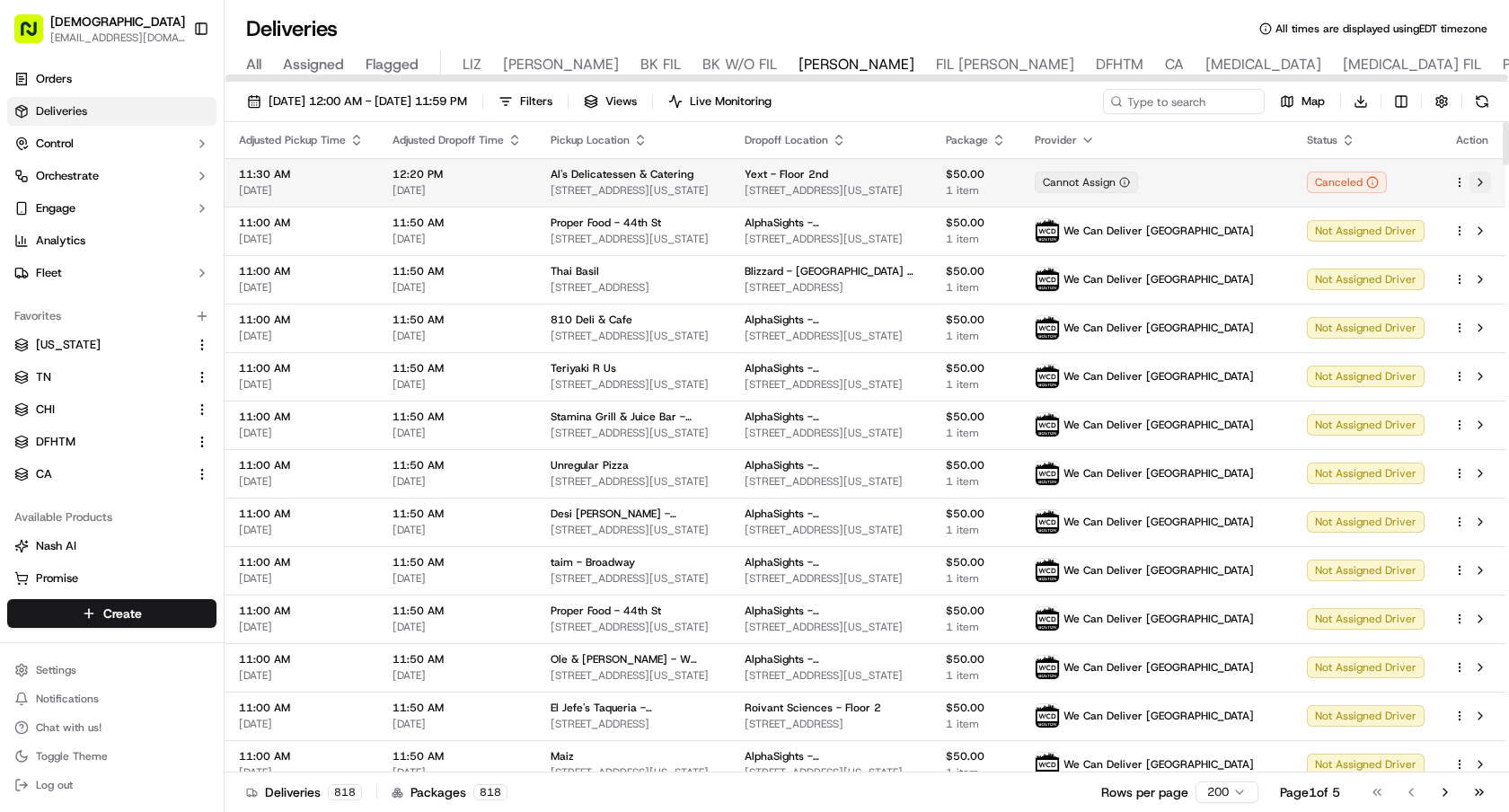
click at [1479, 182] on button at bounding box center [1480, 182] width 21 height 21
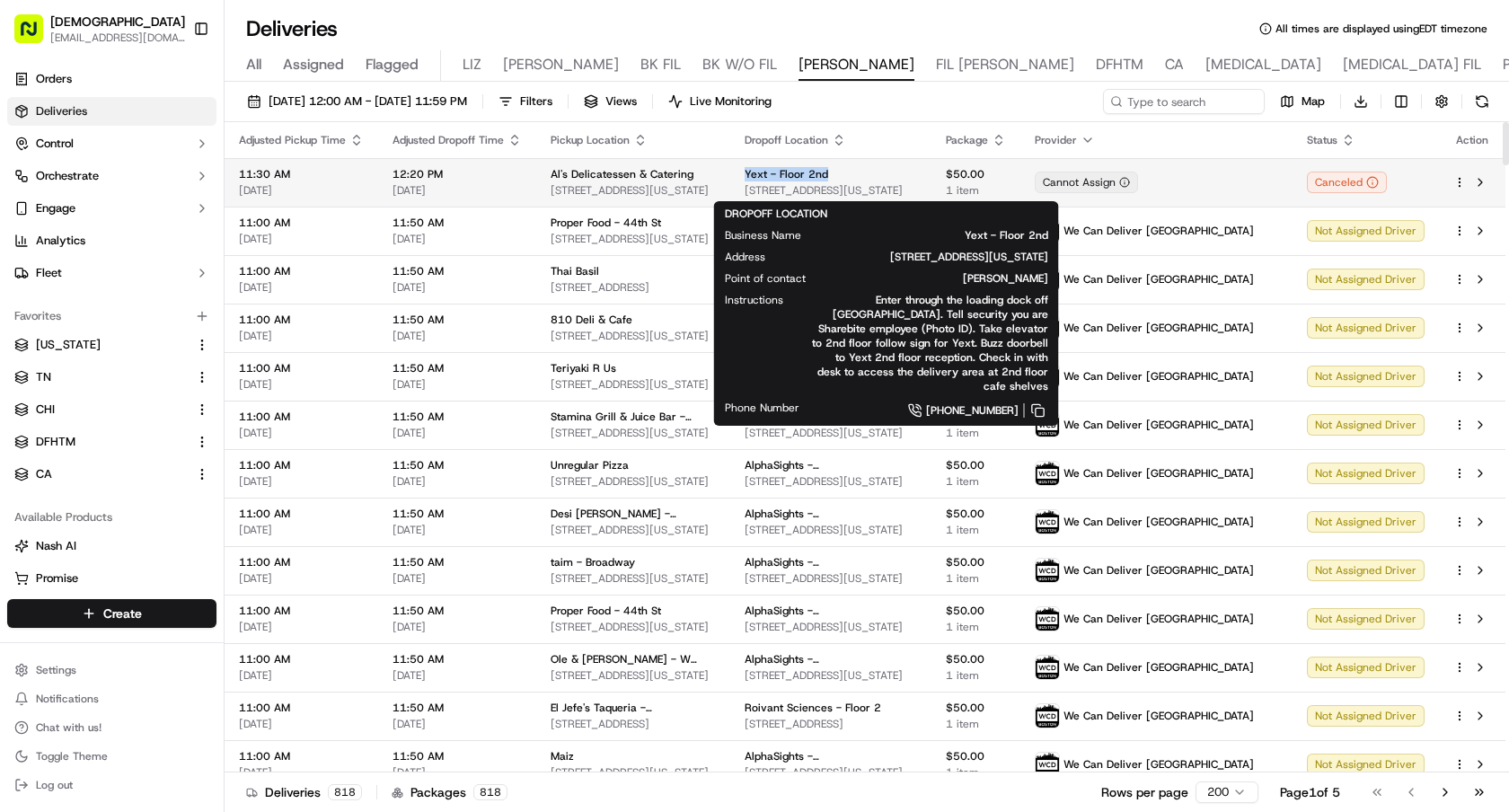
drag, startPoint x: 878, startPoint y: 173, endPoint x: 775, endPoint y: 173, distance: 103.0
click at [775, 173] on td "Yext - Floor 2nd 61 9th Ave, New York, NY 10011, USA" at bounding box center [831, 182] width 201 height 49
copy span "Yext - Floor 2nd"
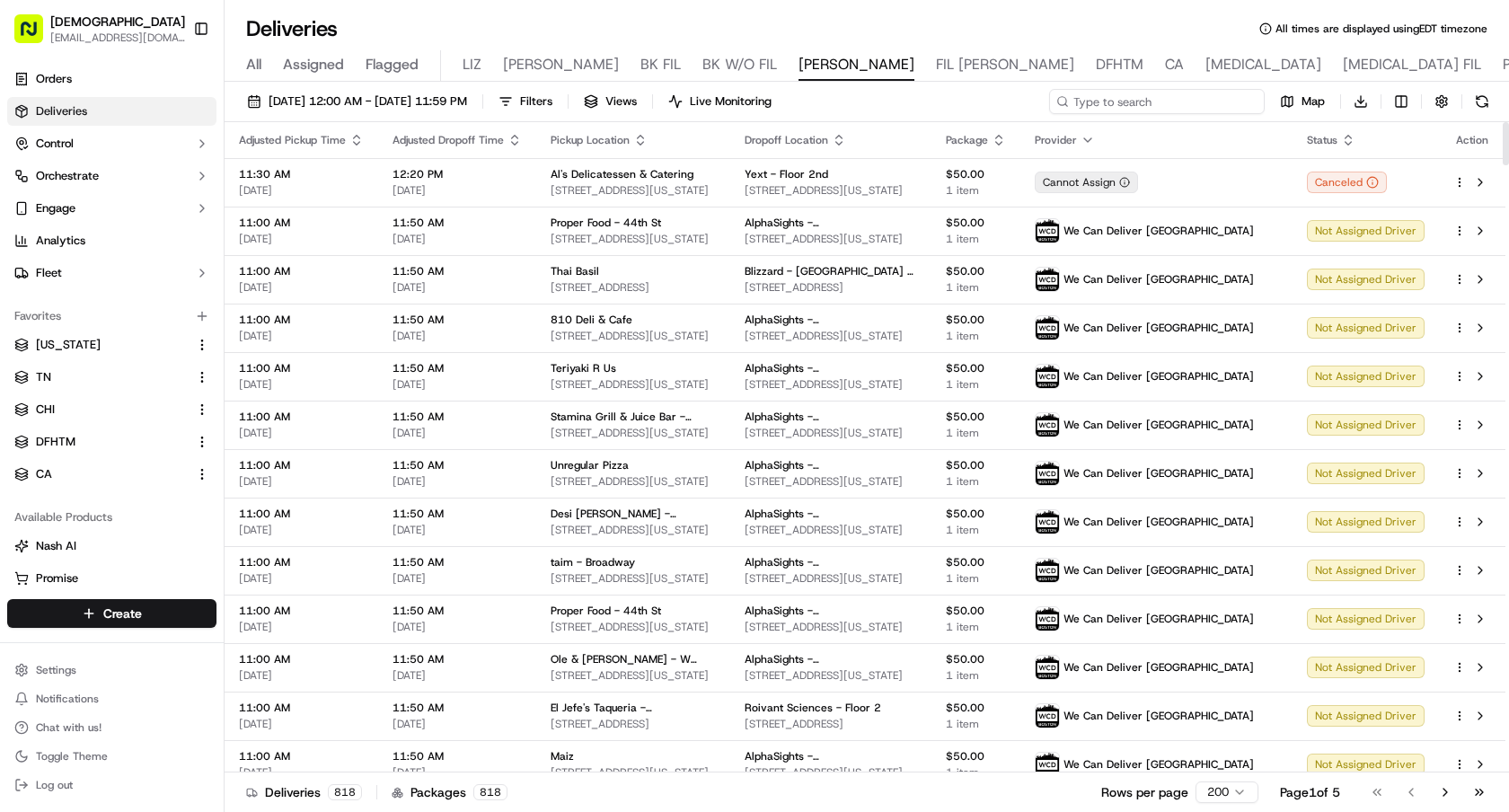
click at [1230, 89] on input at bounding box center [1156, 101] width 215 height 25
paste input "Yext - Floor 2nd"
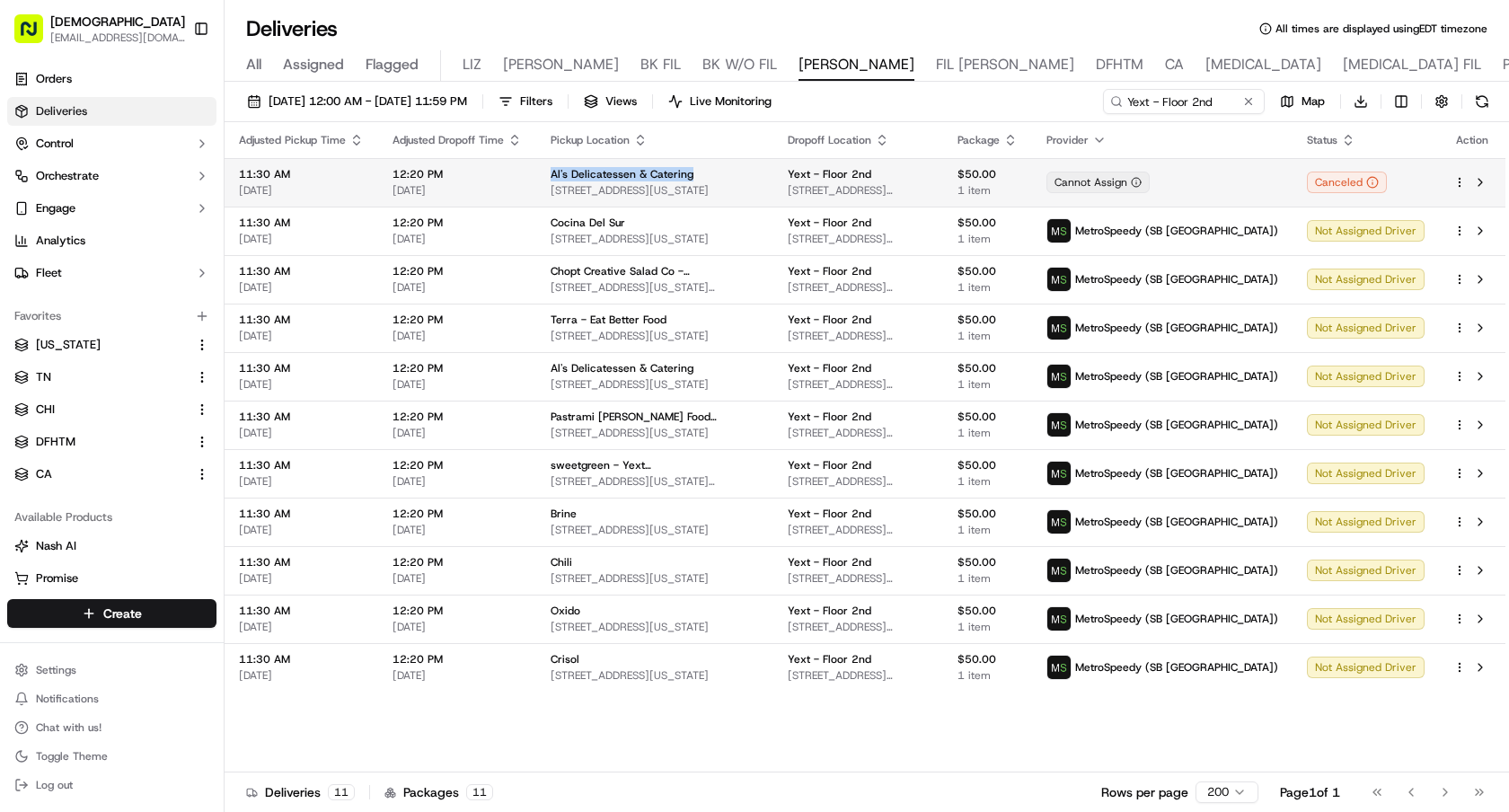
drag, startPoint x: 704, startPoint y: 182, endPoint x: 545, endPoint y: 180, distance: 159.0
click at [545, 180] on td "Al's Delicatessen & Catering 458 7th Avenue, New York, NY 10123-2011, USA" at bounding box center [654, 182] width 237 height 49
copy span "Al's Delicatessen & Catering"
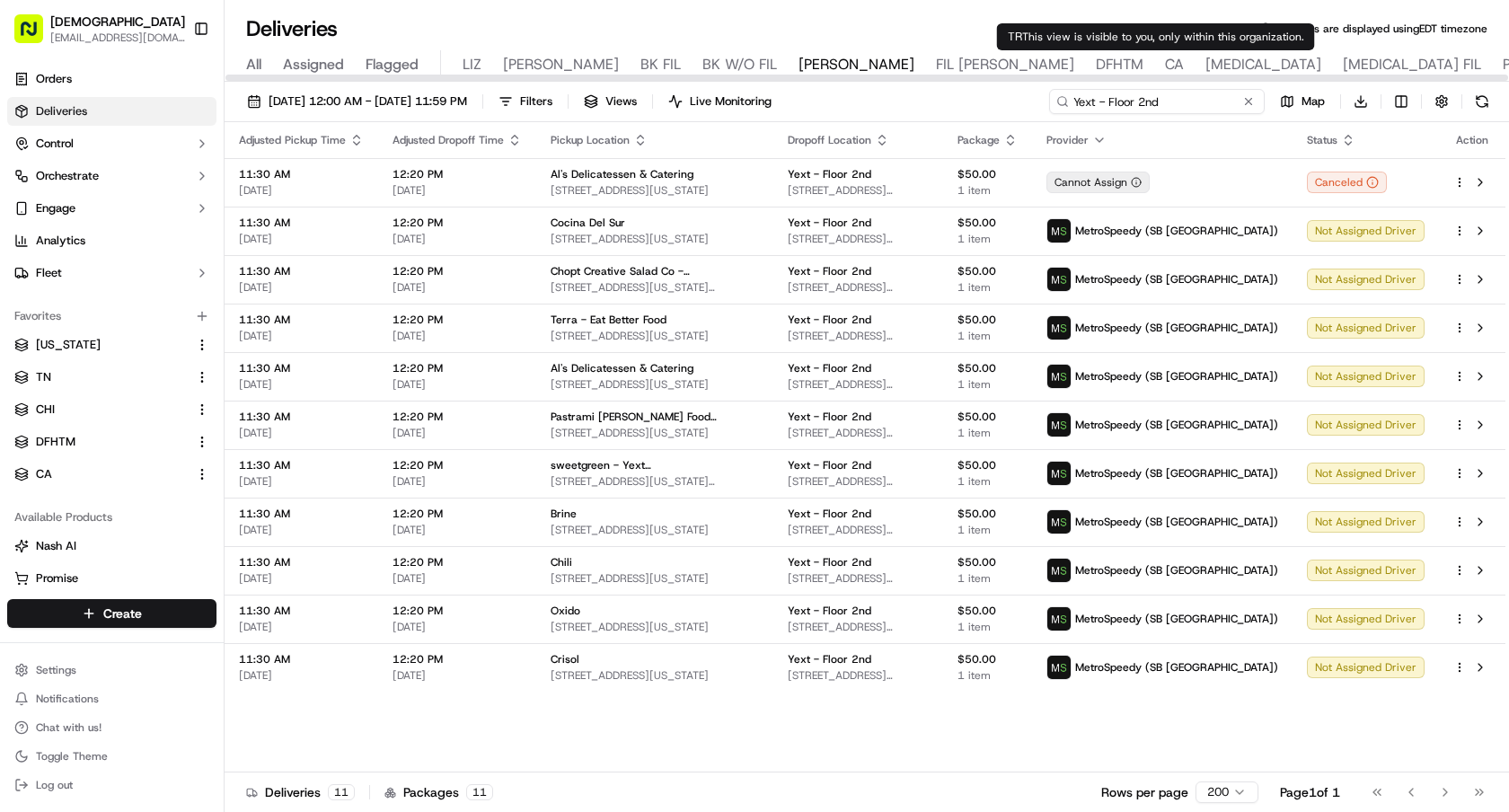
click at [1193, 98] on input "Yext - Floor 2nd" at bounding box center [1156, 101] width 215 height 25
drag, startPoint x: 1205, startPoint y: 98, endPoint x: 854, endPoint y: 98, distance: 351.0
click at [856, 98] on div "09/18/2025 12:00 AM - 09/18/2025 11:59 PM Filters Views Live Monitoring Yext - …" at bounding box center [866, 105] width 1284 height 33
paste input "Al's Delicatessen & Catering"
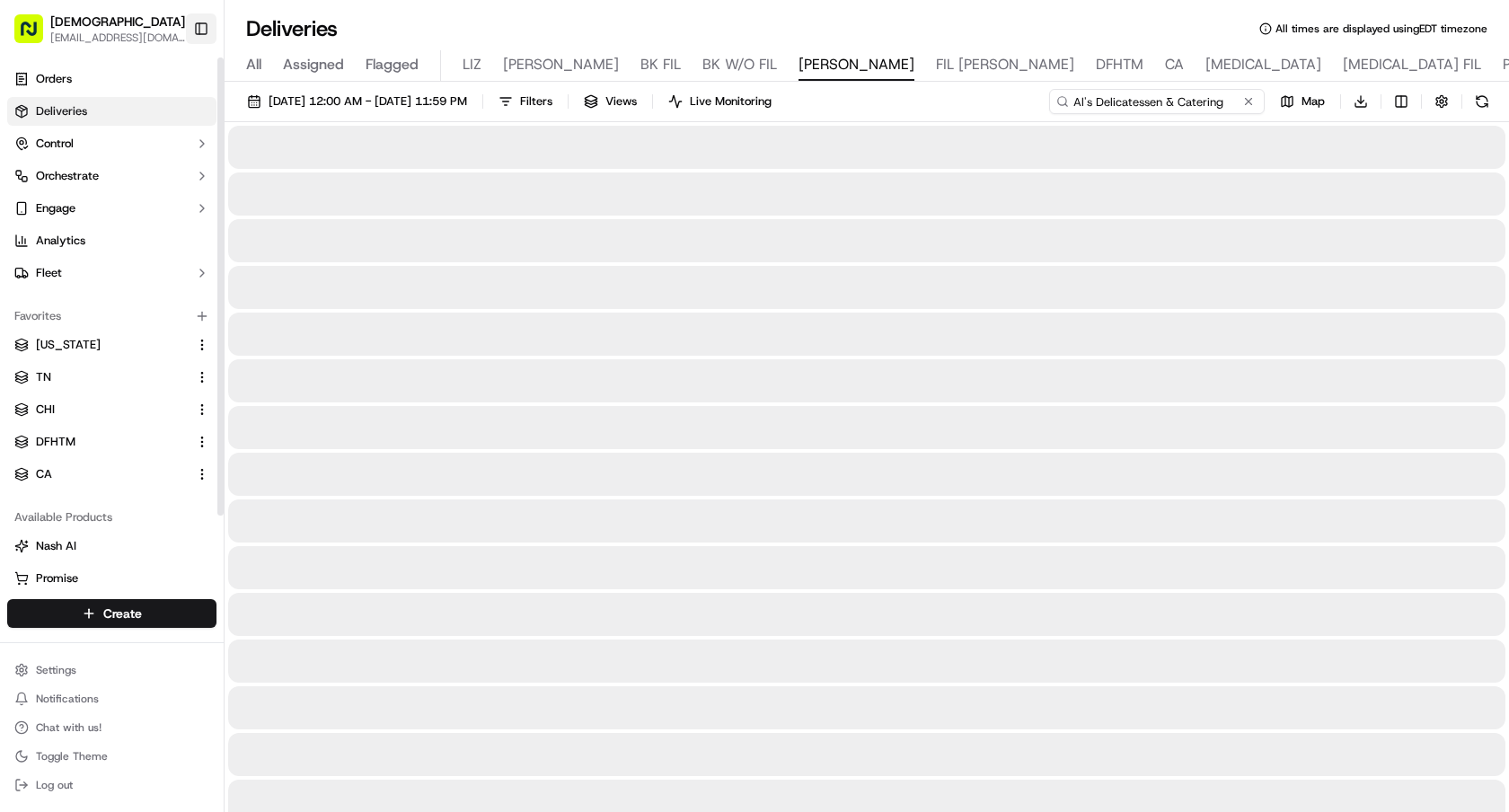
type input "Al's Delicatessen & Catering"
click at [193, 26] on button "Toggle Sidebar" at bounding box center [201, 28] width 30 height 30
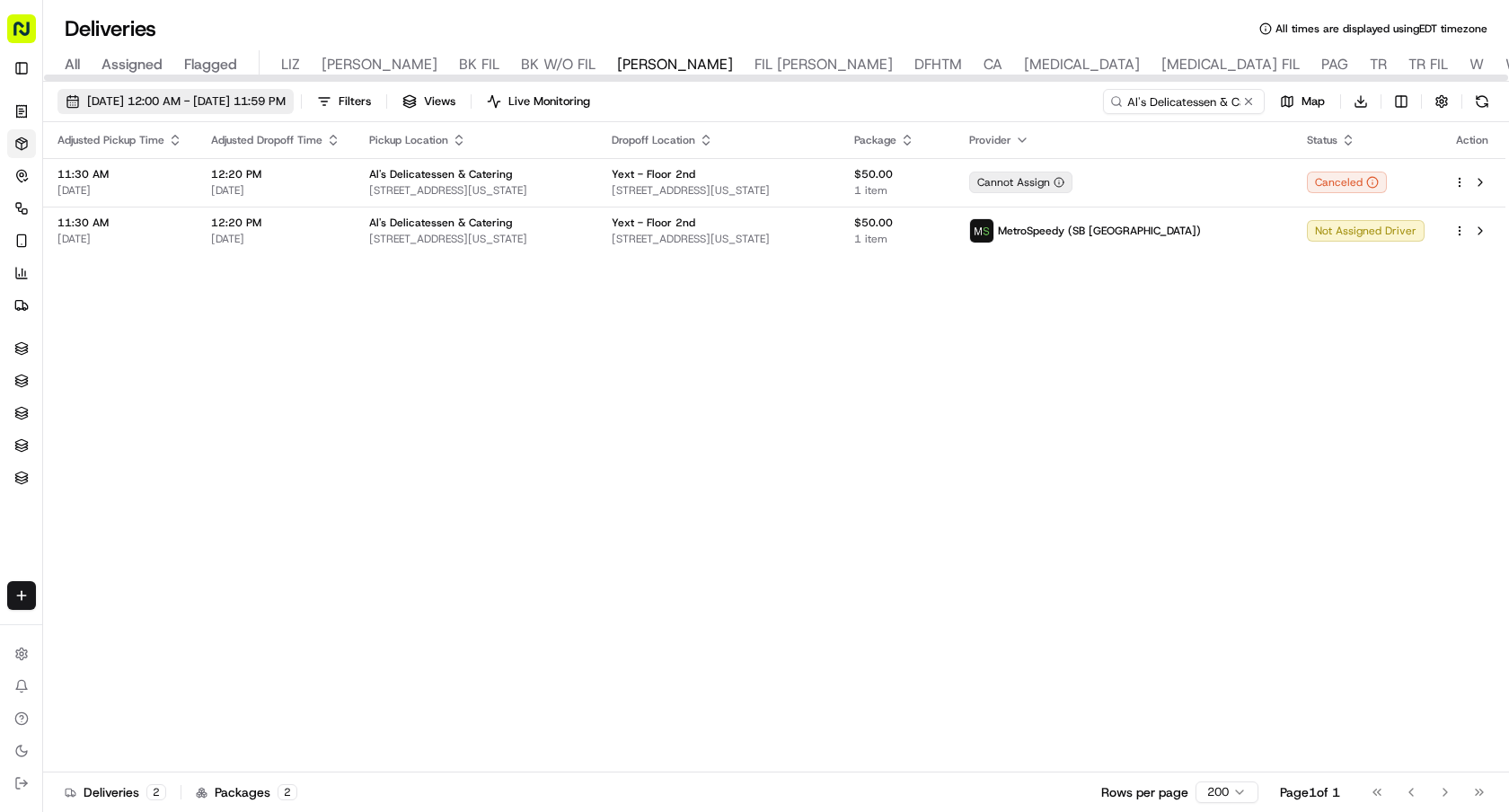
click at [286, 97] on span "09/18/2025 12:00 AM - 09/18/2025 11:59 PM" at bounding box center [186, 101] width 199 height 17
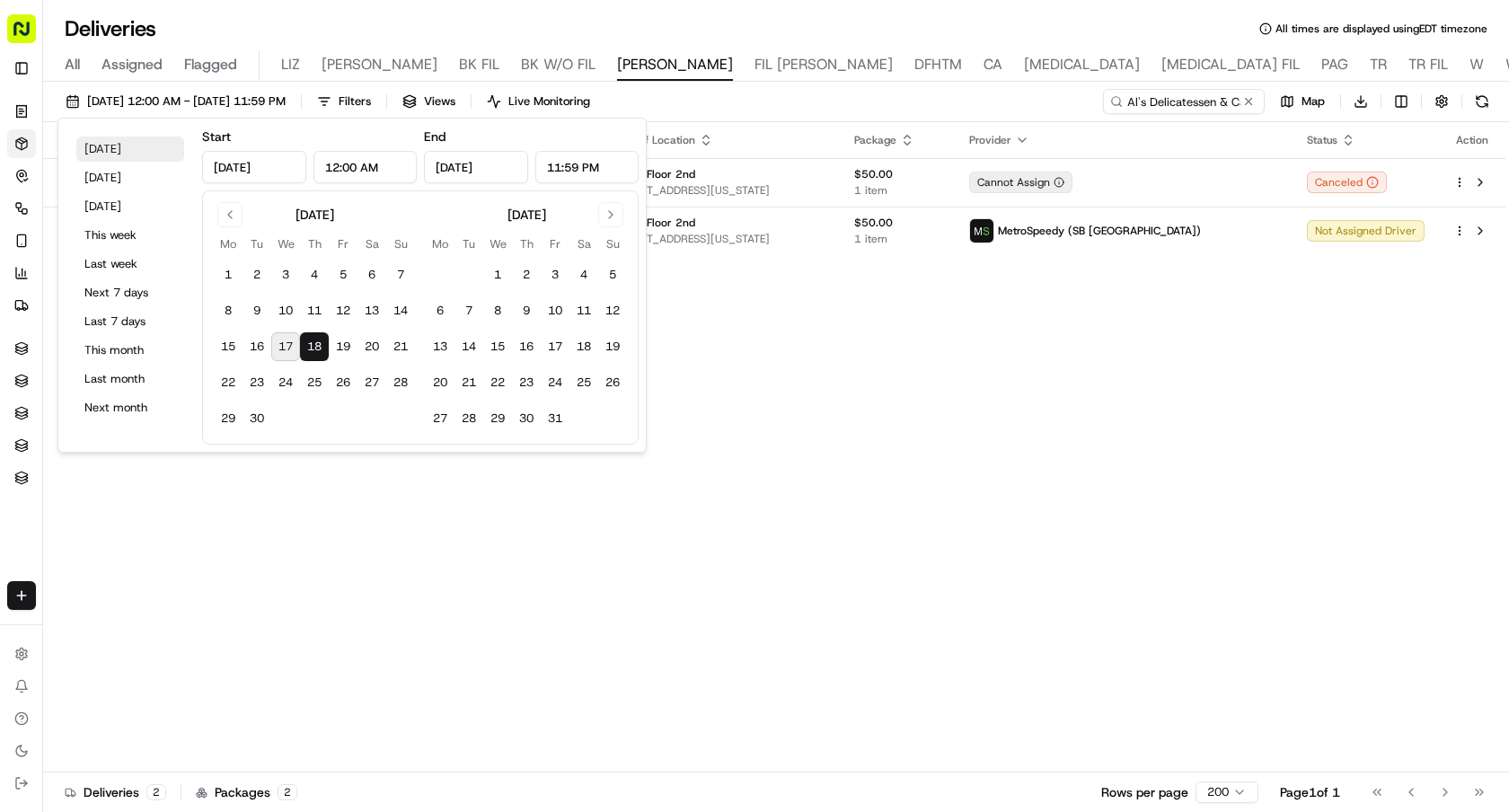
click at [134, 148] on button "Today" at bounding box center [130, 149] width 108 height 25
type input "Sep 17, 2025"
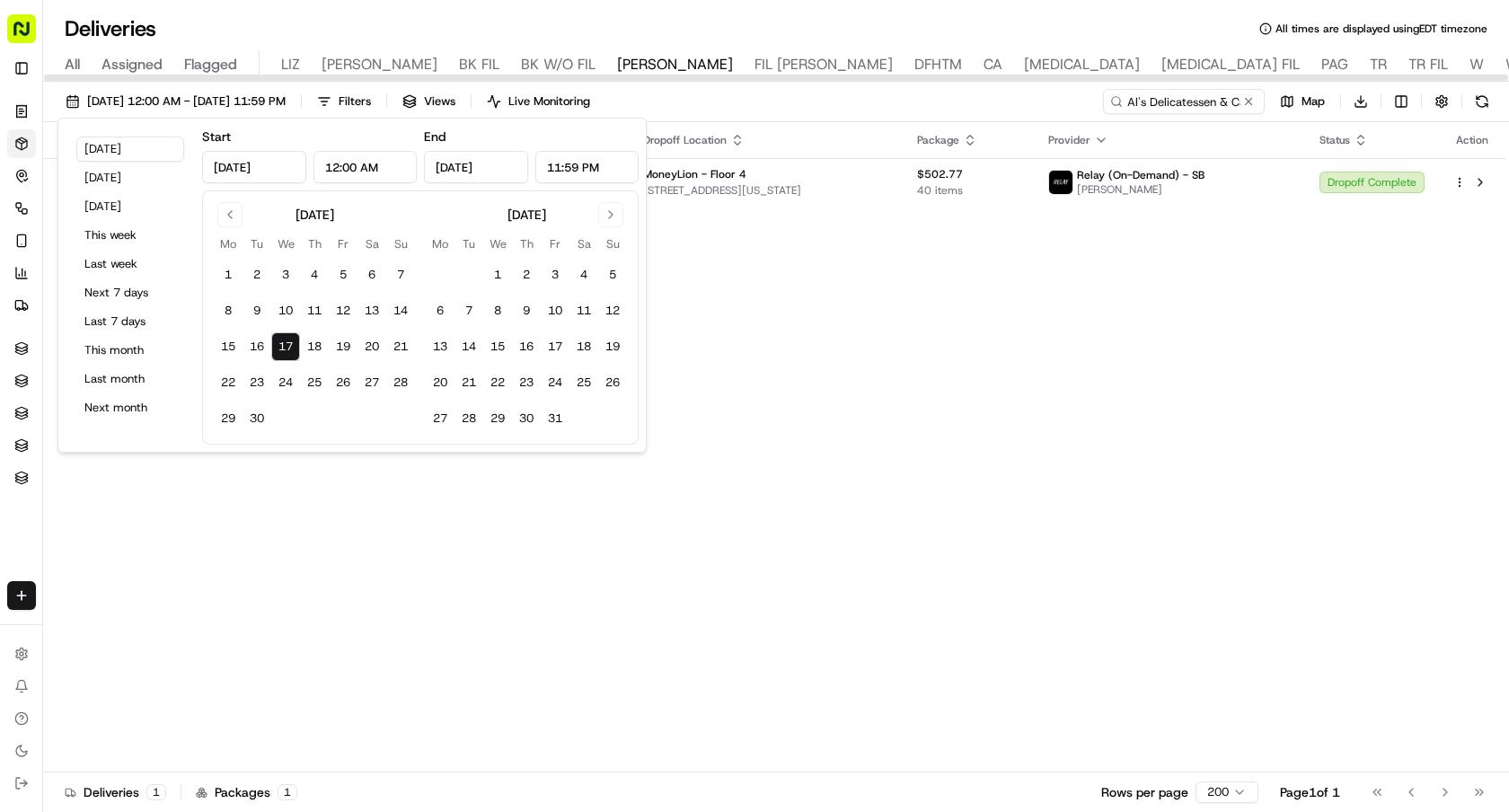
click at [1168, 21] on div "Deliveries All times are displayed using EDT timezone" at bounding box center [775, 28] width 1465 height 28
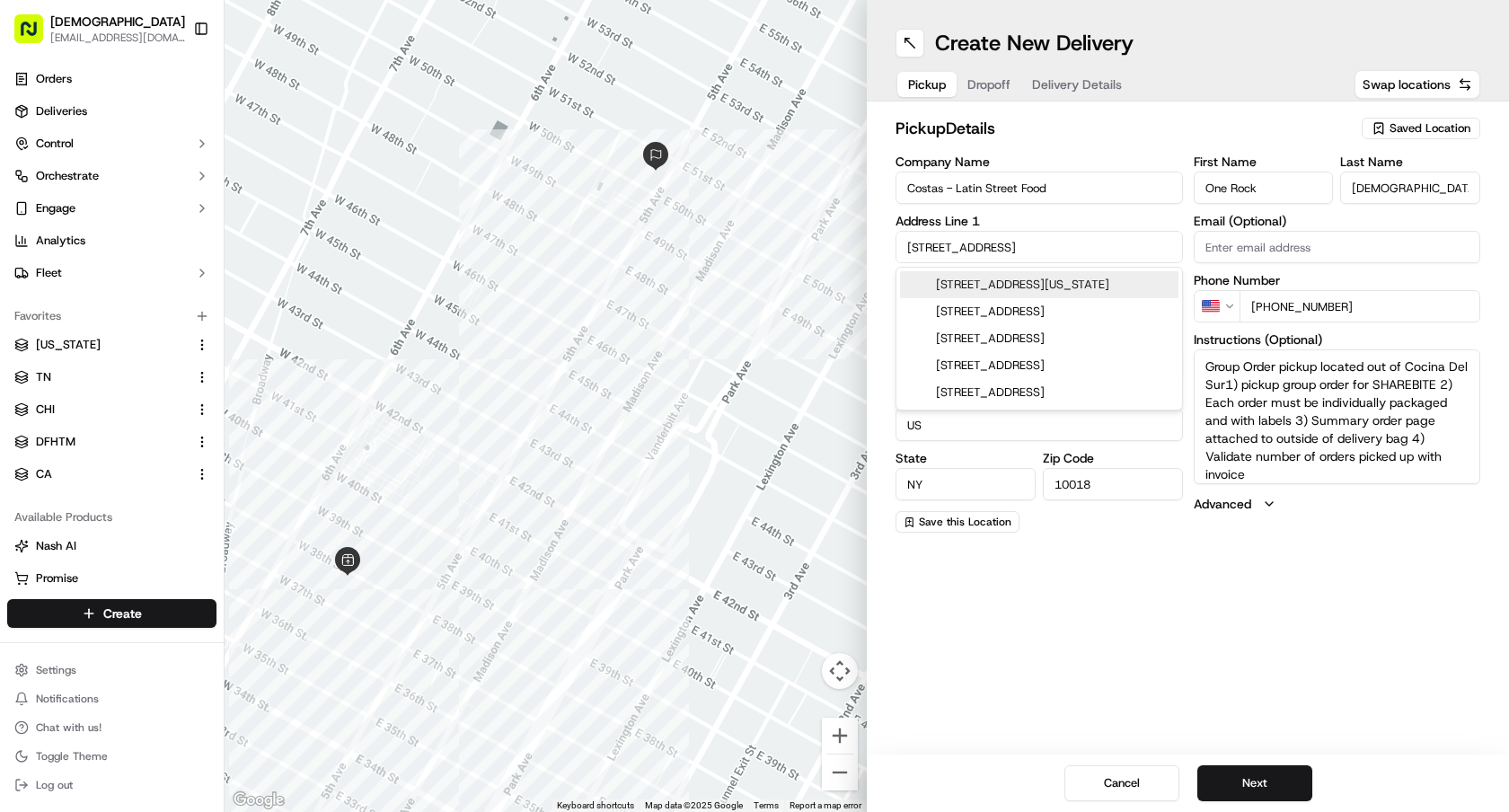
drag, startPoint x: 994, startPoint y: 254, endPoint x: 827, endPoint y: 231, distance: 168.6
click at [827, 231] on div "← Move left → Move right ↑ Move up ↓ Move down + Zoom in - Zoom out Home Jump l…" at bounding box center [866, 406] width 1284 height 812
paste input "[STREET_ADDRESS][US_STATE]"
click at [974, 281] on div "[STREET_ADDRESS][US_STATE]" at bounding box center [1039, 285] width 279 height 27
type input "[STREET_ADDRESS][US_STATE]"
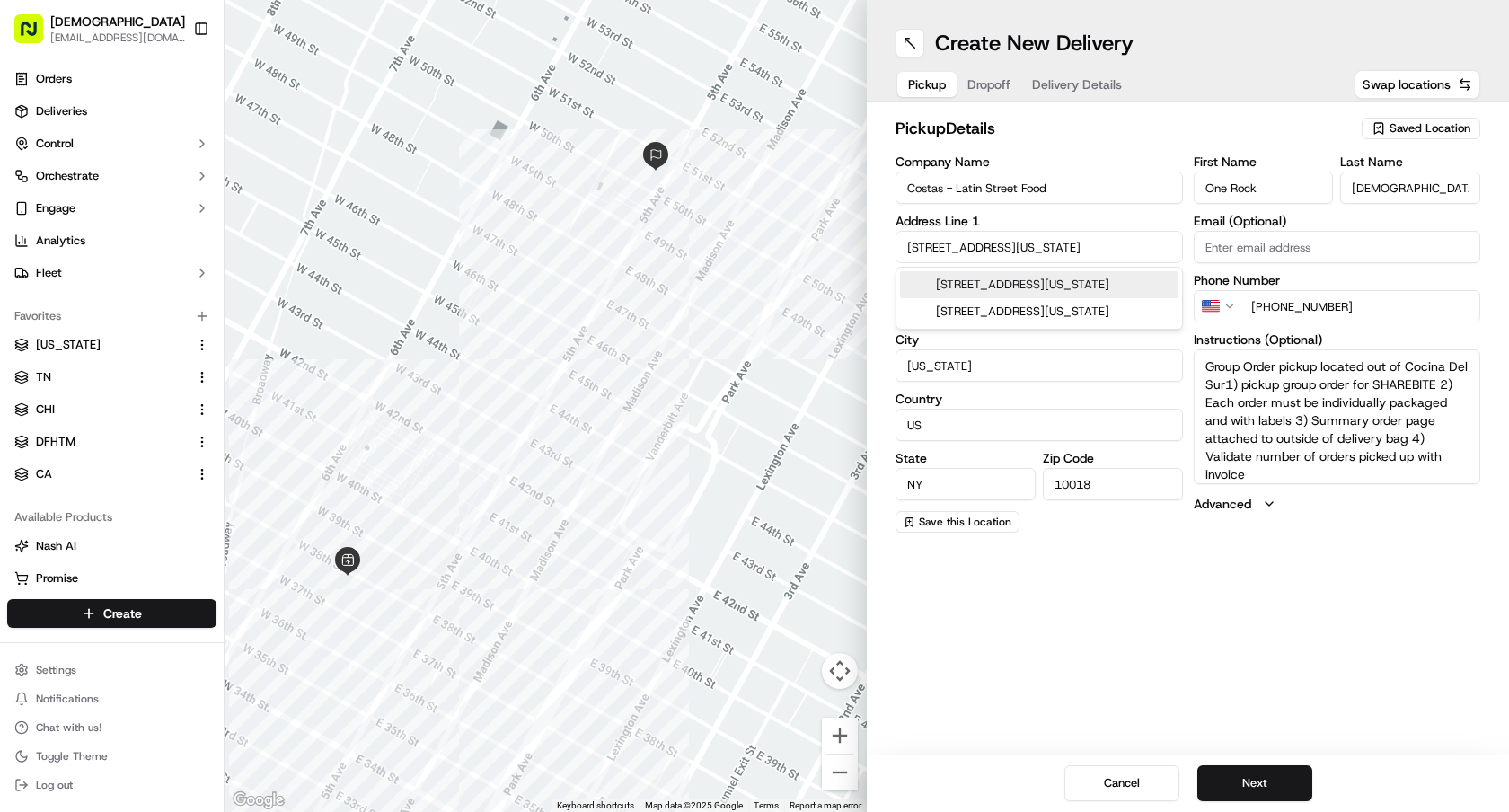
type input "[GEOGRAPHIC_DATA]"
type input "10001"
type input "[STREET_ADDRESS]"
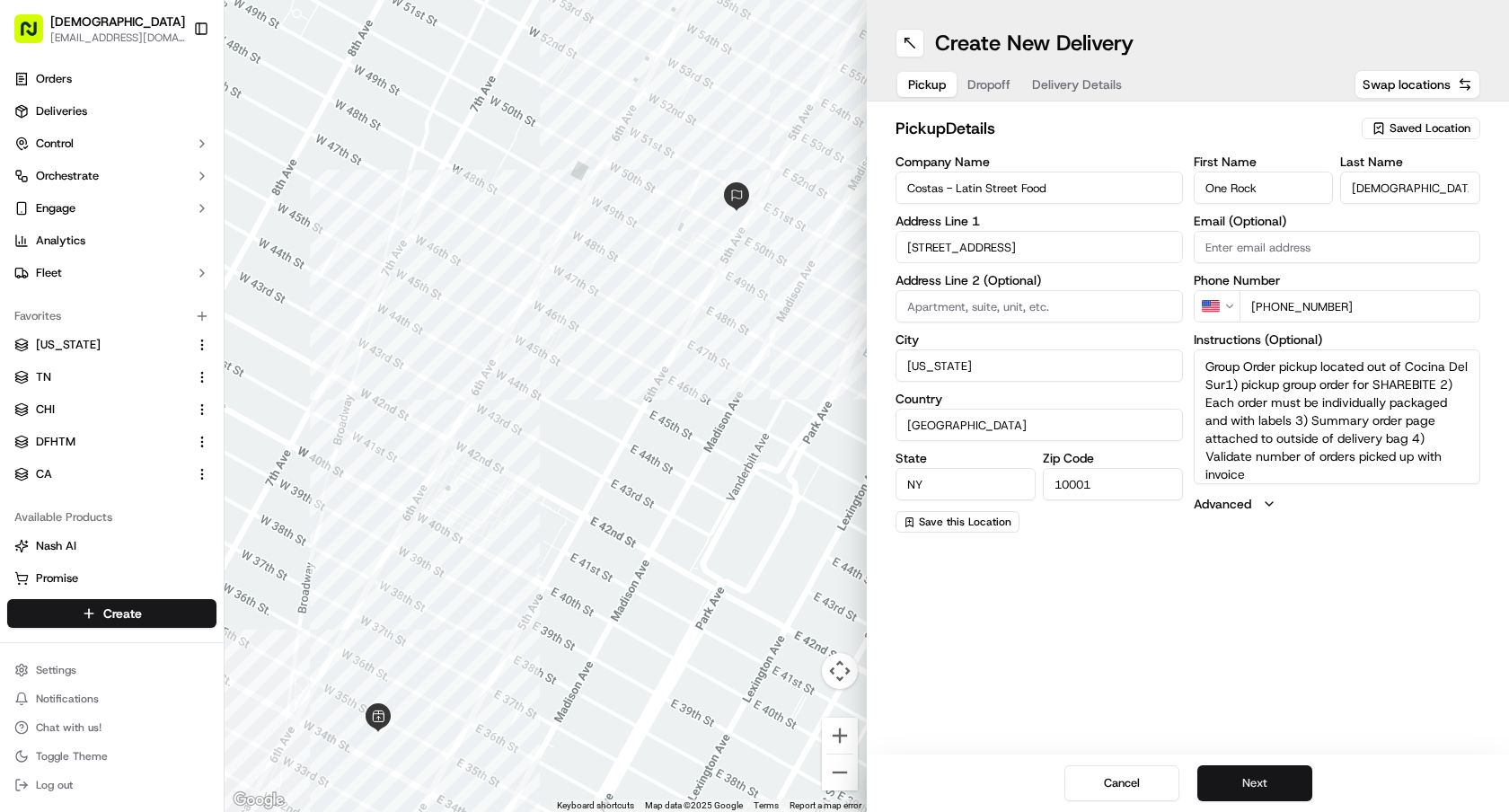
click at [1244, 782] on button "Next" at bounding box center [1255, 783] width 115 height 36
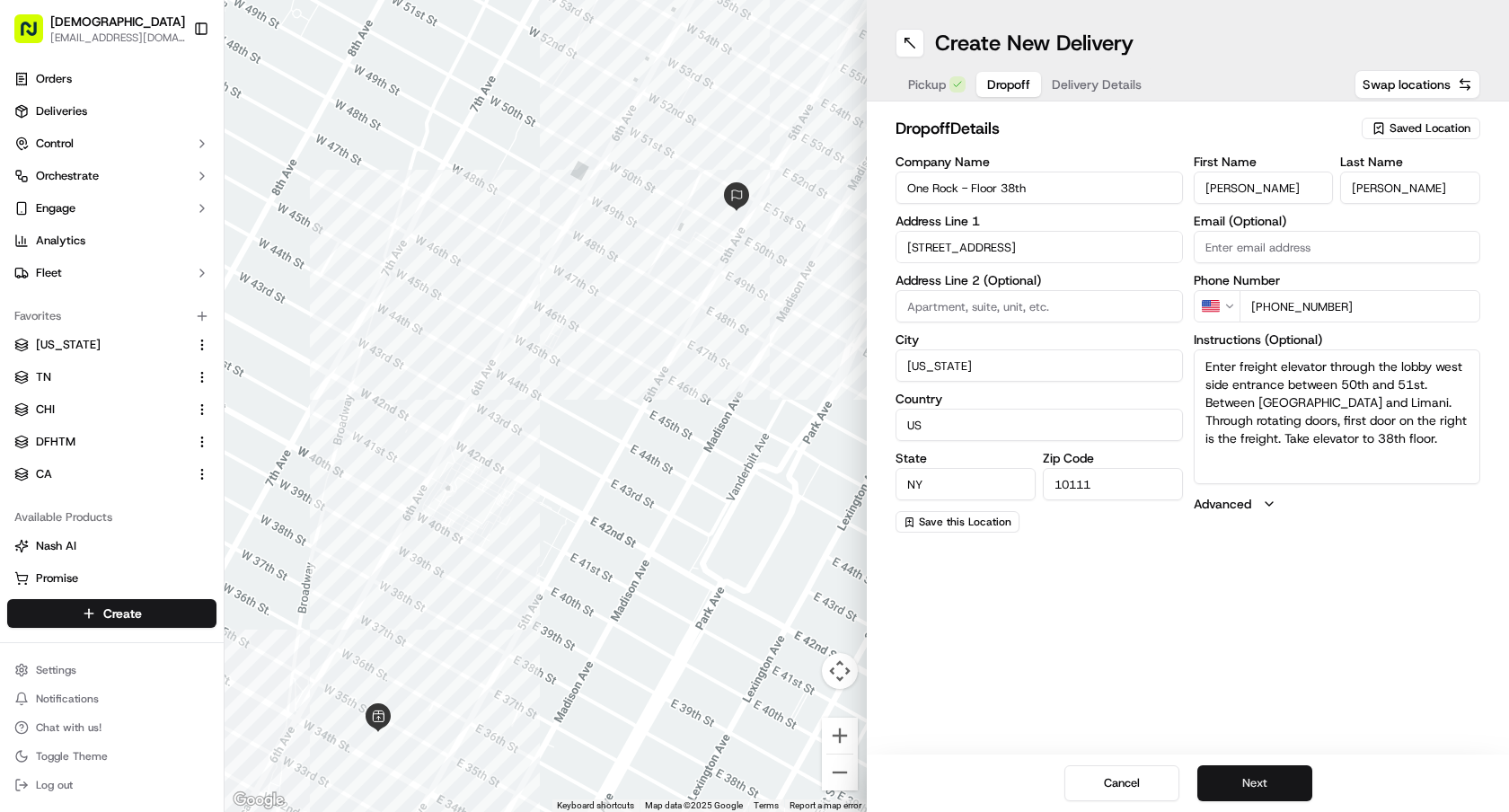
click at [1244, 782] on button "Next" at bounding box center [1255, 783] width 115 height 36
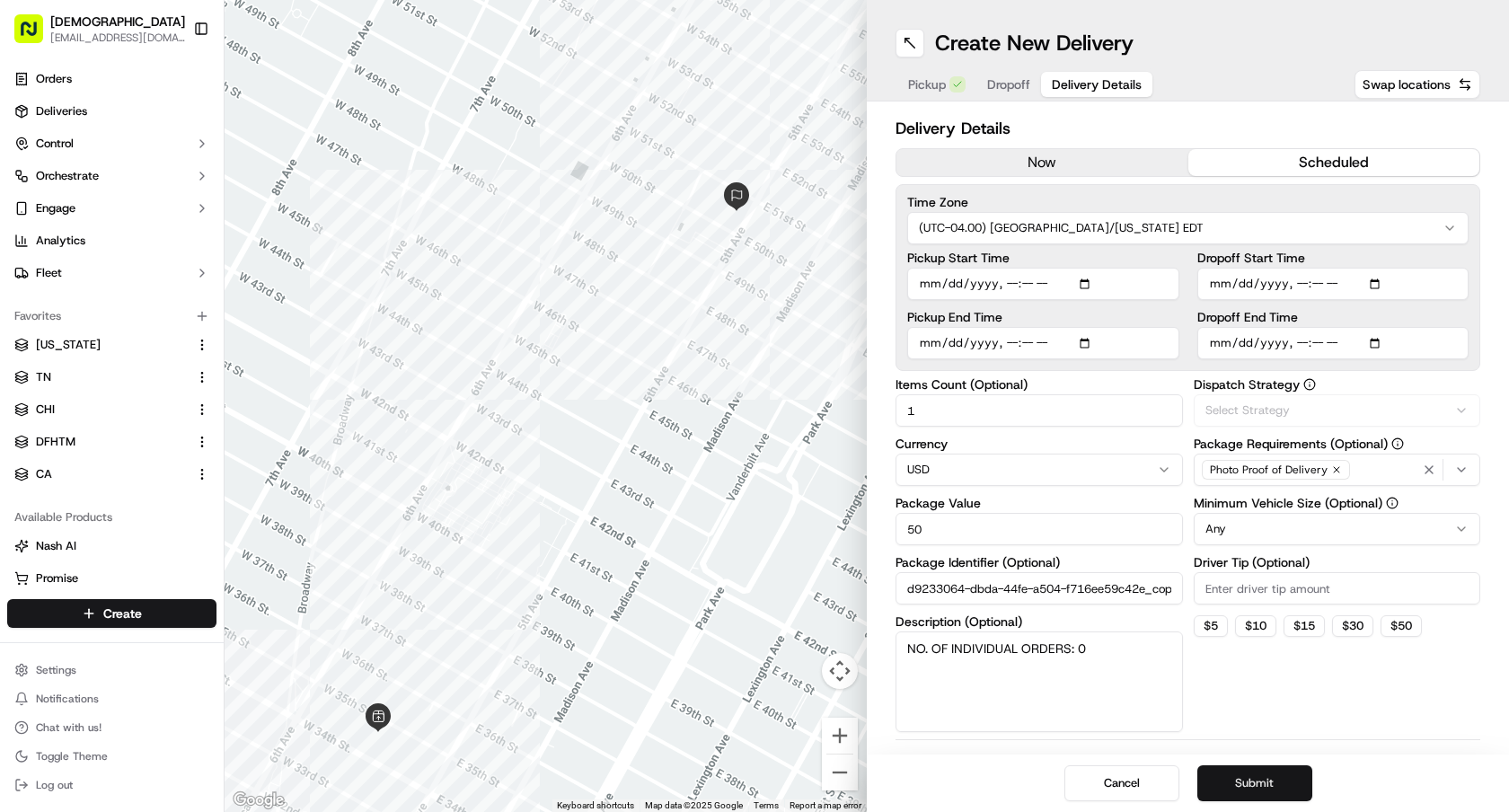
click at [1244, 782] on button "Submit" at bounding box center [1255, 783] width 115 height 36
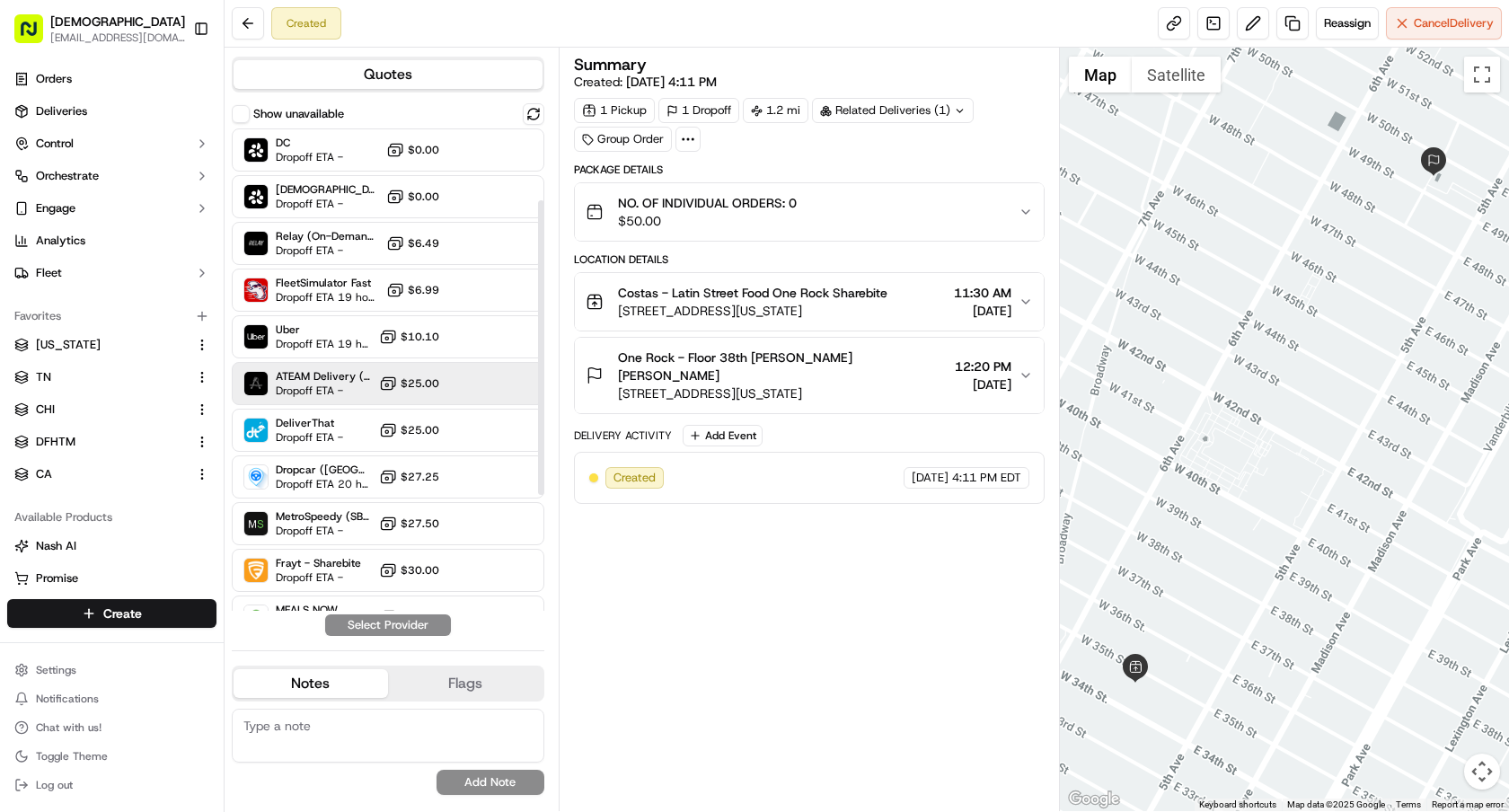
scroll to position [220, 0]
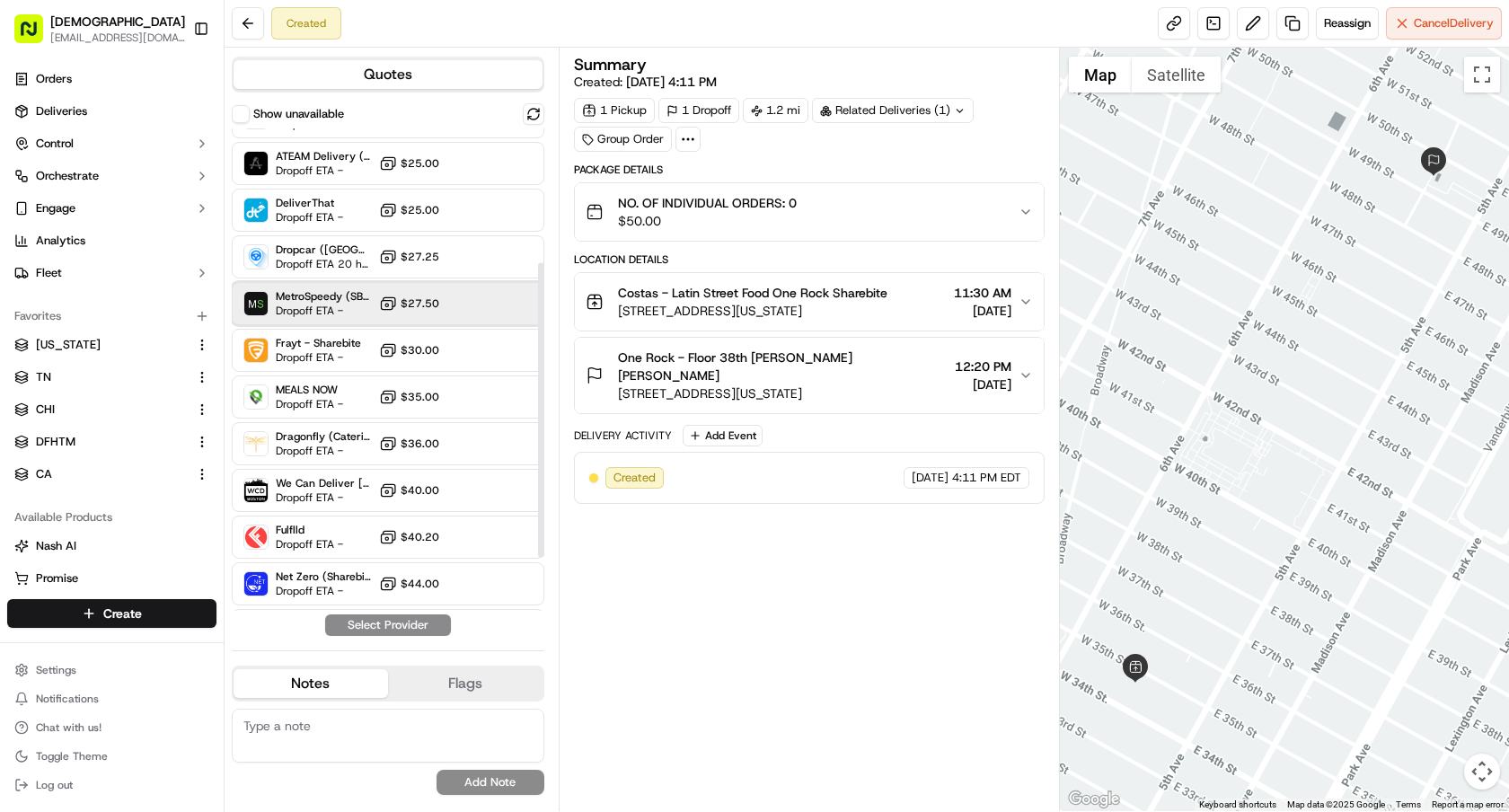
click at [336, 302] on span "MetroSpeedy (SB [GEOGRAPHIC_DATA])" at bounding box center [324, 296] width 97 height 15
click at [401, 623] on button "Assign Provider" at bounding box center [388, 625] width 128 height 21
